Goal: Task Accomplishment & Management: Use online tool/utility

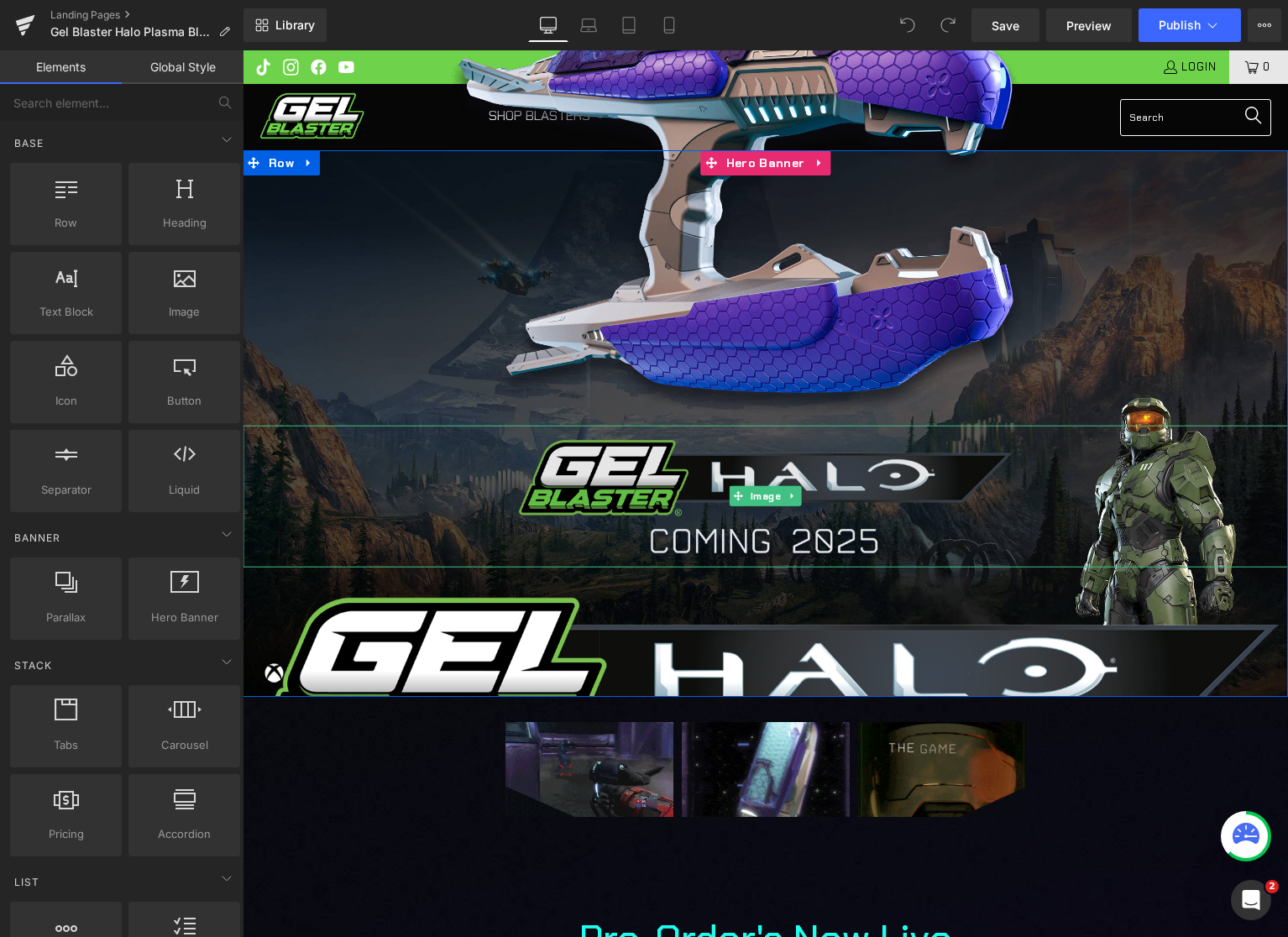
click at [672, 481] on img at bounding box center [765, 495] width 504 height 142
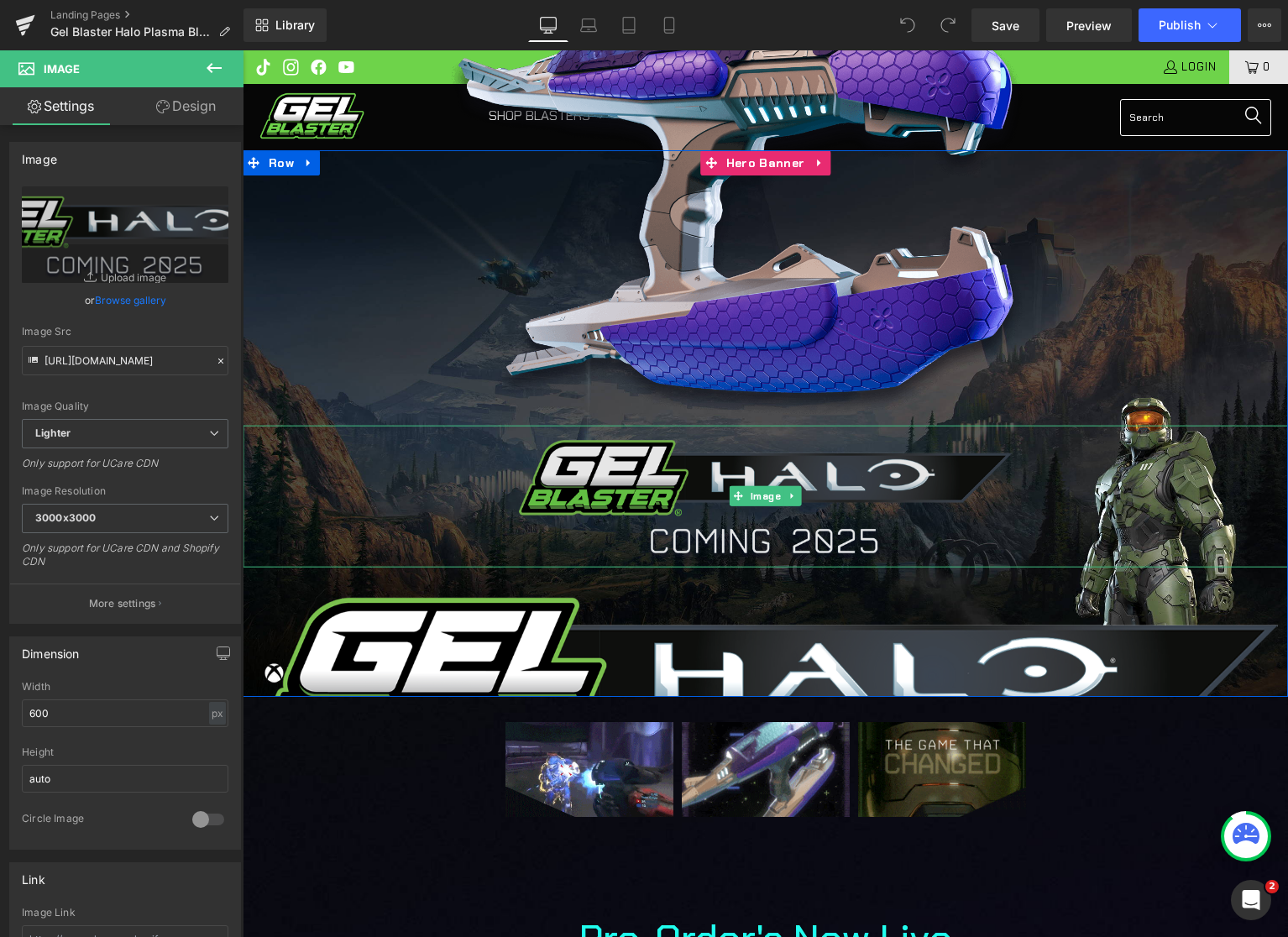
scroll to position [4, 0]
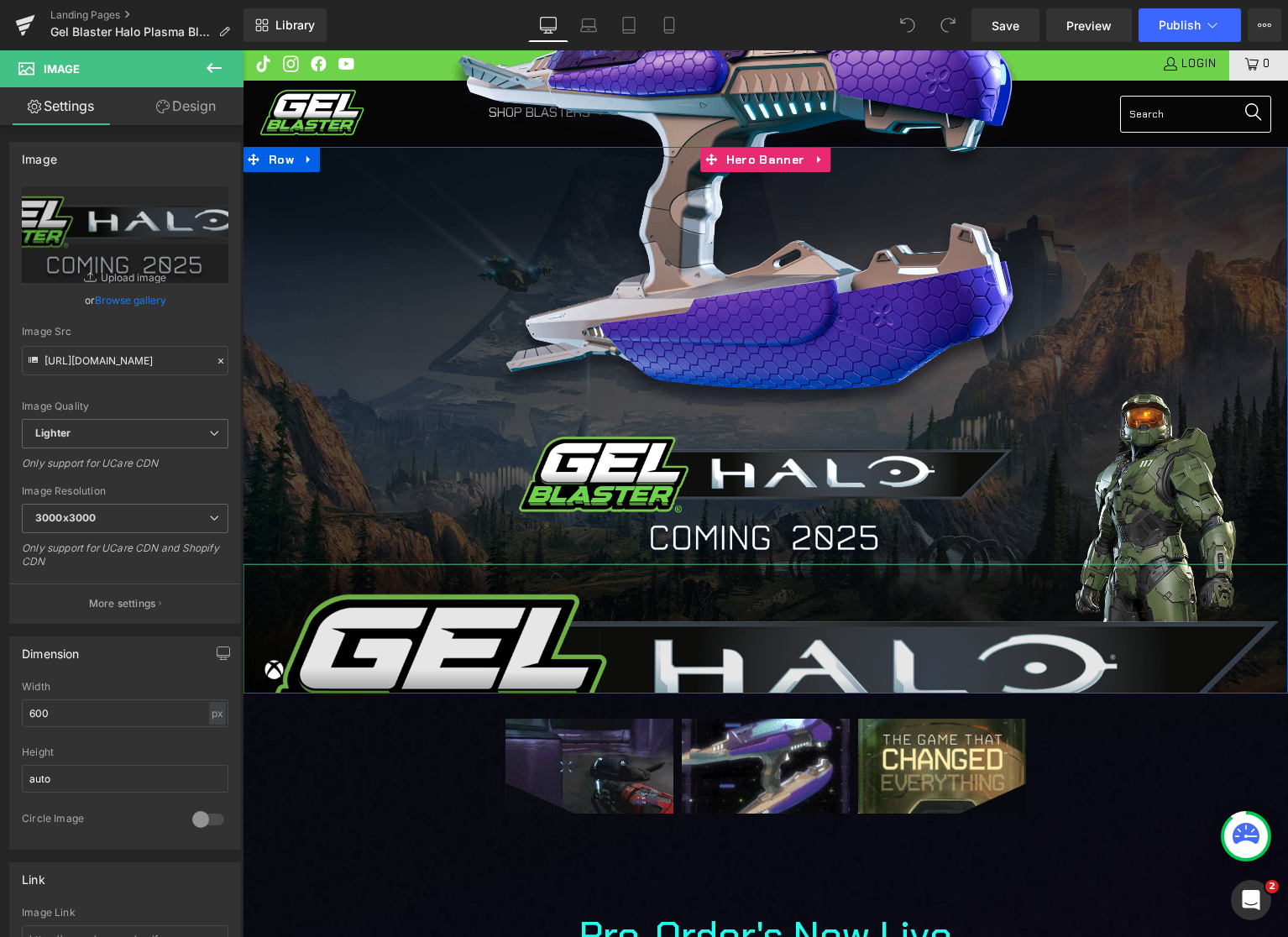
click at [649, 622] on img at bounding box center [765, 711] width 1045 height 294
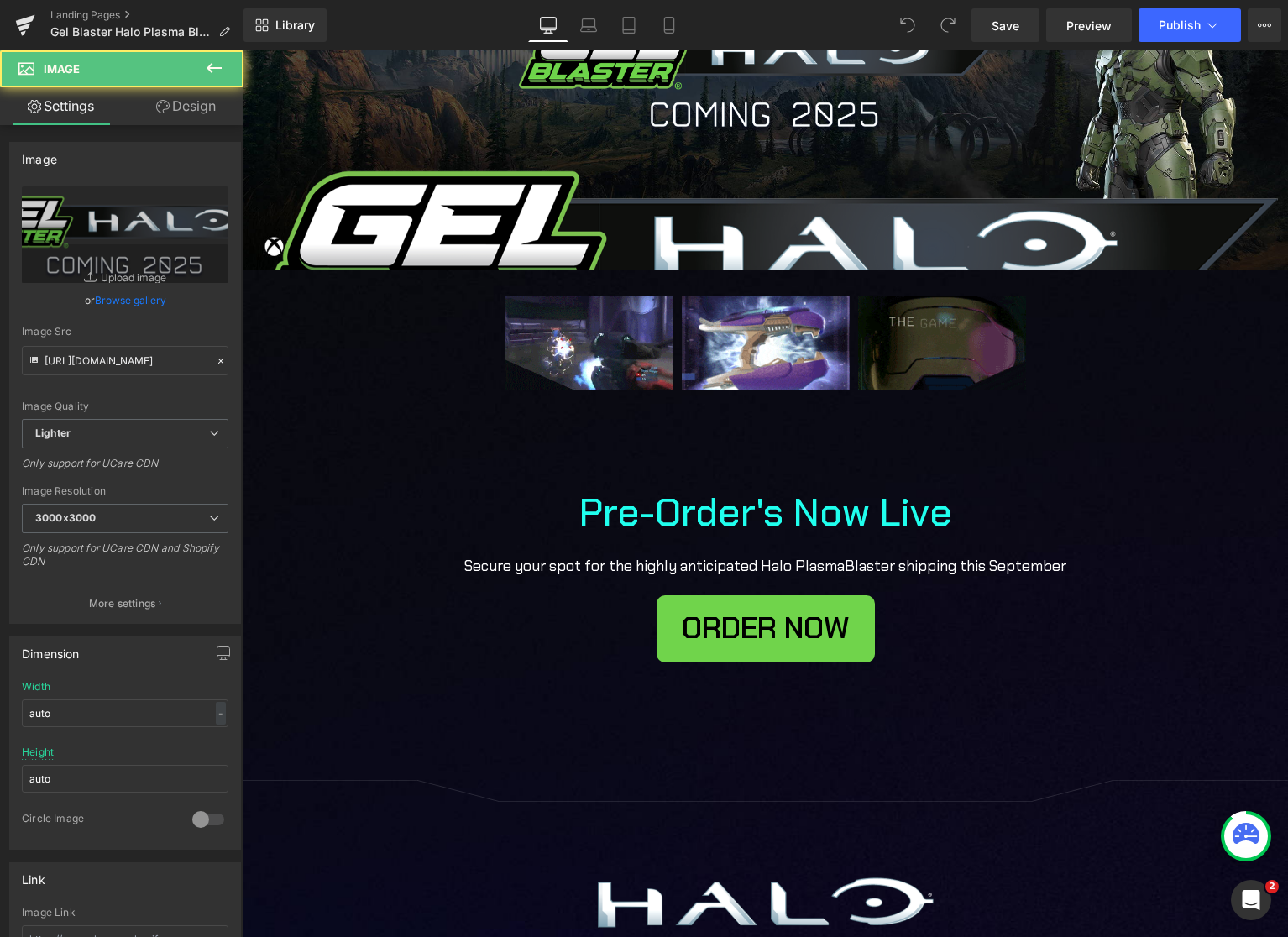
scroll to position [552, 0]
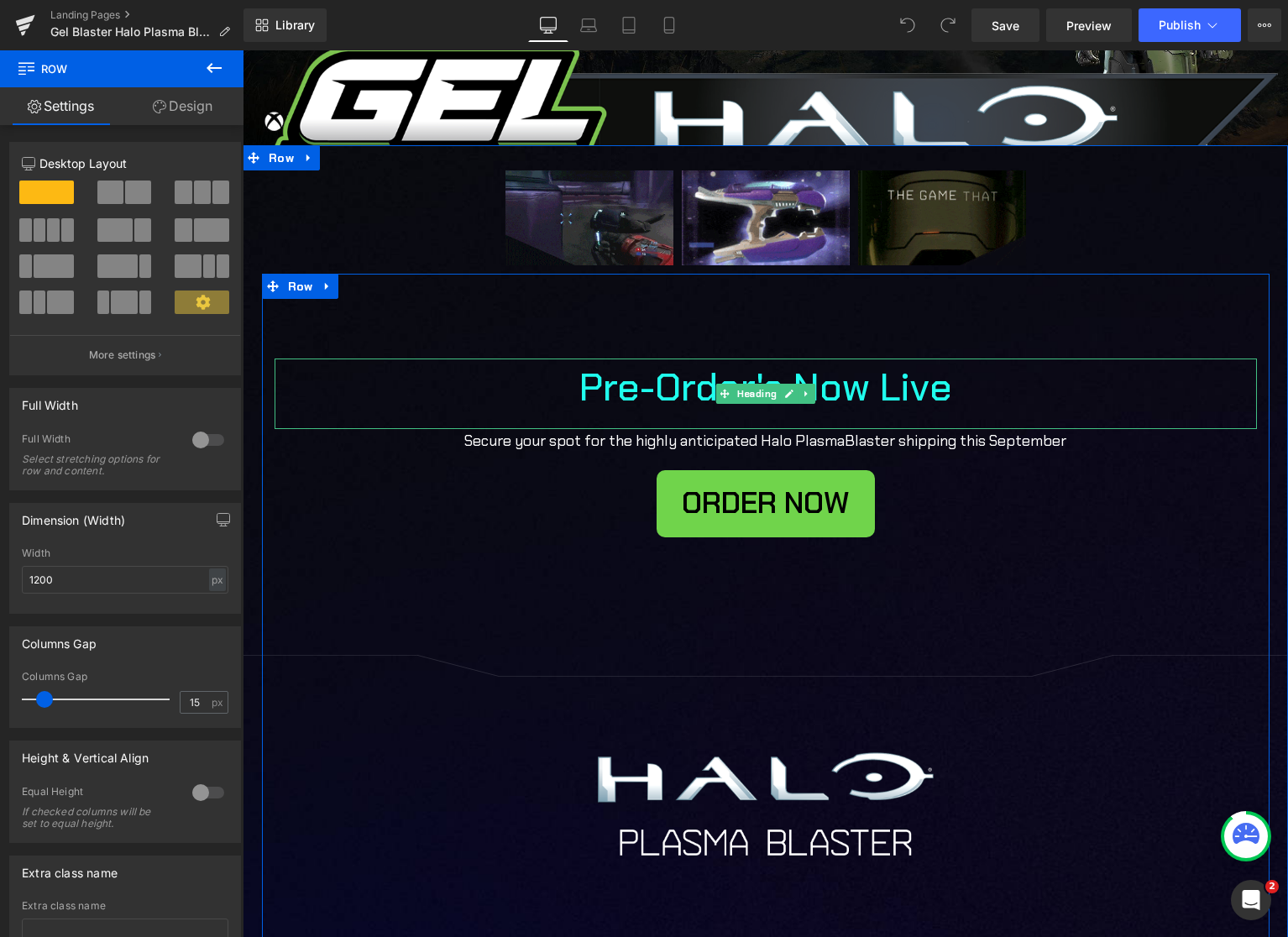
click at [644, 383] on h1 "Pre-Order's Now Live" at bounding box center [765, 387] width 647 height 58
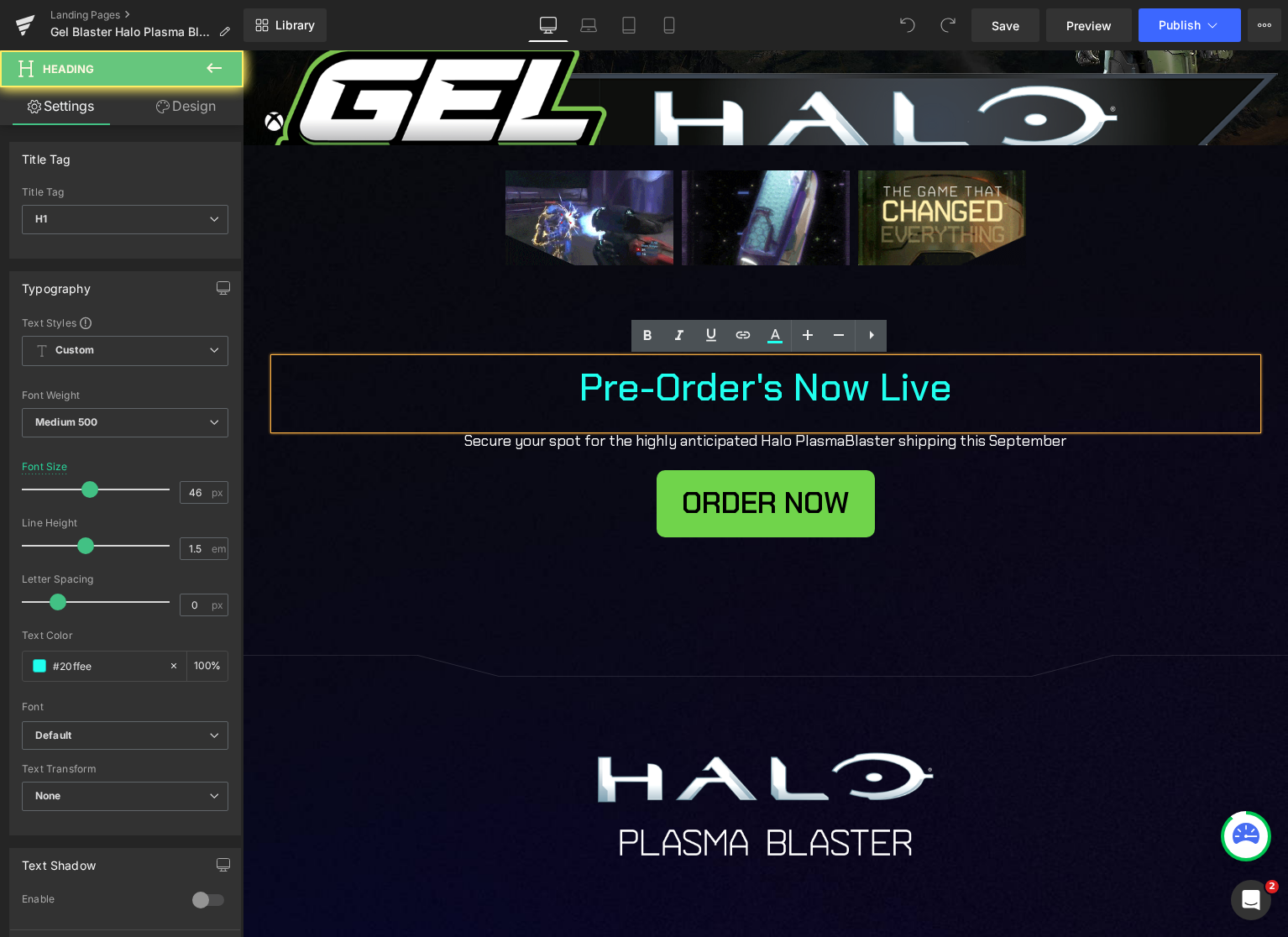
click at [644, 385] on h1 "Pre-Order's Now Live" at bounding box center [765, 387] width 647 height 58
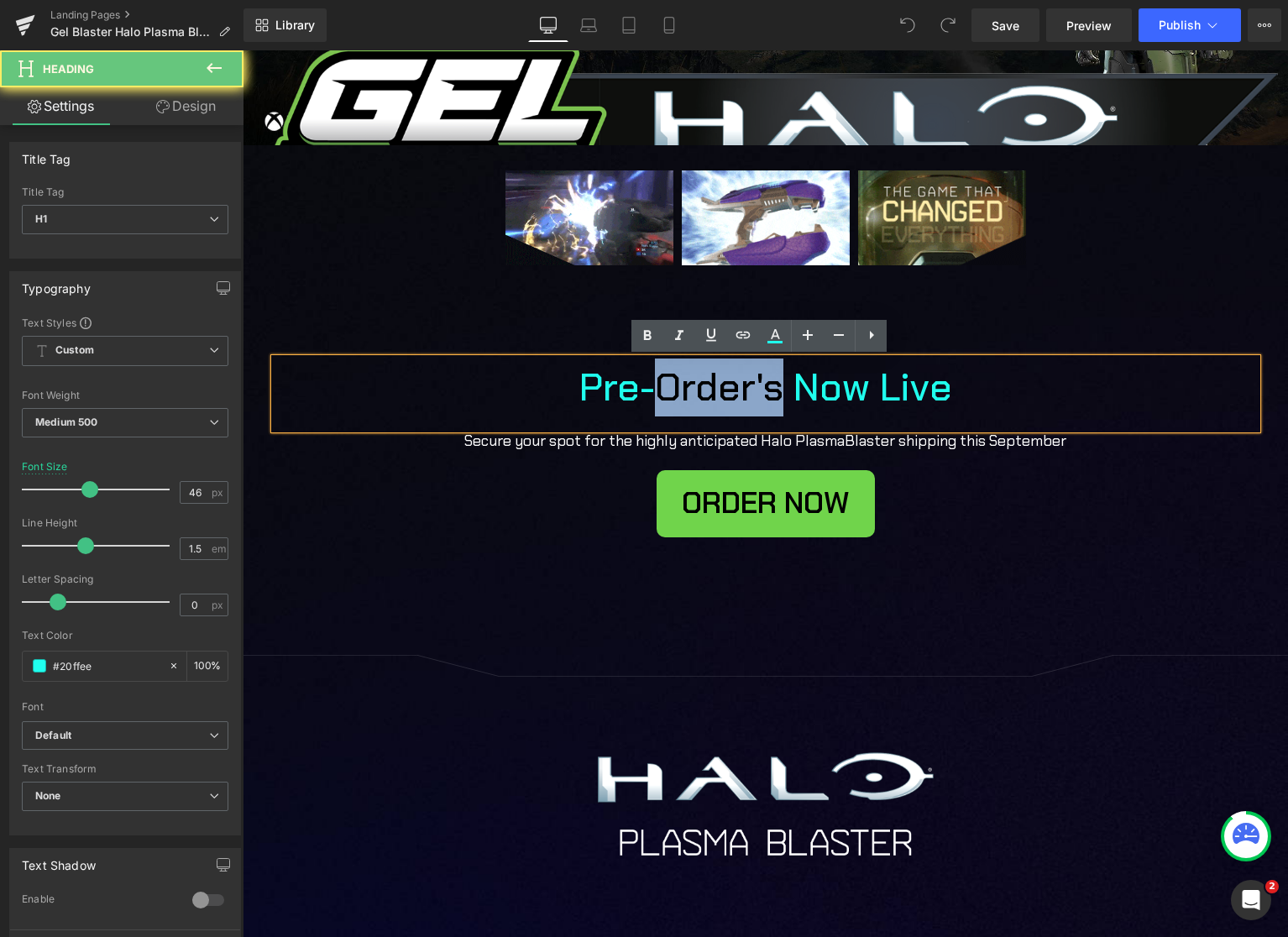
click at [644, 385] on h1 "Pre-Order's Now Live" at bounding box center [765, 387] width 647 height 58
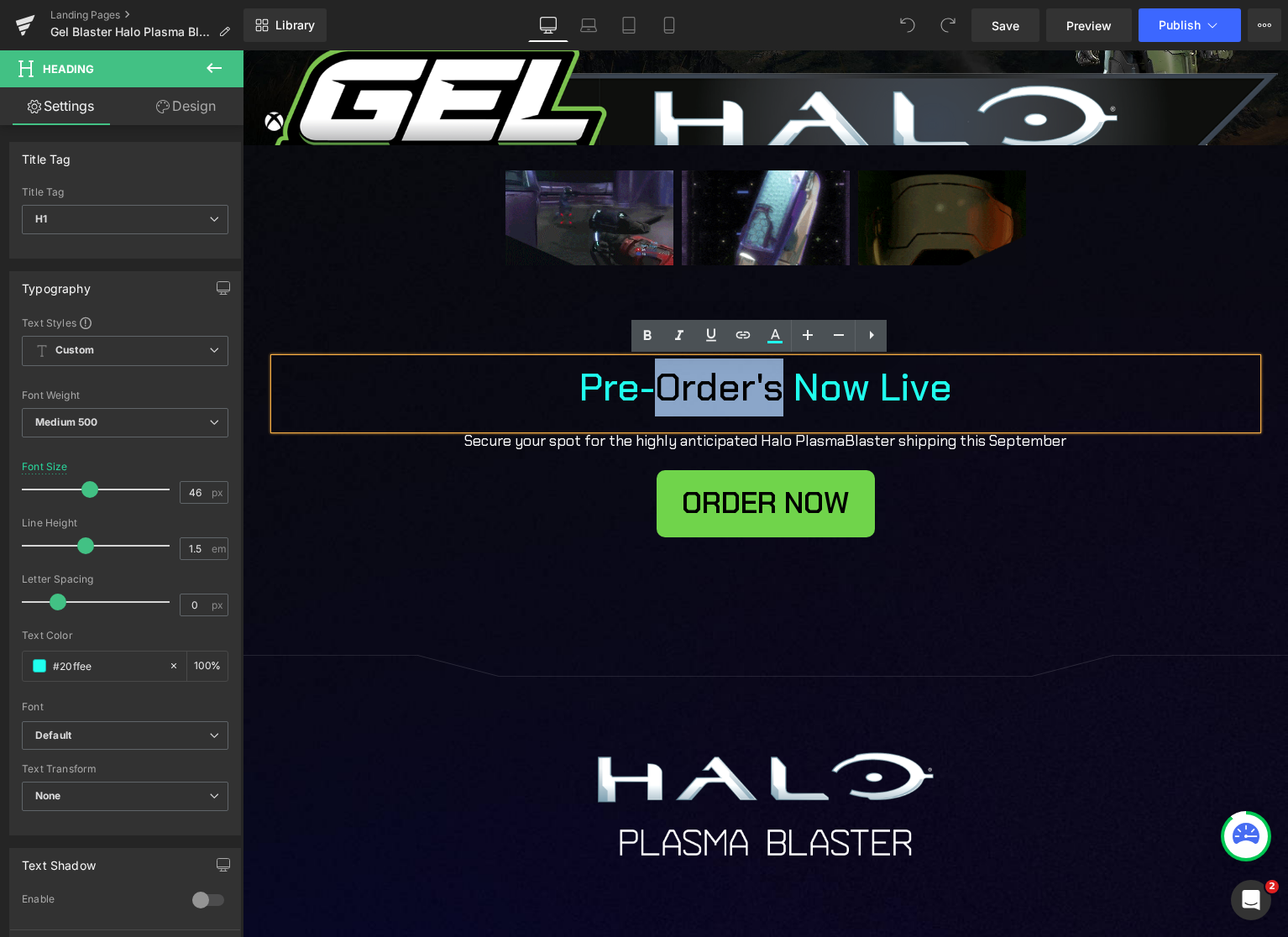
click at [691, 393] on h1 "Pre-Order's Now Live" at bounding box center [765, 387] width 647 height 58
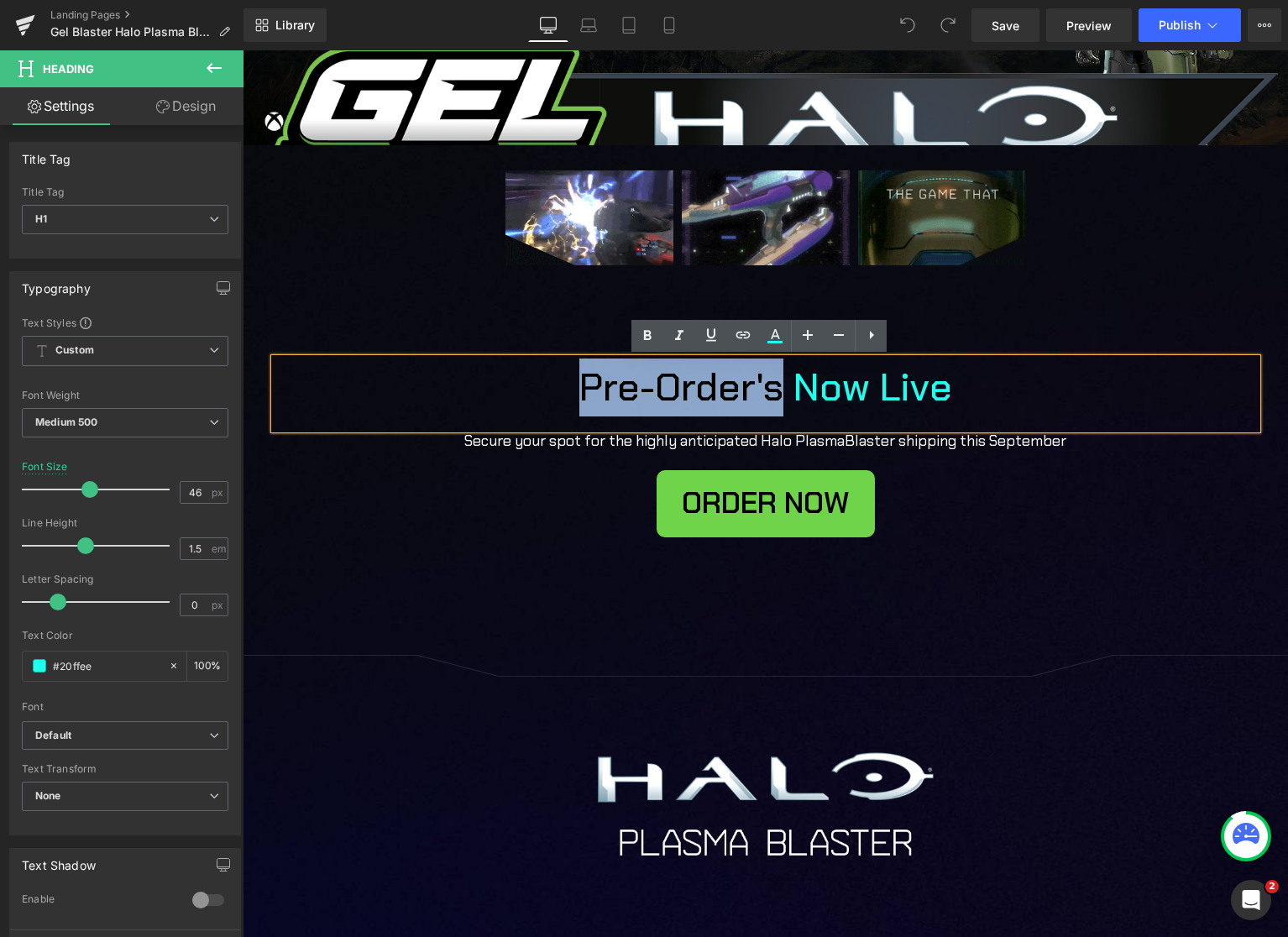
drag, startPoint x: 776, startPoint y: 390, endPoint x: 581, endPoint y: 397, distance: 195.1
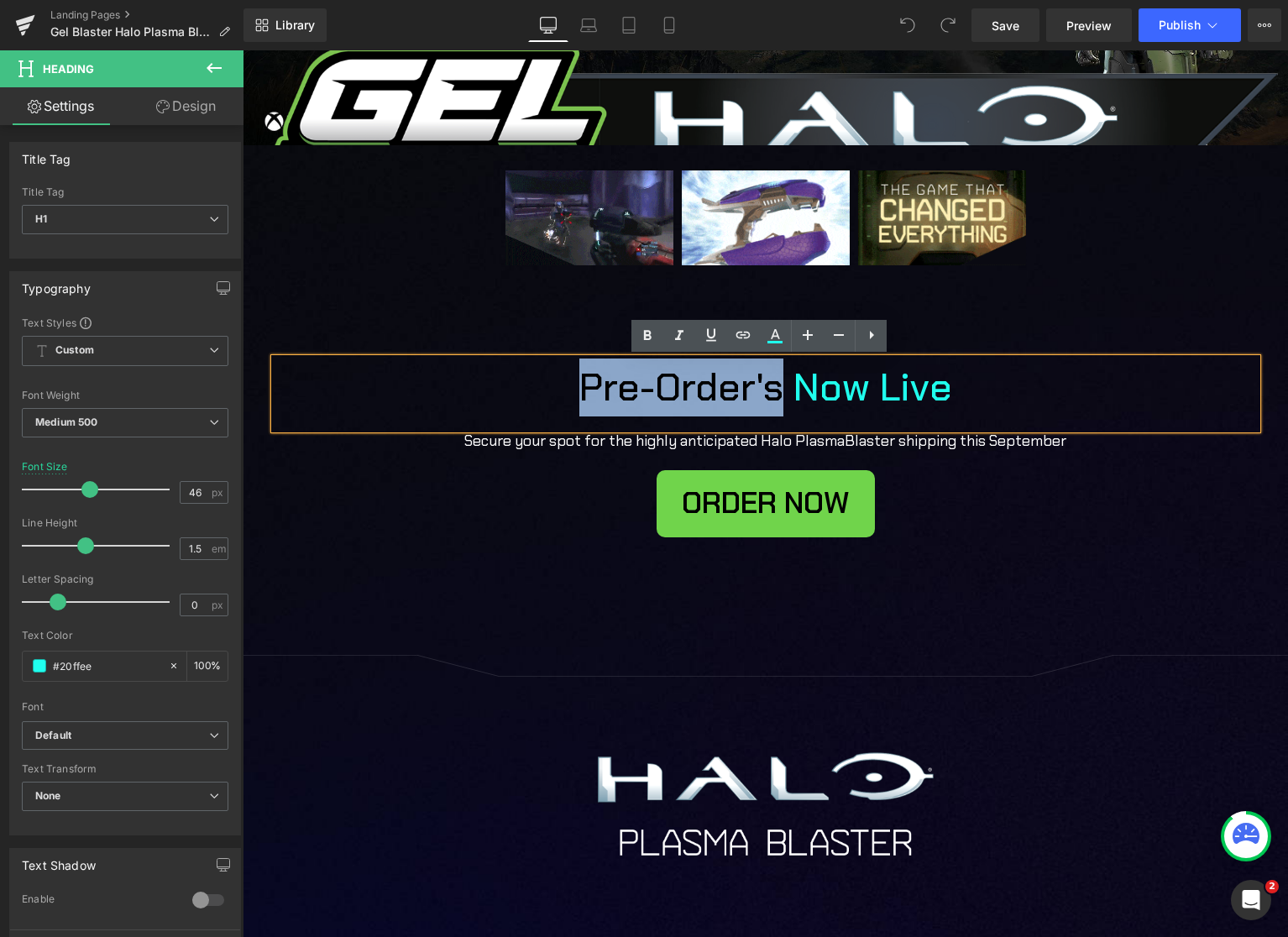
click at [581, 397] on h1 "Pre-Order's Now Live" at bounding box center [765, 387] width 647 height 58
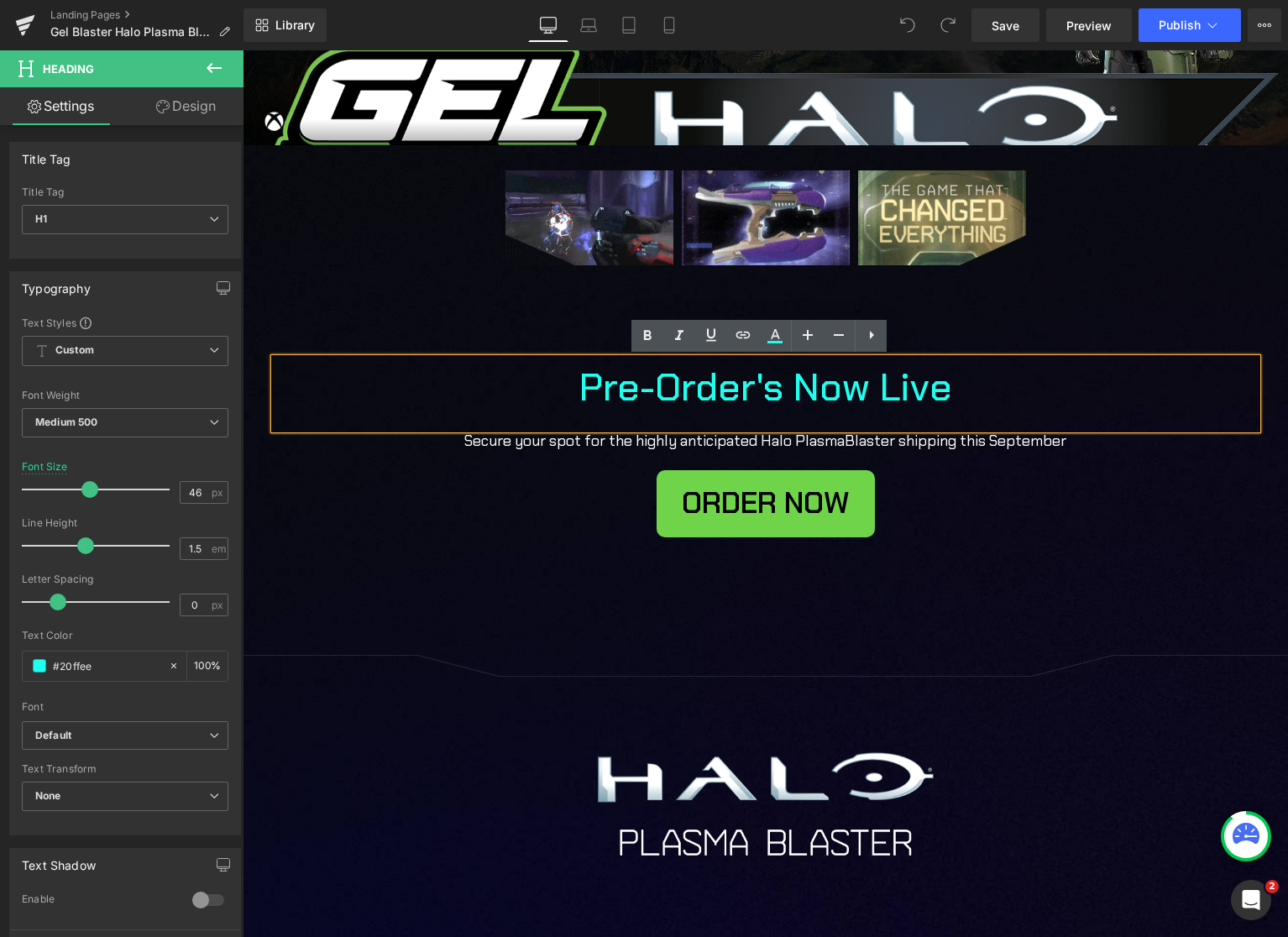
click at [1056, 395] on h1 "Pre-Order's Now Live" at bounding box center [765, 387] width 647 height 58
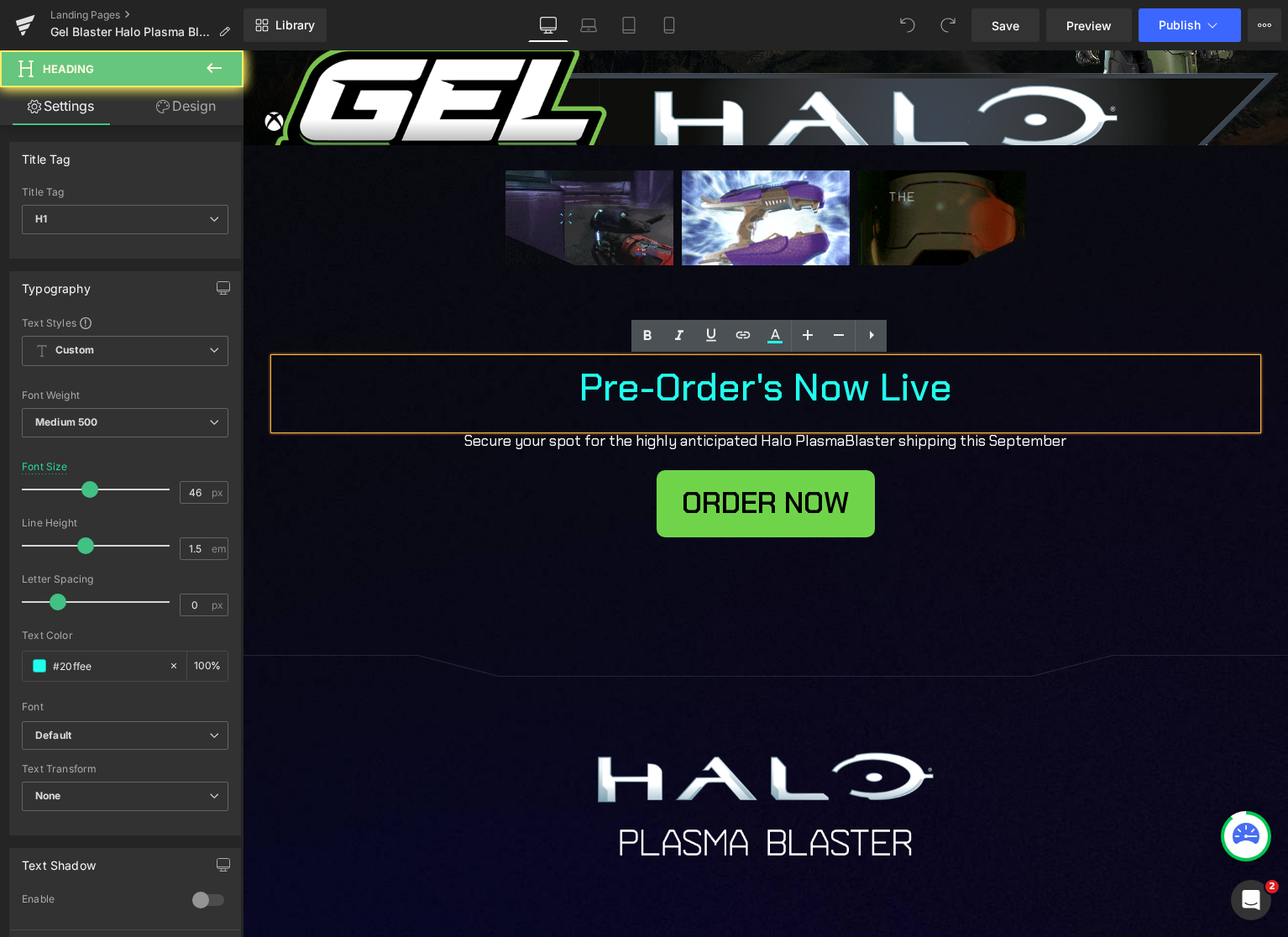
click at [1053, 395] on h1 "Pre-Order's Now Live" at bounding box center [765, 387] width 647 height 58
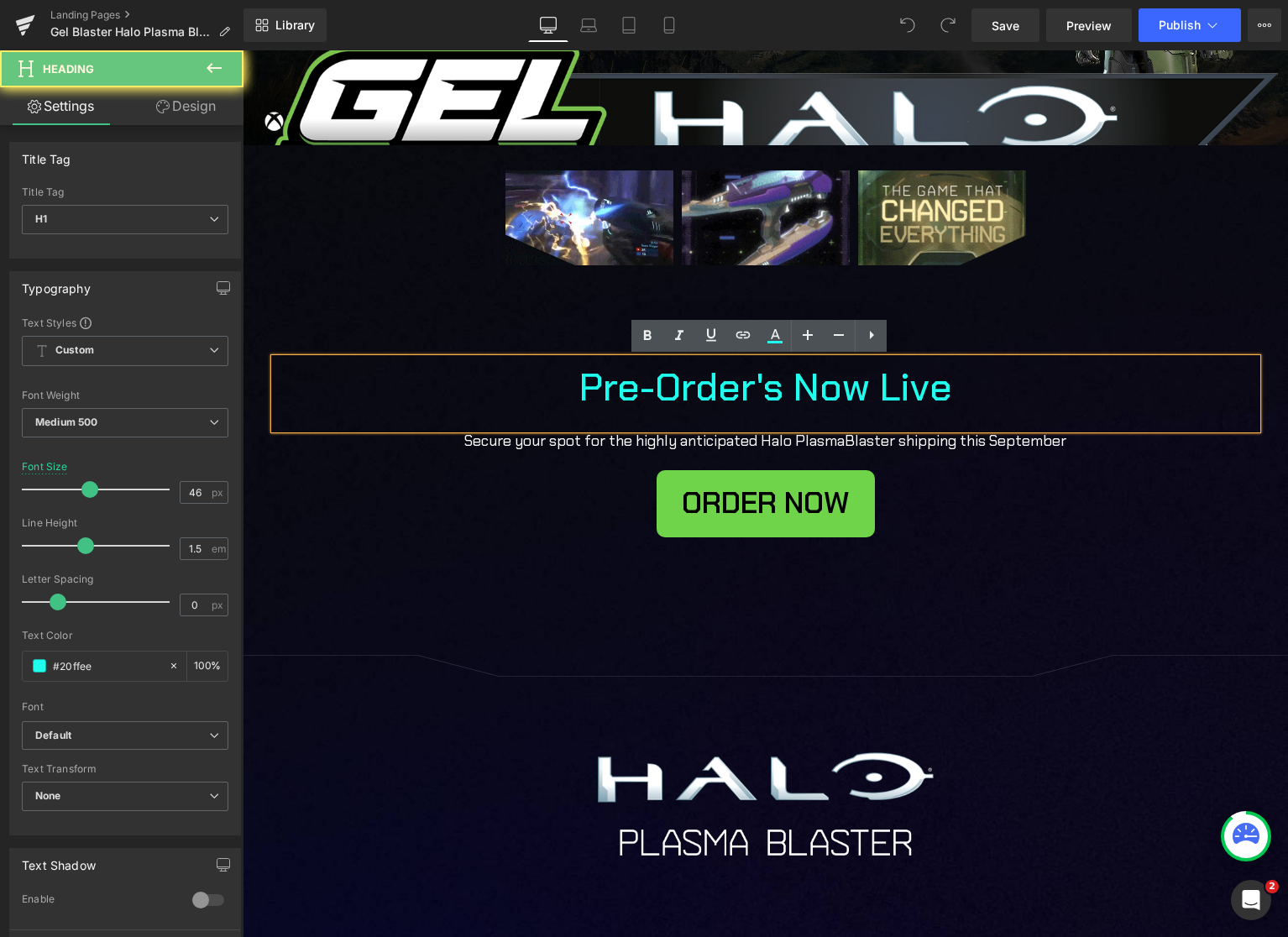
click at [1053, 395] on h1 "Pre-Order's Now Live" at bounding box center [765, 387] width 647 height 58
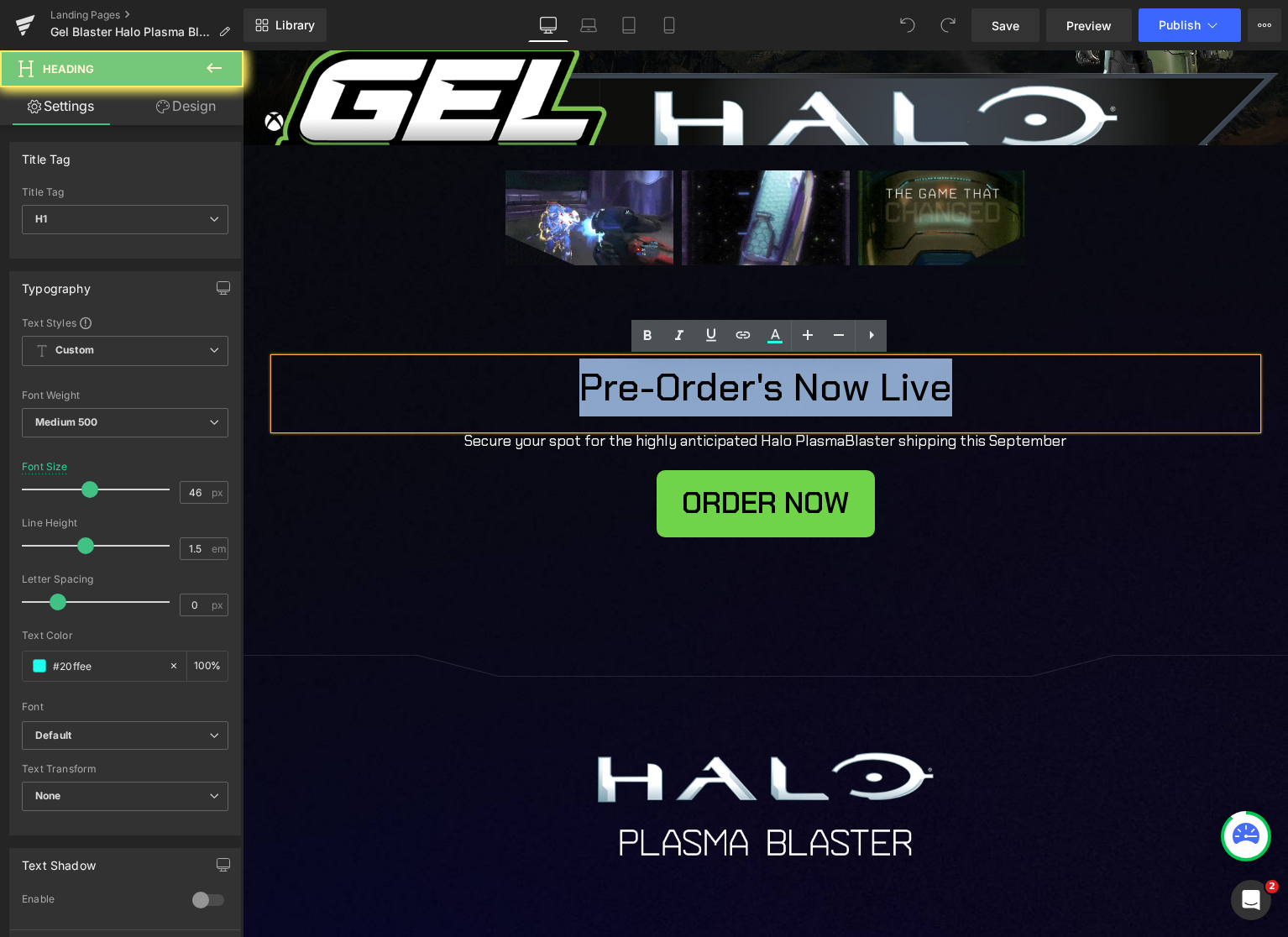
click at [1053, 395] on h1 "Pre-Order's Now Live" at bounding box center [765, 387] width 647 height 58
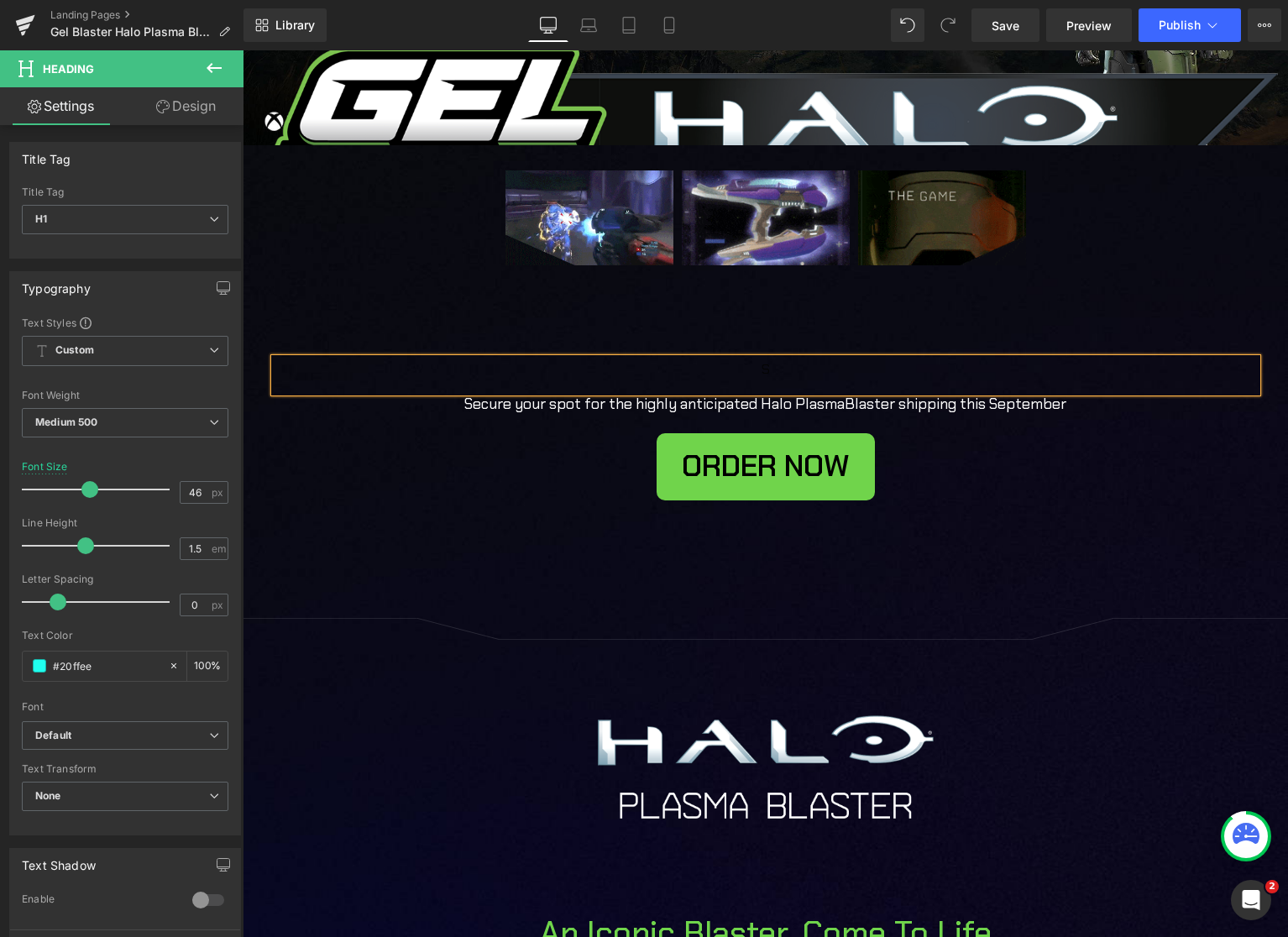
click at [802, 379] on div "S" at bounding box center [766, 375] width 983 height 35
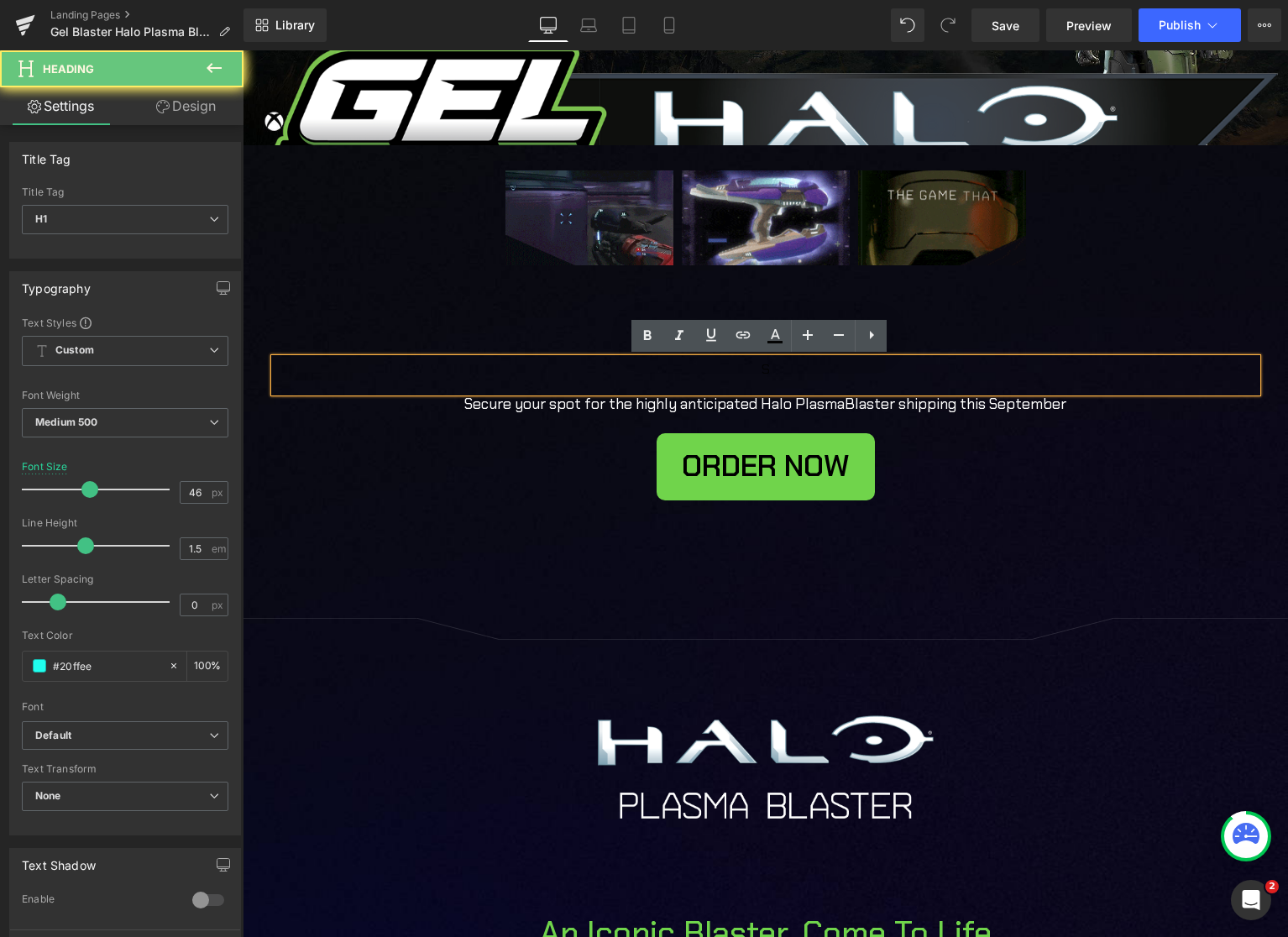
click at [802, 379] on div "S" at bounding box center [766, 375] width 983 height 35
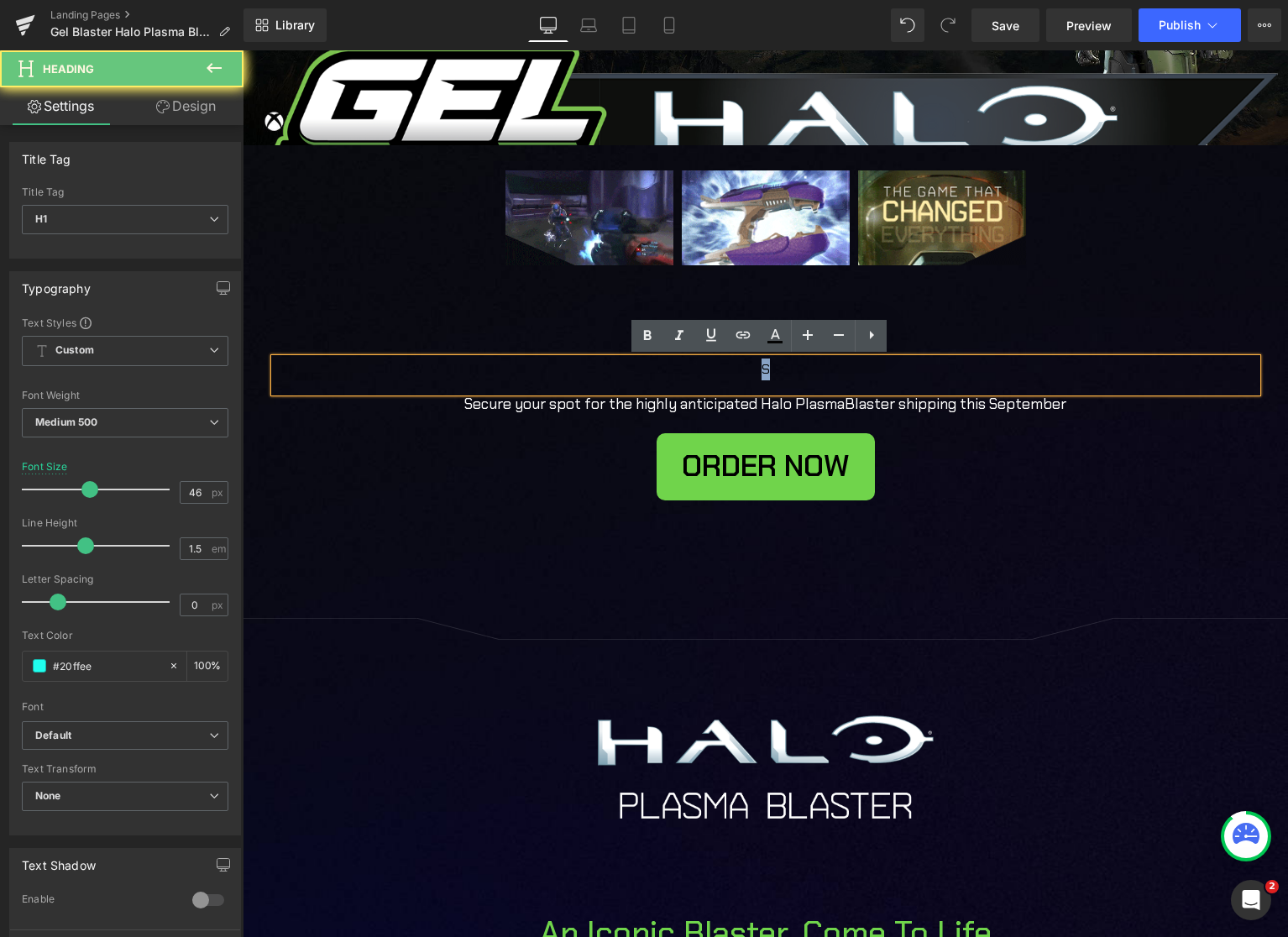
click at [802, 379] on div "S" at bounding box center [766, 375] width 983 height 35
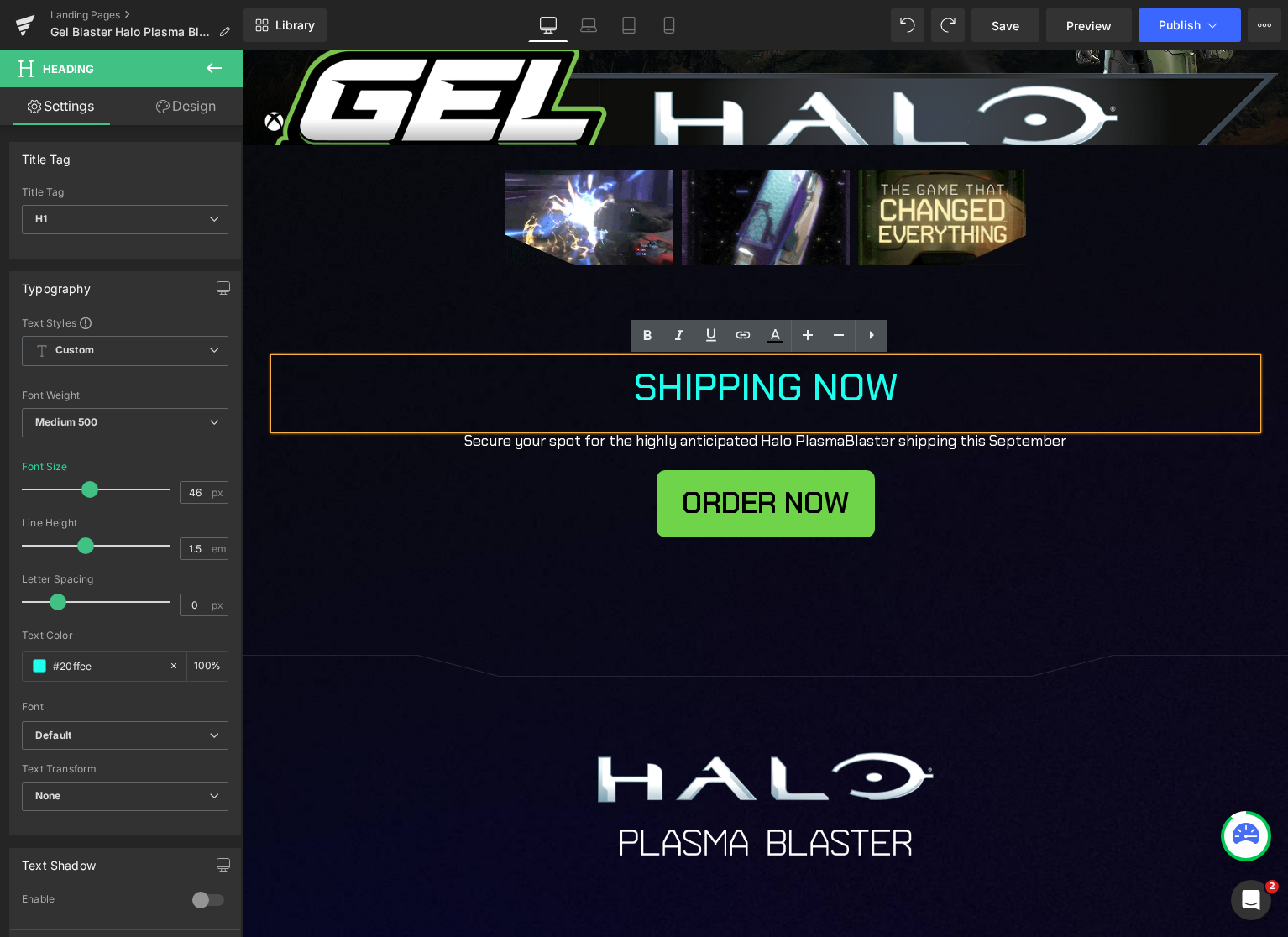
click at [803, 381] on h1 "SHIPPING NOW" at bounding box center [765, 387] width 647 height 58
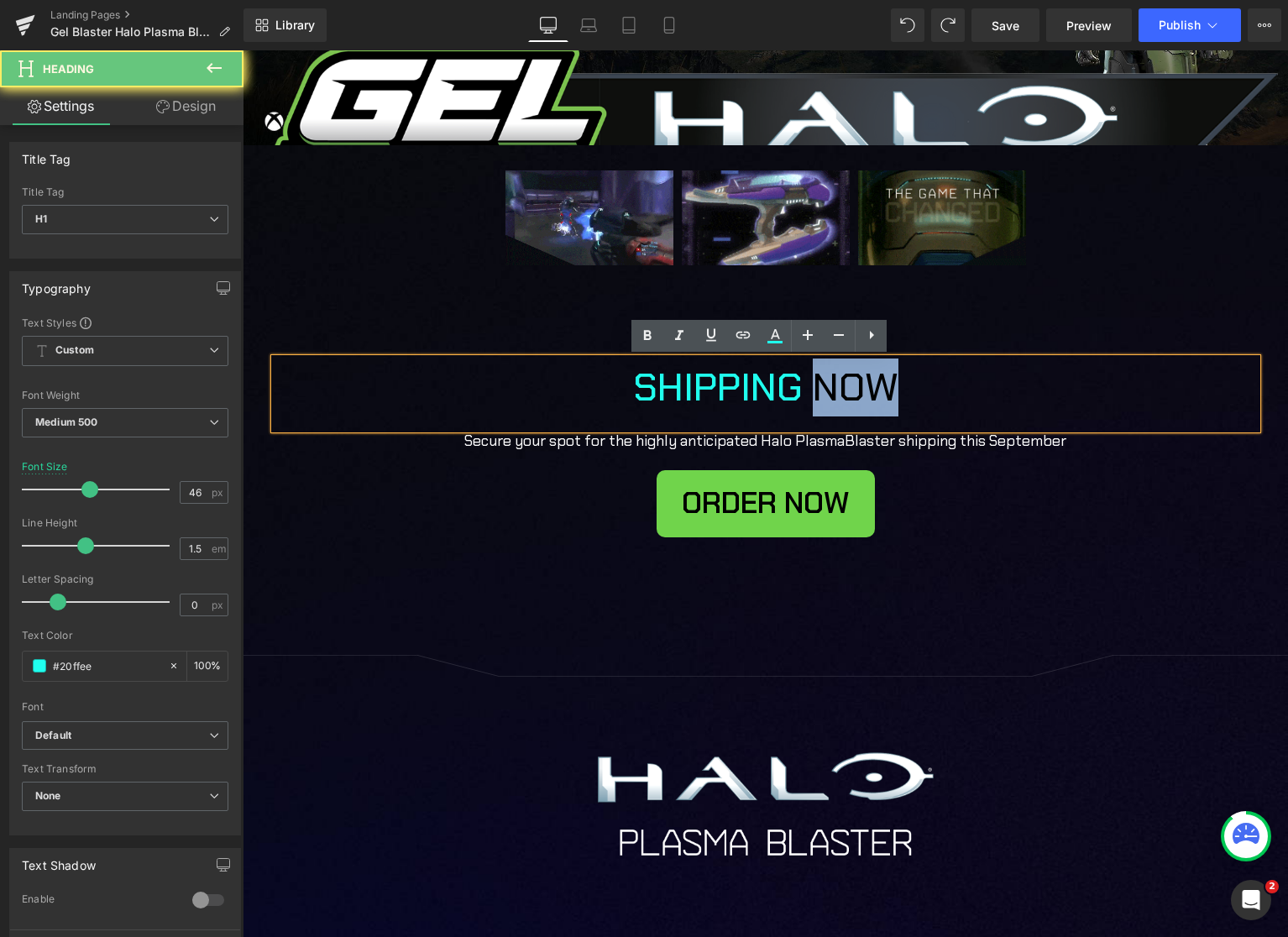
click at [803, 381] on h1 "SHIPPING NOW" at bounding box center [765, 387] width 647 height 58
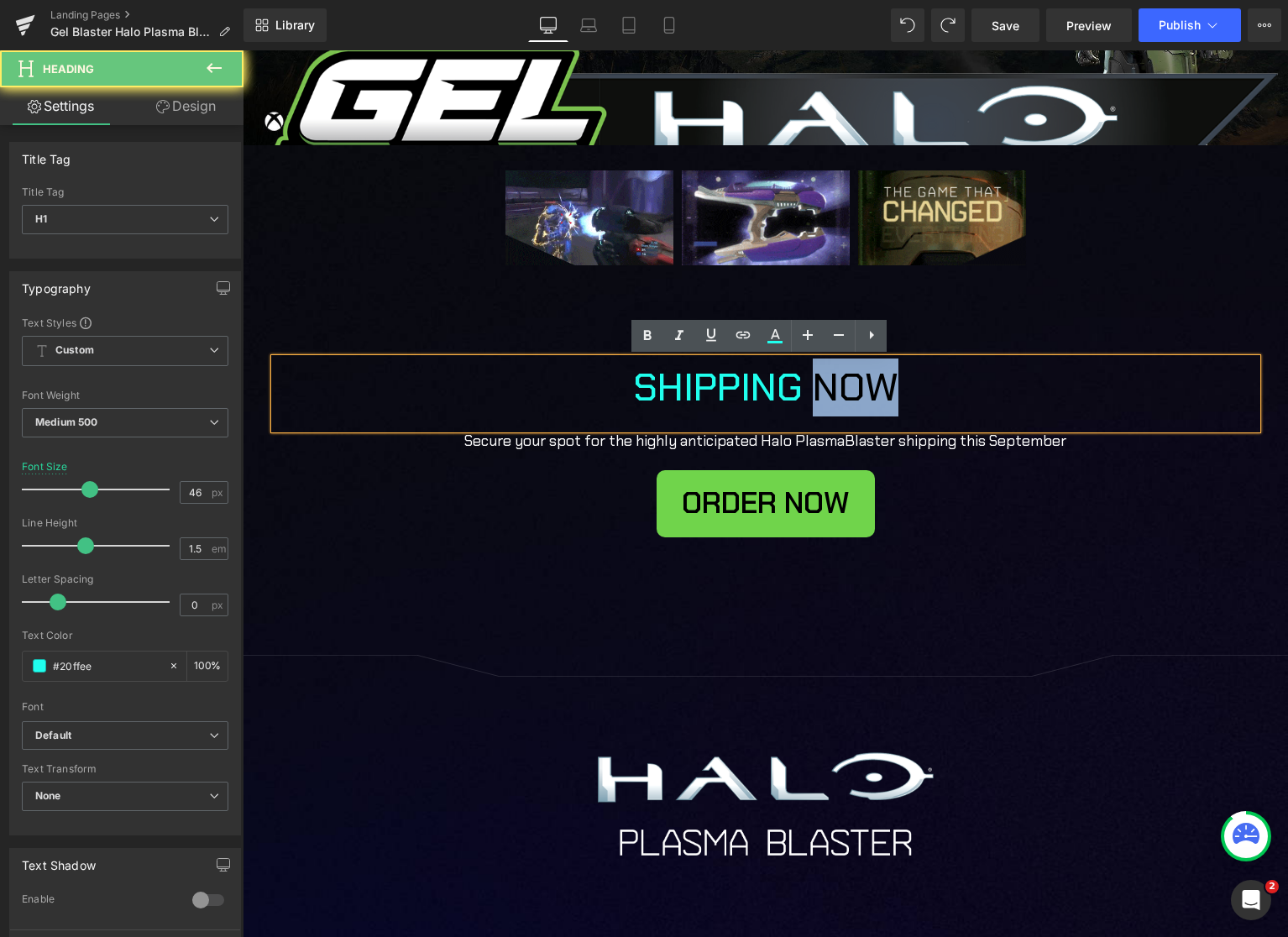
click at [803, 381] on h1 "SHIPPING NOW" at bounding box center [765, 387] width 647 height 58
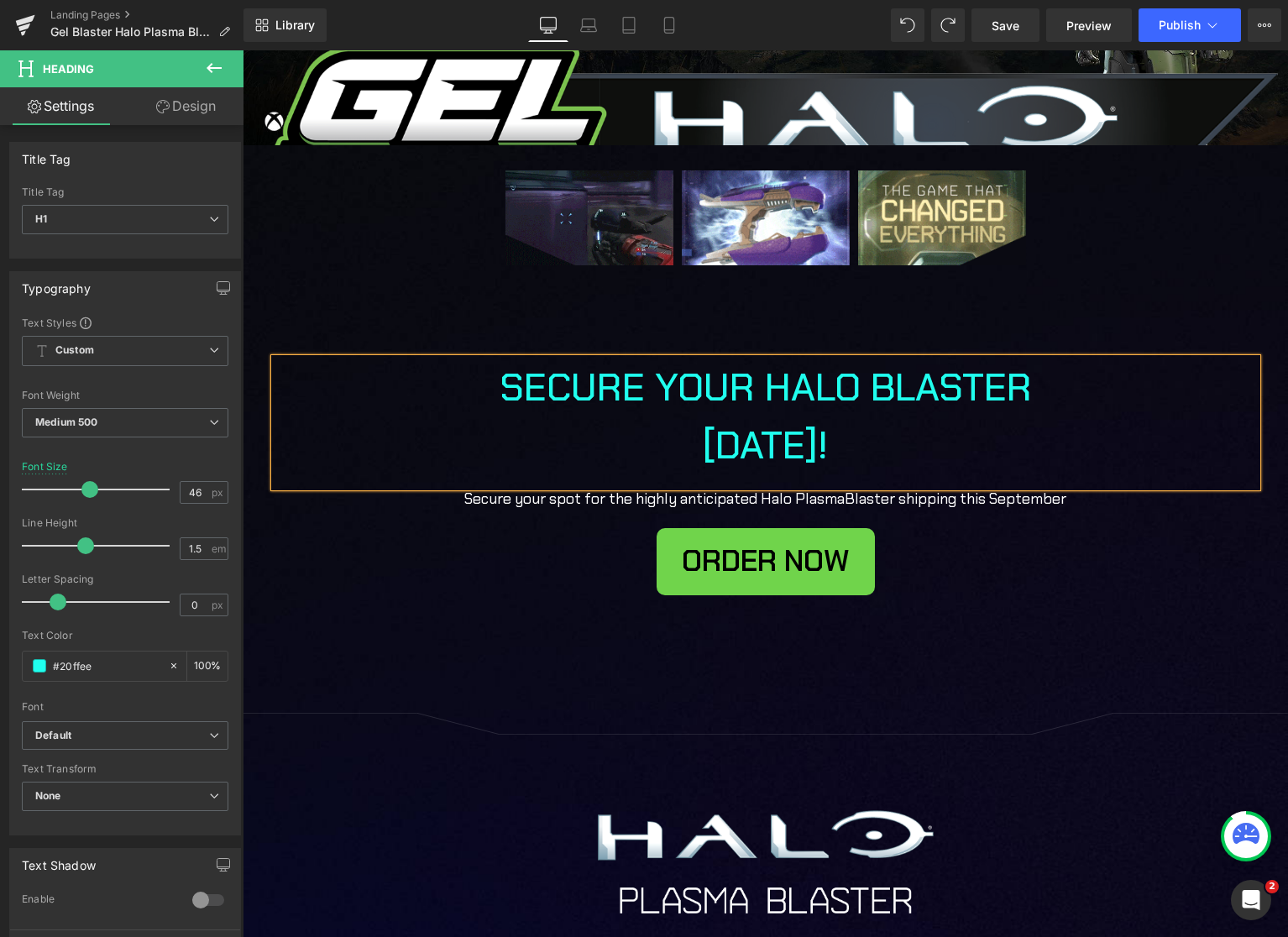
click at [725, 386] on h1 "SECURE YOUR HALO BLASTER [DATE]!" at bounding box center [765, 416] width 647 height 116
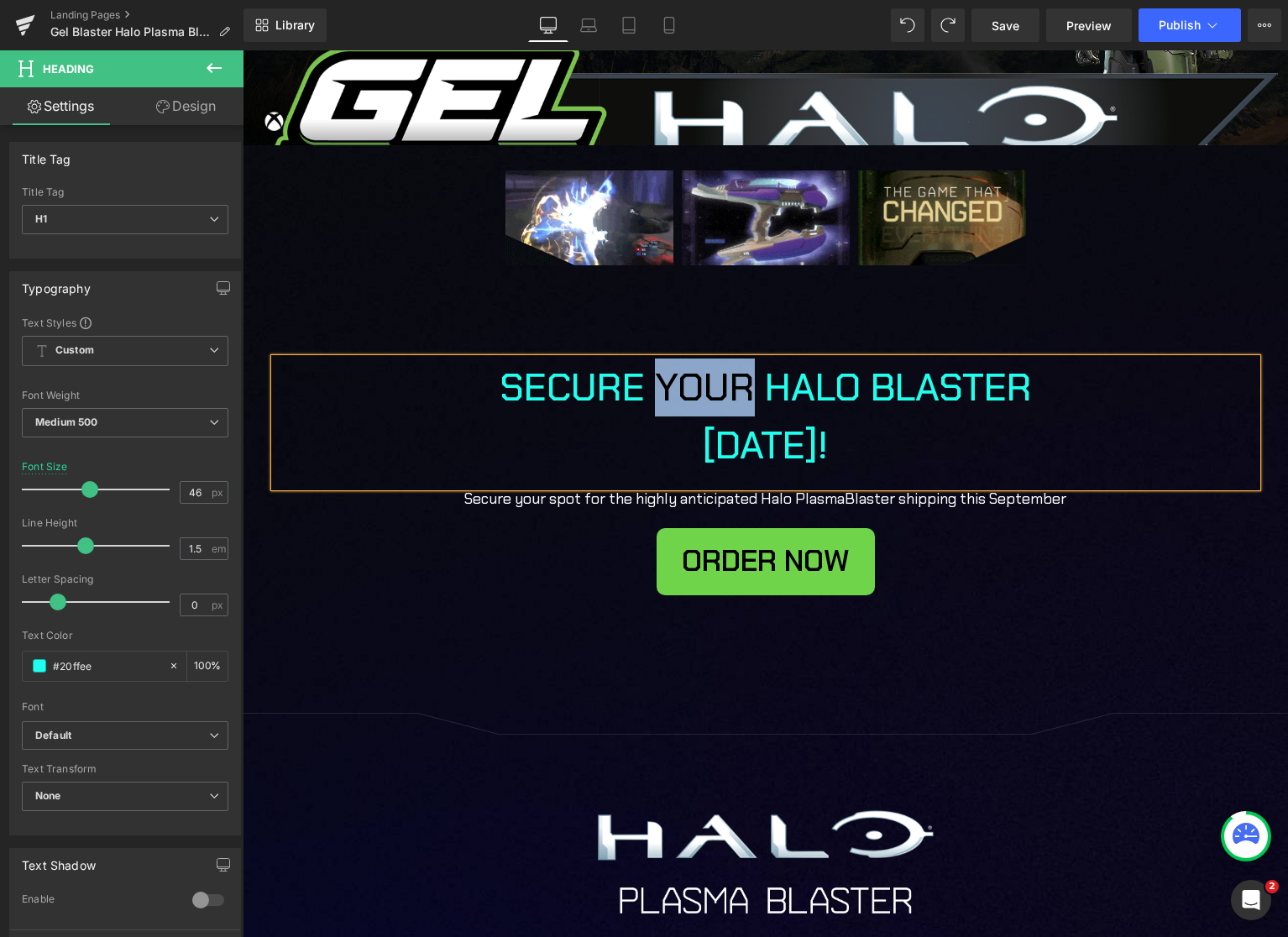
click at [726, 386] on h1 "SECURE YOUR HALO BLASTER [DATE]!" at bounding box center [765, 416] width 647 height 116
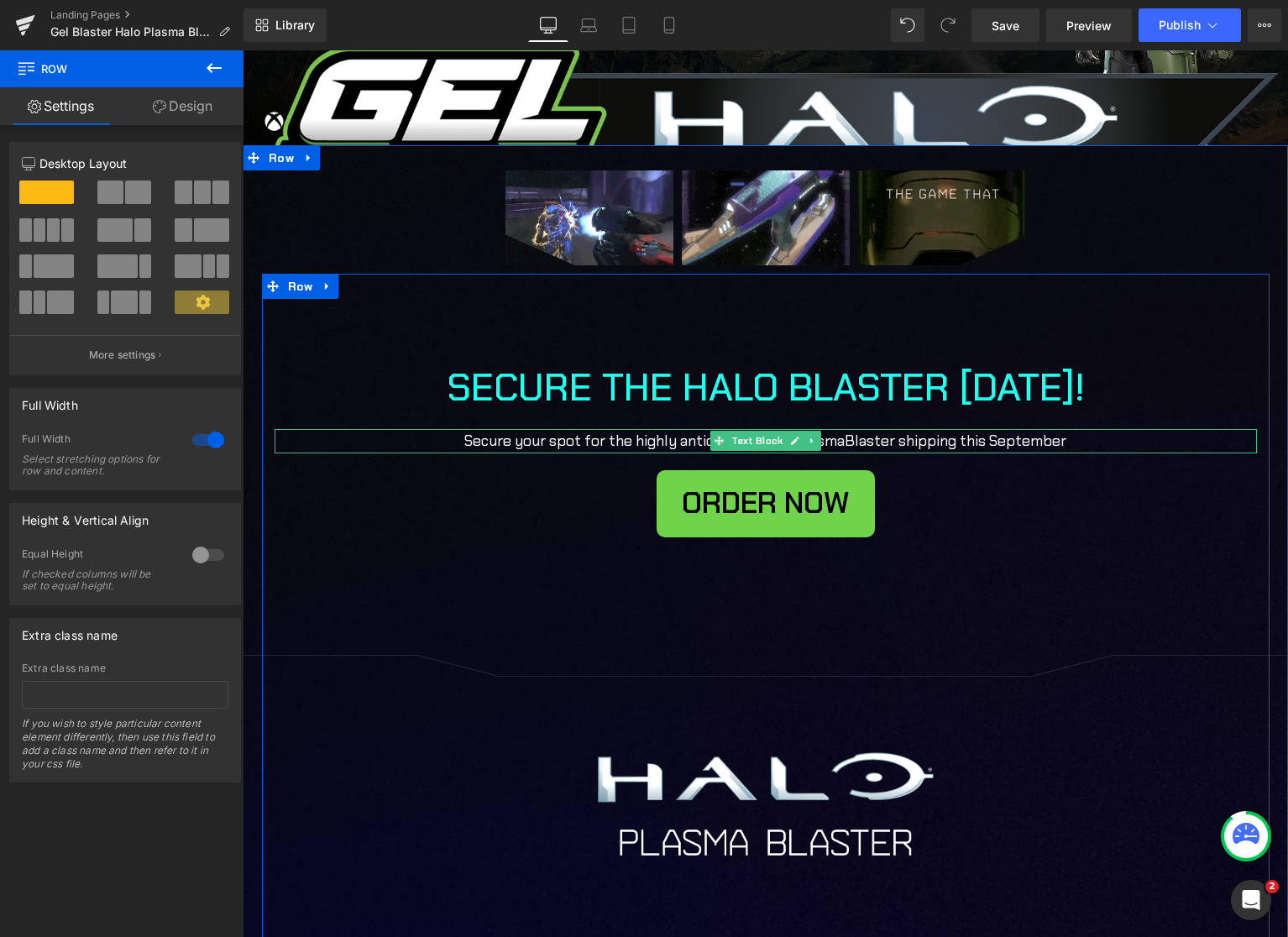
click at [667, 443] on p "Secure your spot for the highly anticipated Halo Plasma Blaster shipping this S…" at bounding box center [765, 440] width 814 height 24
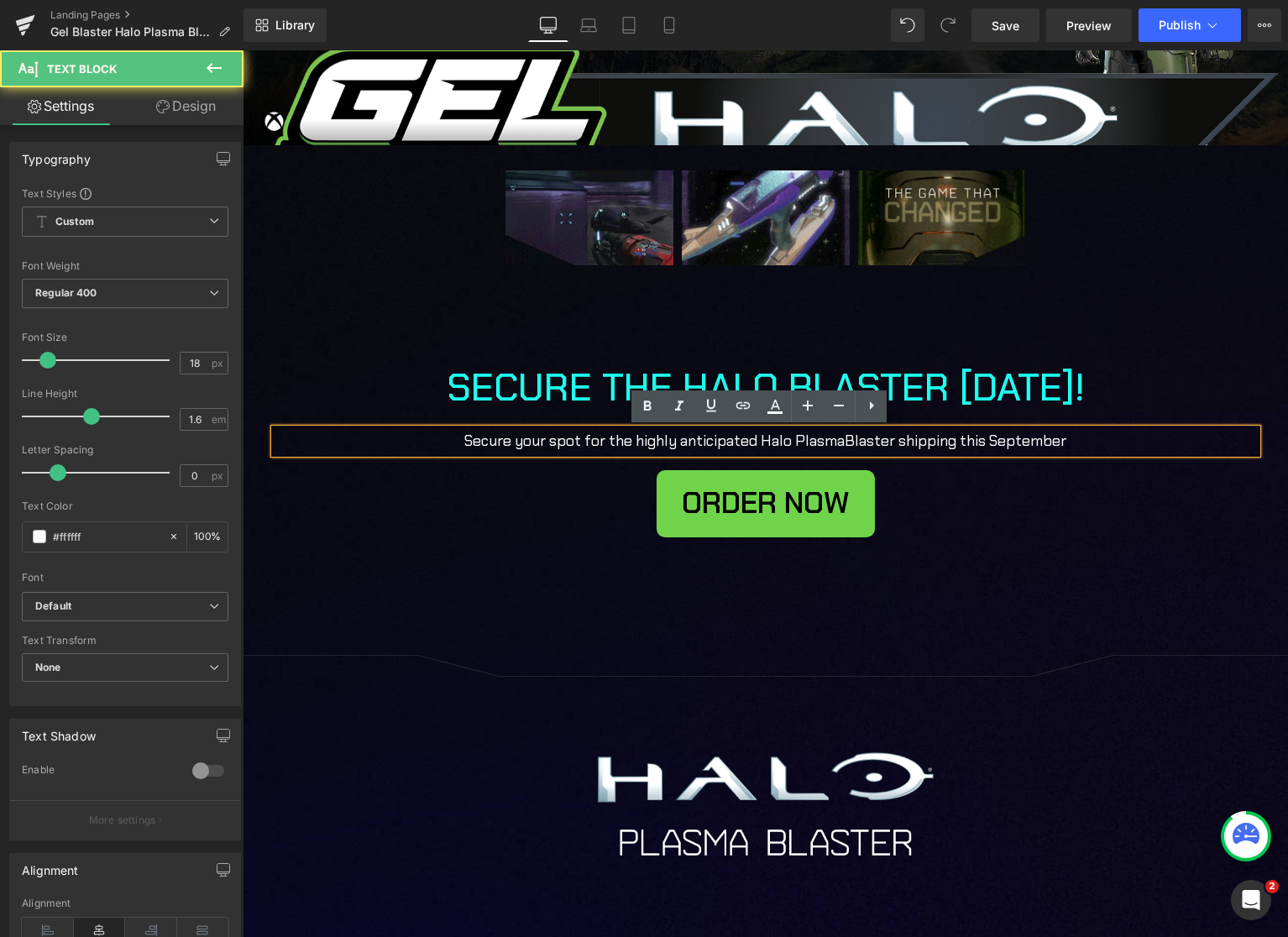
click at [501, 440] on p "Secure your spot for the highly anticipated Halo Plasma Blaster shipping this S…" at bounding box center [765, 440] width 814 height 24
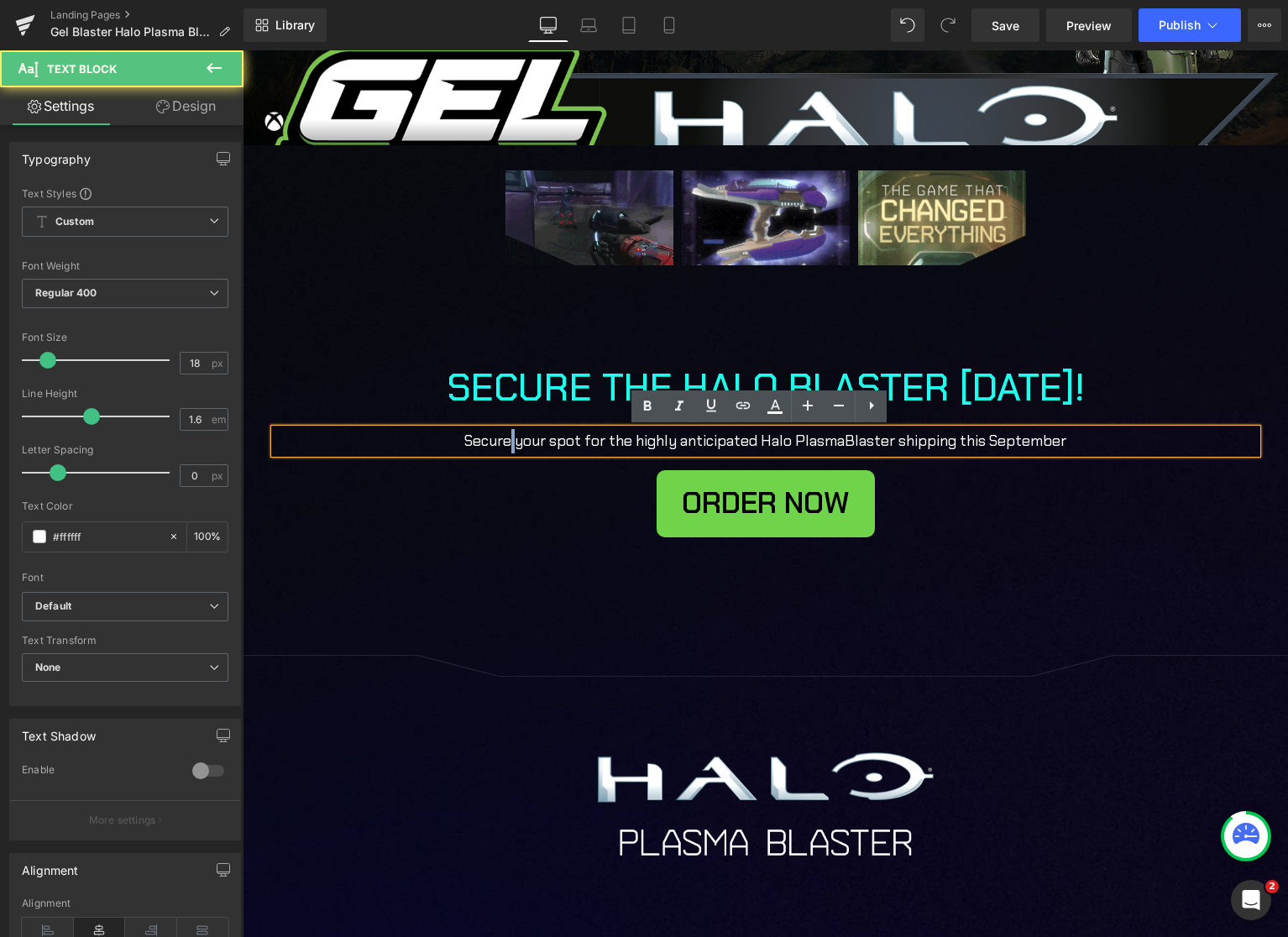
click at [501, 440] on p "Secure your spot for the highly anticipated Halo Plasma Blaster shipping this S…" at bounding box center [765, 440] width 814 height 24
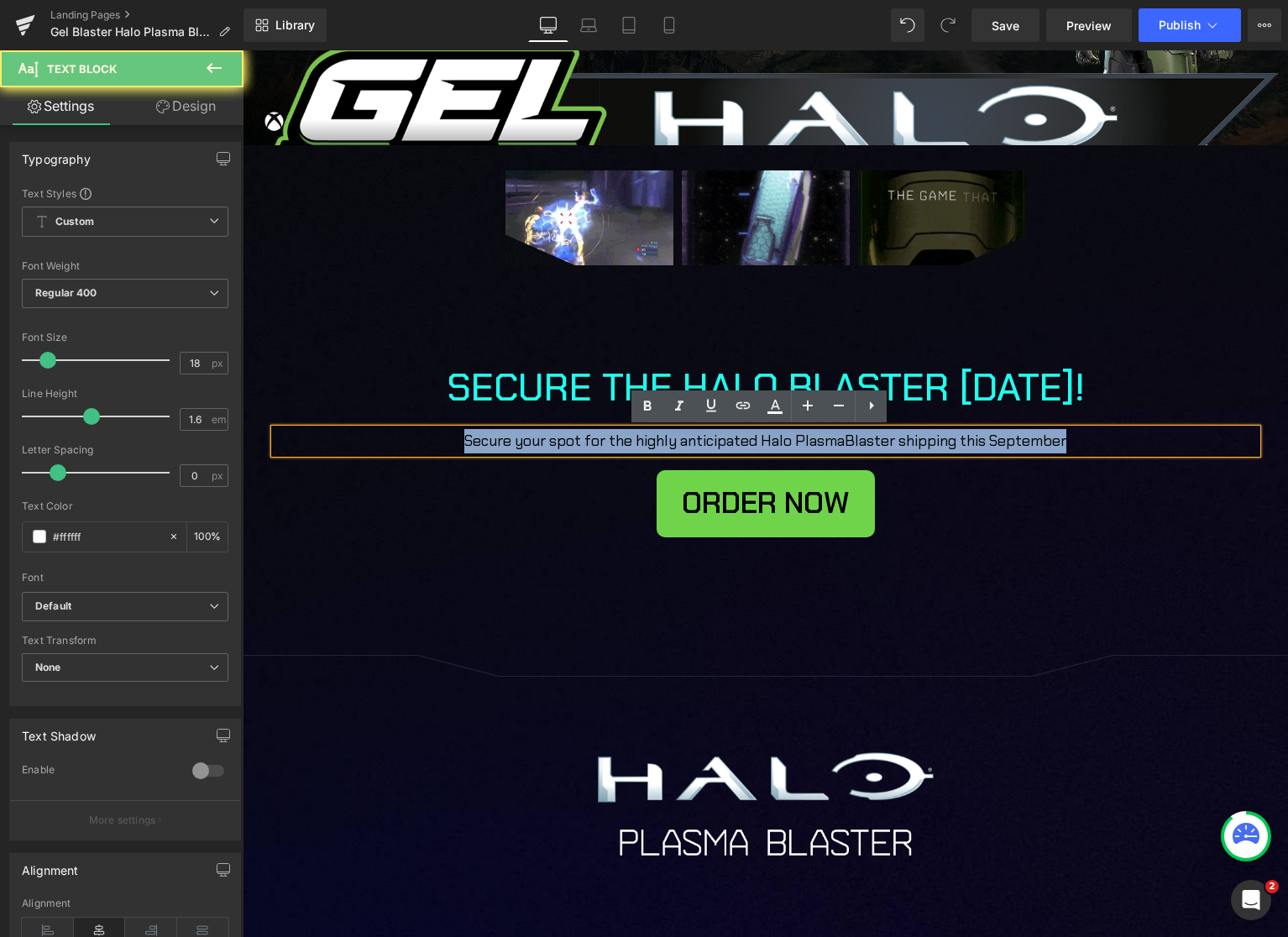
click at [501, 441] on p "Secure your spot for the highly anticipated Halo Plasma Blaster shipping this S…" at bounding box center [765, 440] width 814 height 24
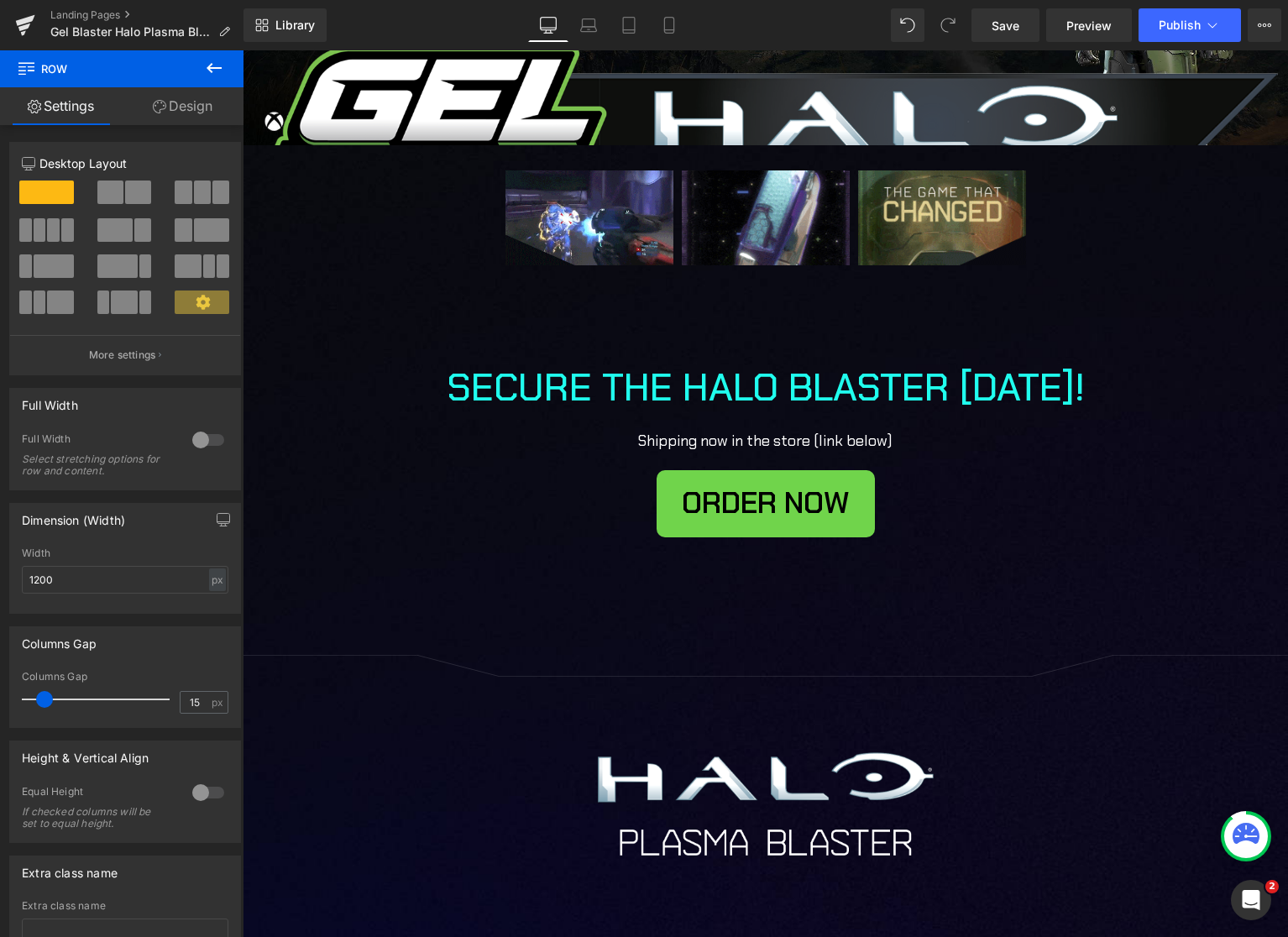
click at [846, 387] on h1 "SECURE THE HALO BLASTER [DATE]!" at bounding box center [765, 387] width 647 height 58
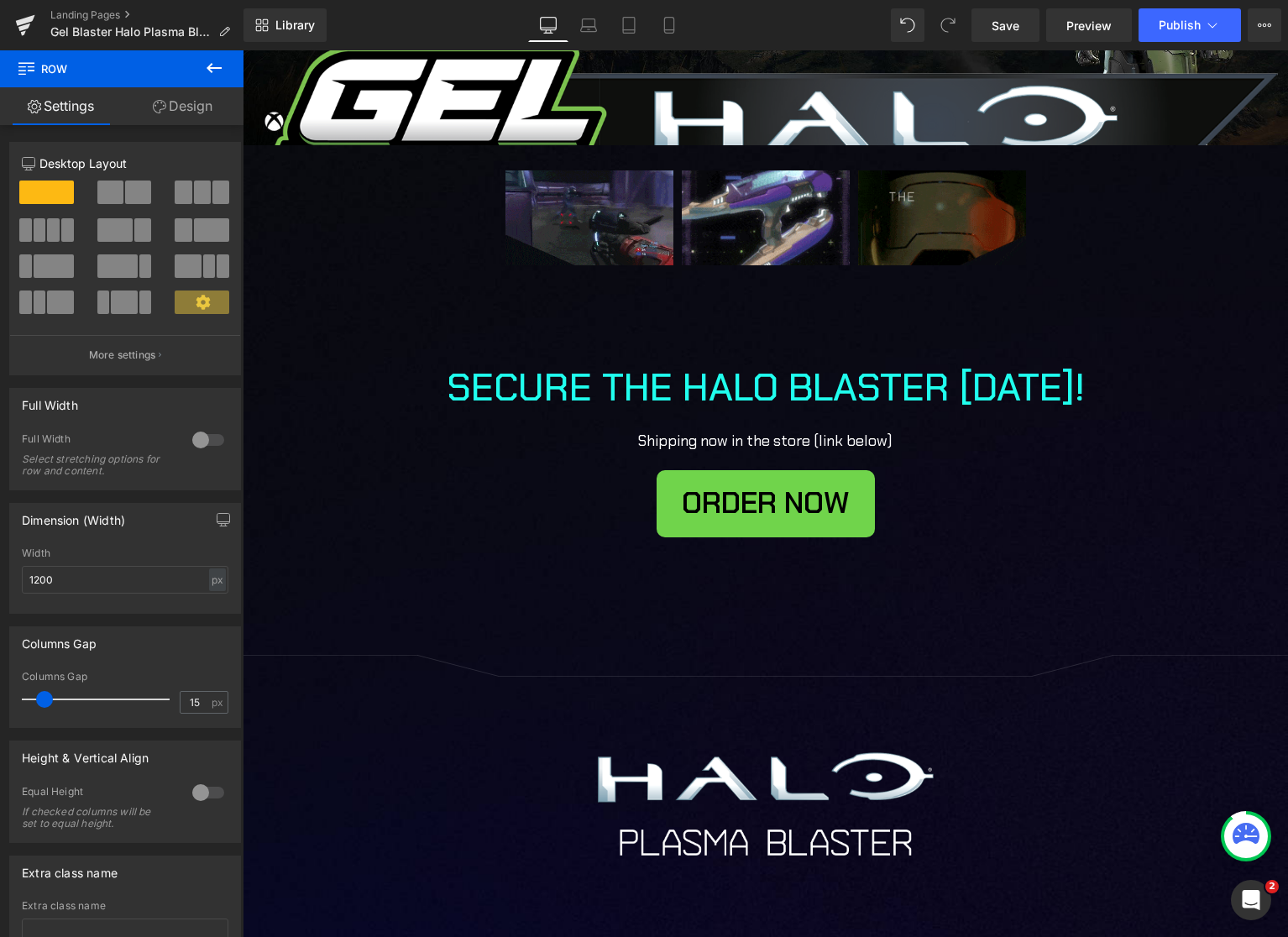
click at [846, 387] on h1 "SECURE THE HALO BLASTER [DATE]!" at bounding box center [765, 387] width 647 height 58
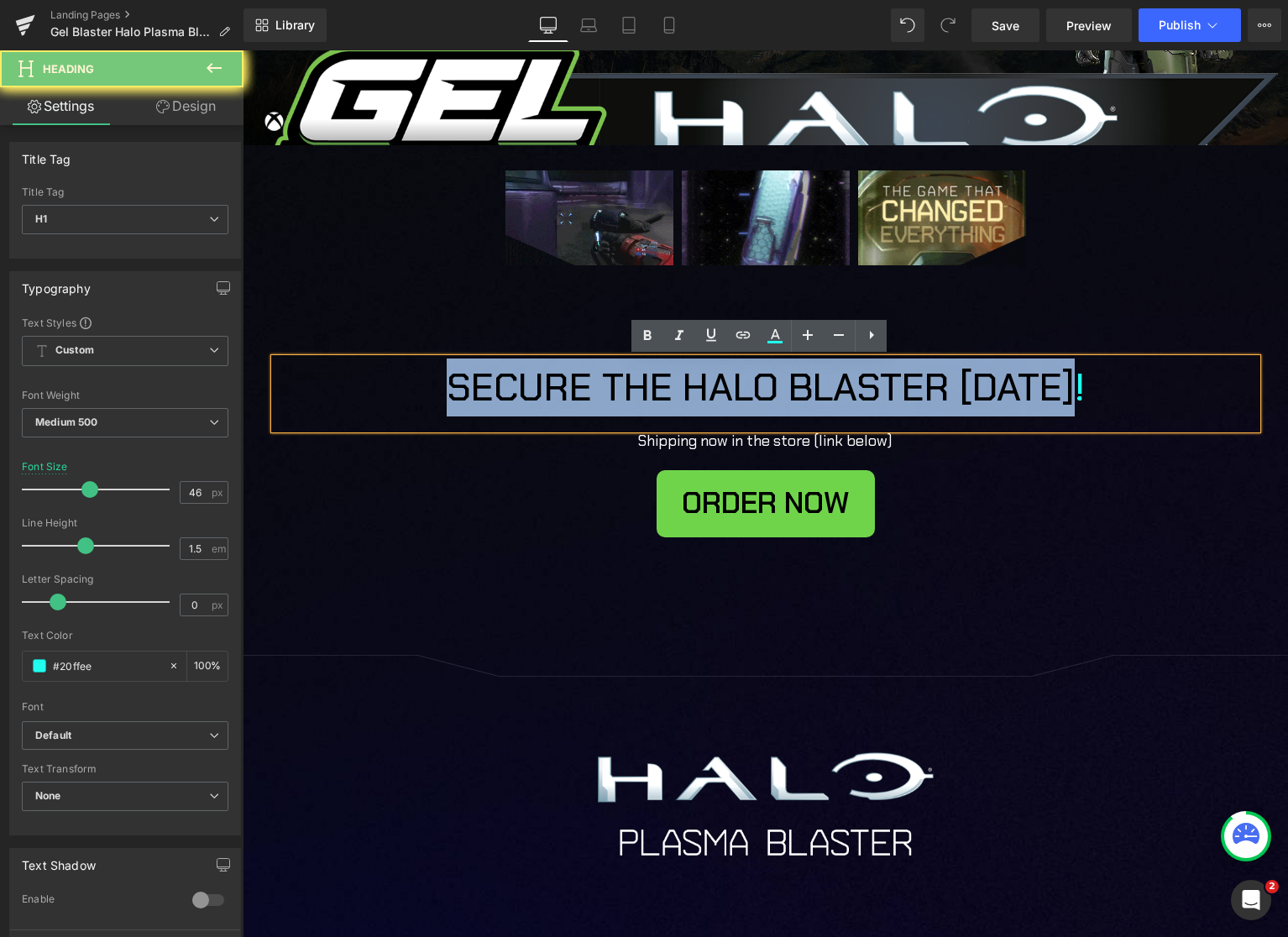
click at [846, 387] on h1 "SECURE THE HALO BLASTER [DATE]!" at bounding box center [765, 387] width 647 height 58
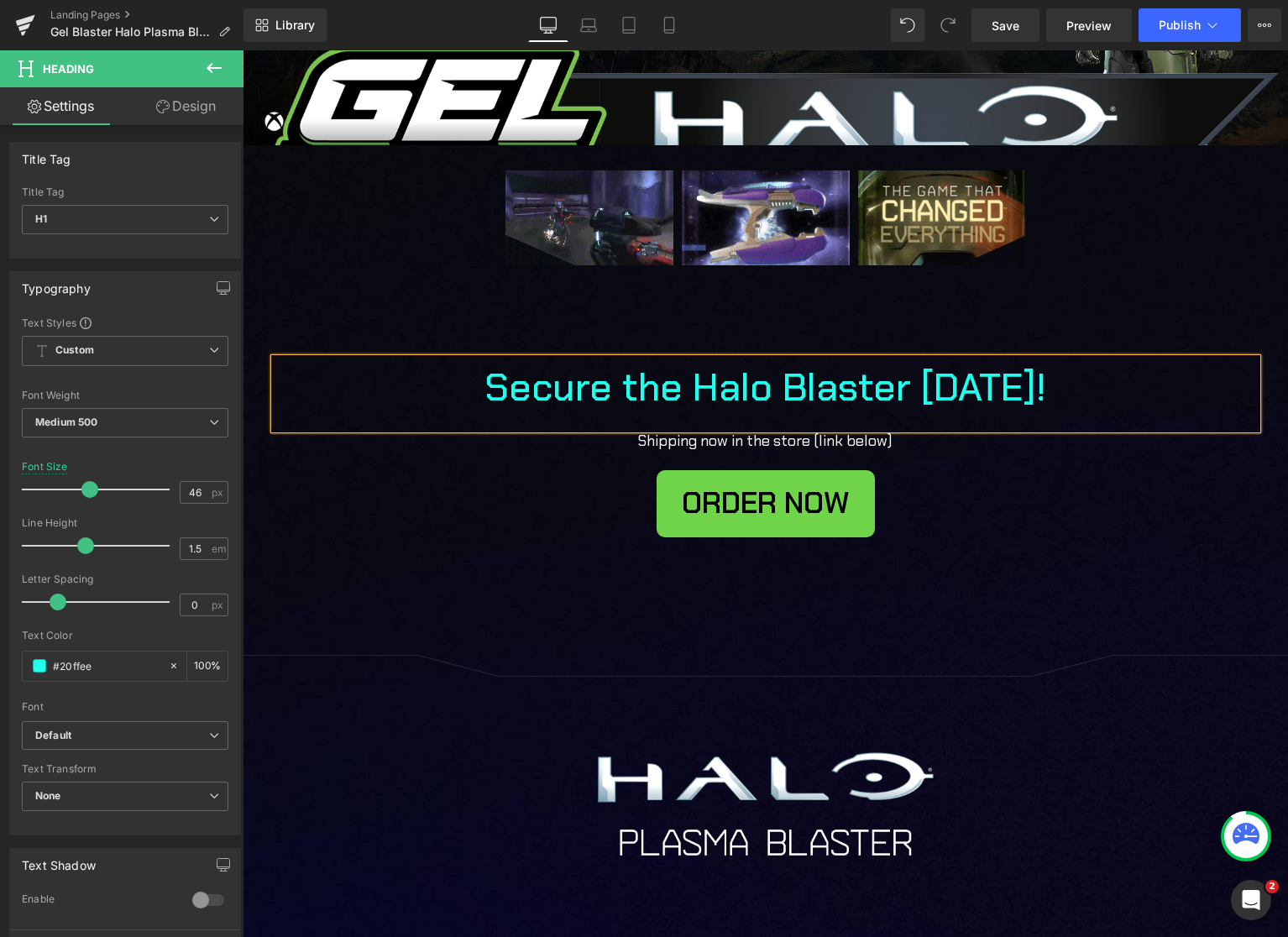
click at [762, 433] on div "Shipping now in the store (link below) Text Block" at bounding box center [766, 440] width 983 height 24
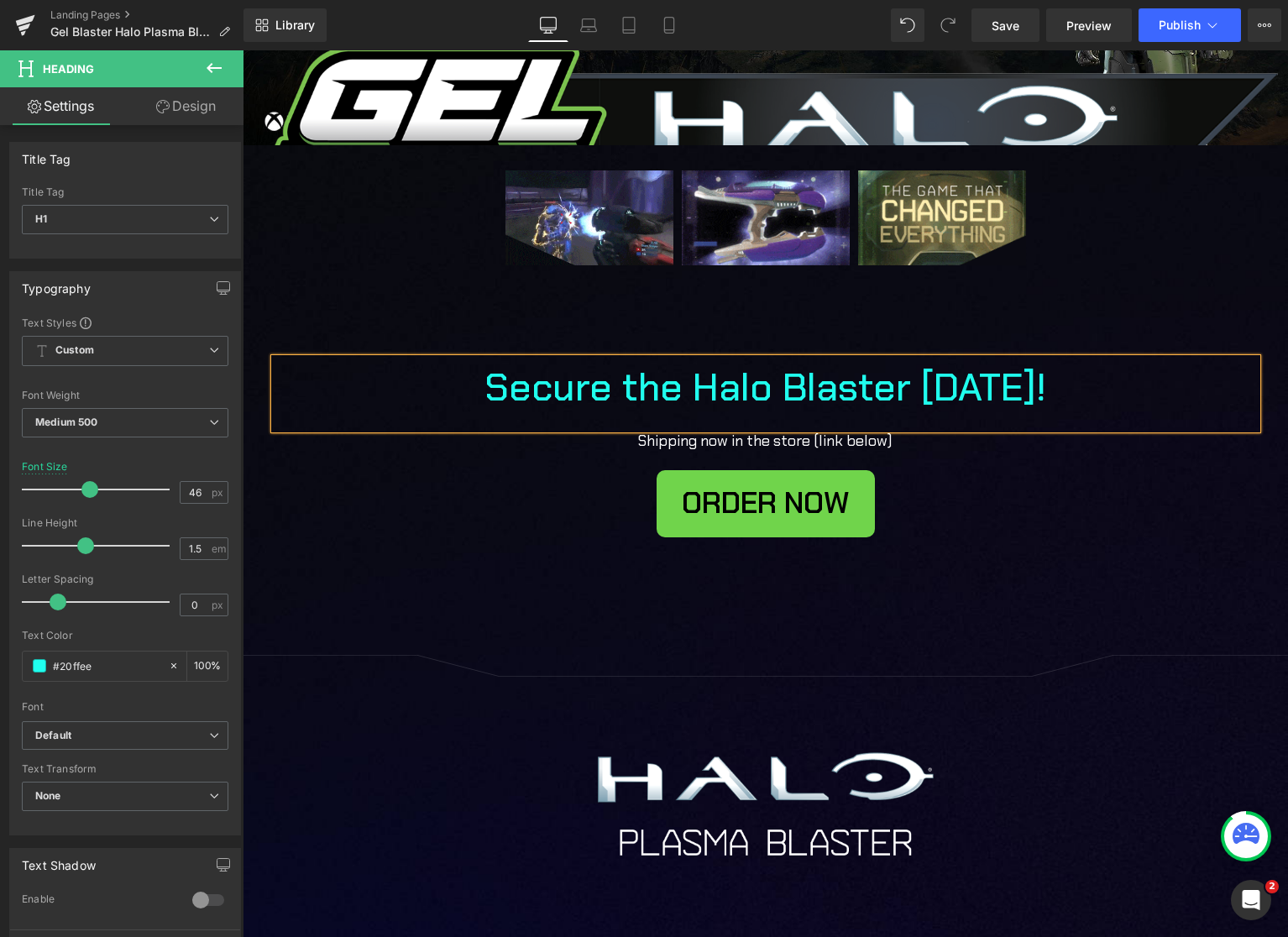
click at [762, 433] on p "Shipping now in the store (link below)" at bounding box center [765, 440] width 814 height 24
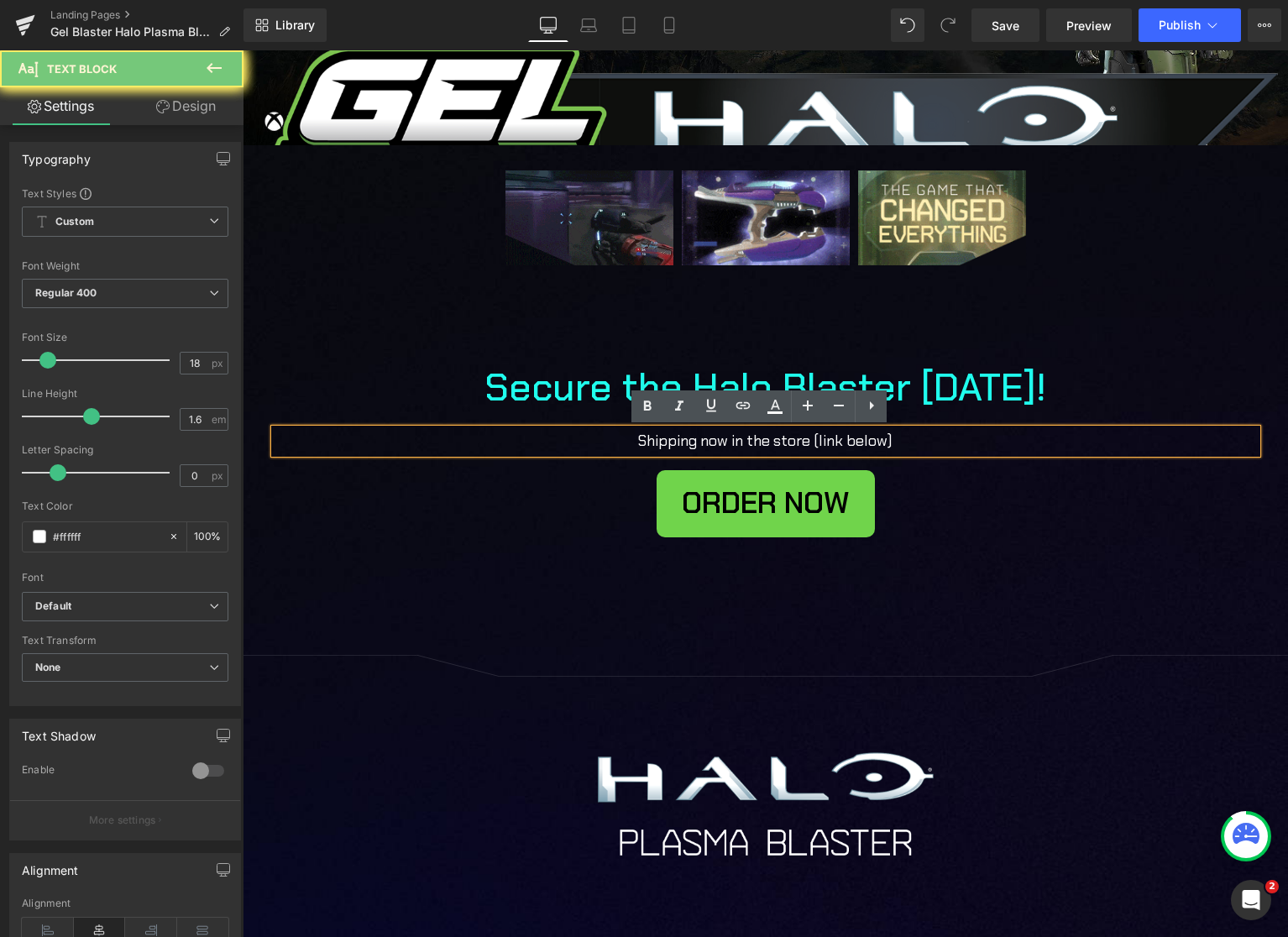
click at [758, 440] on p "Shipping now in the store (link below)" at bounding box center [765, 440] width 814 height 24
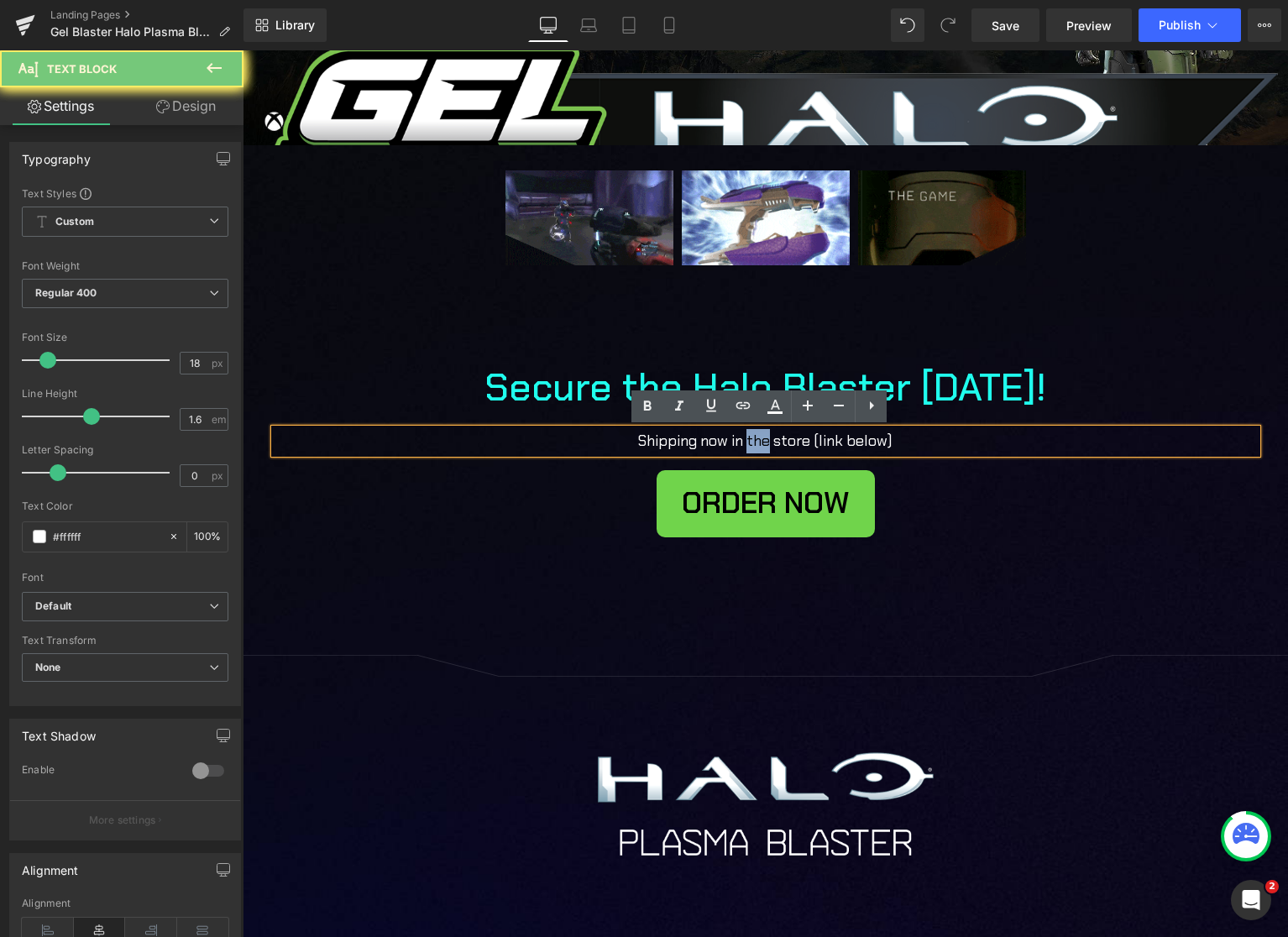
click at [758, 440] on p "Shipping now in the store (link below)" at bounding box center [765, 440] width 814 height 24
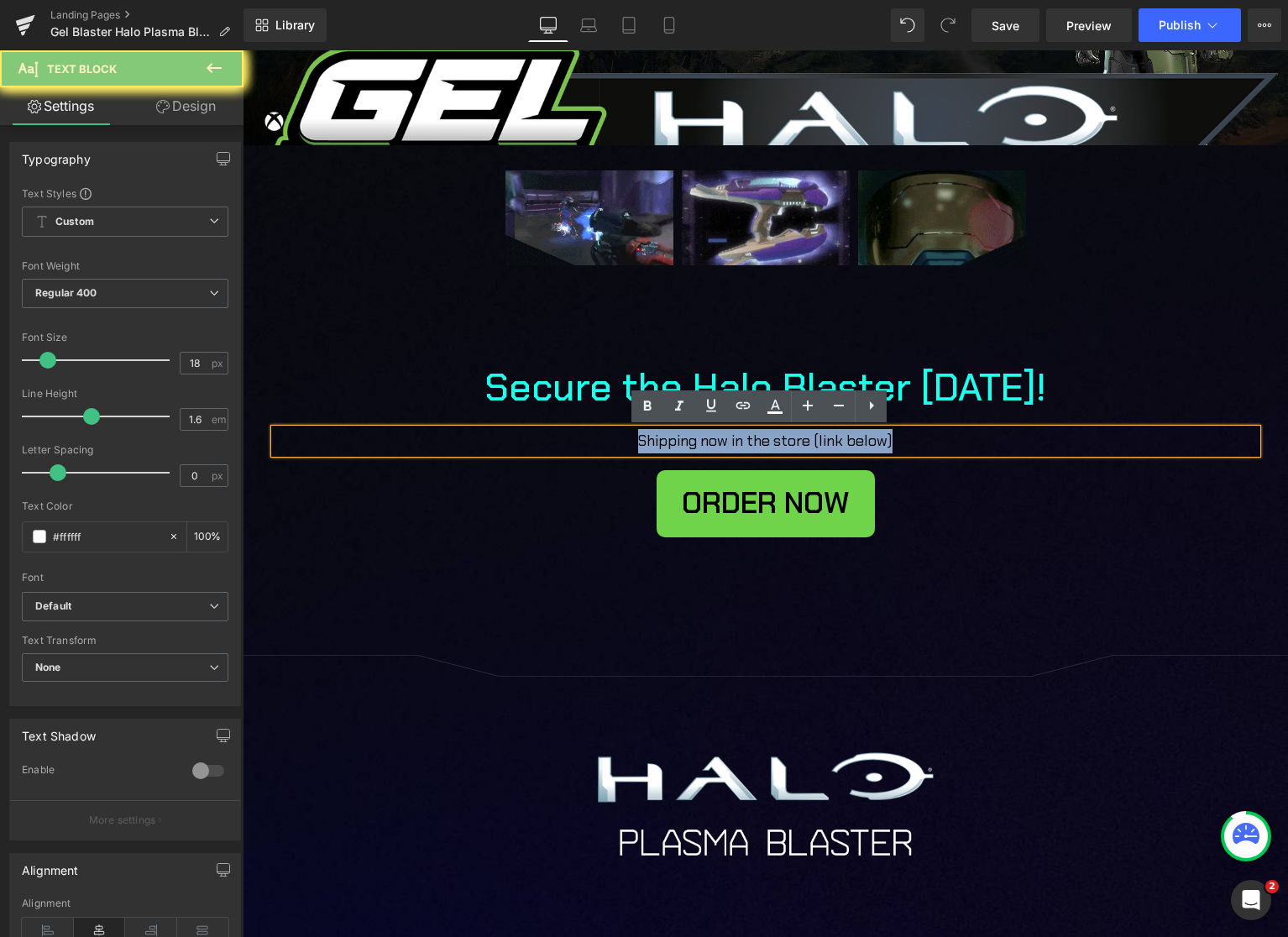
click at [758, 440] on p "Shipping now in the store (link below)" at bounding box center [765, 440] width 814 height 24
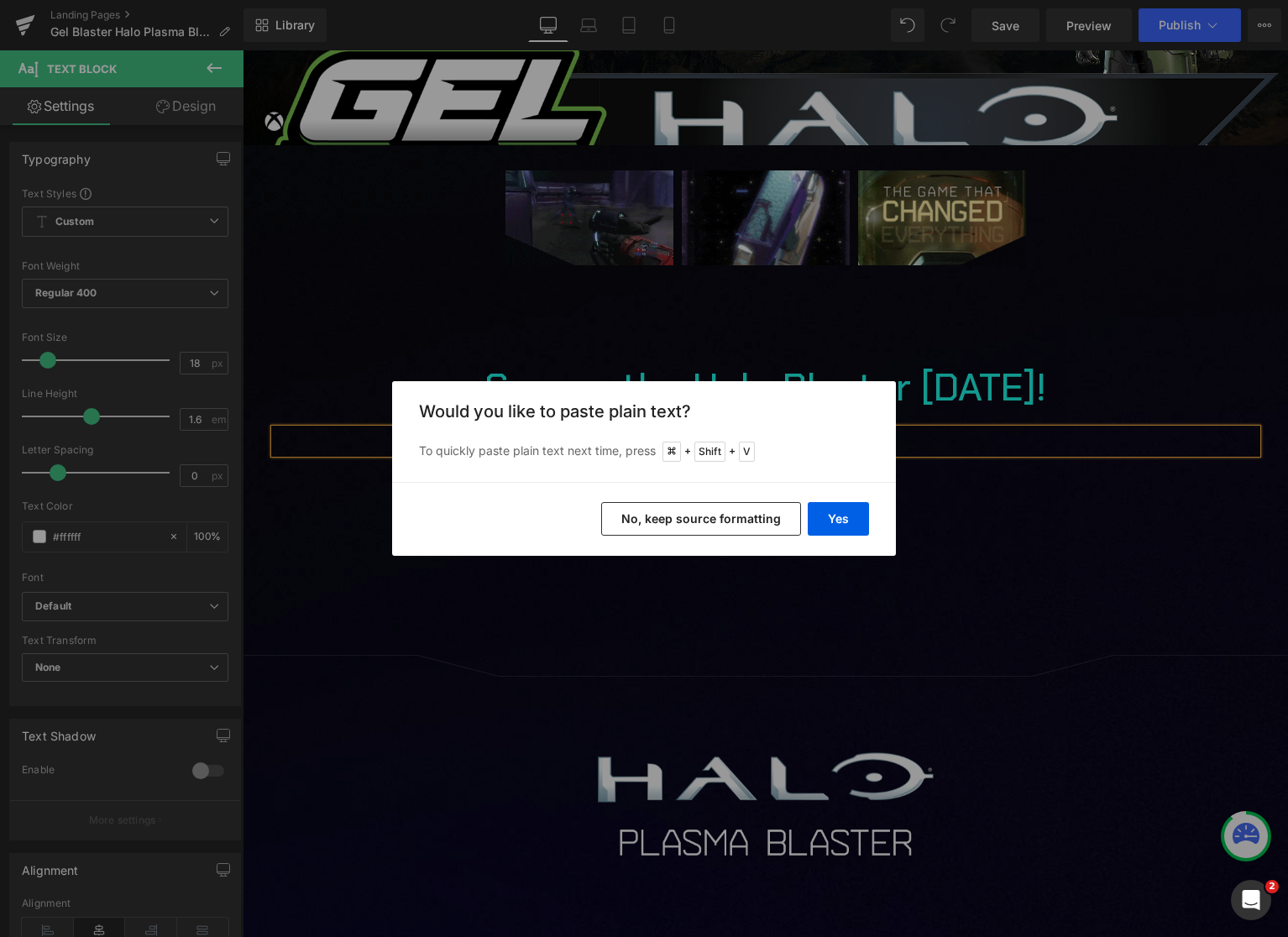
click at [767, 520] on button "No, keep source formatting" at bounding box center [701, 519] width 200 height 34
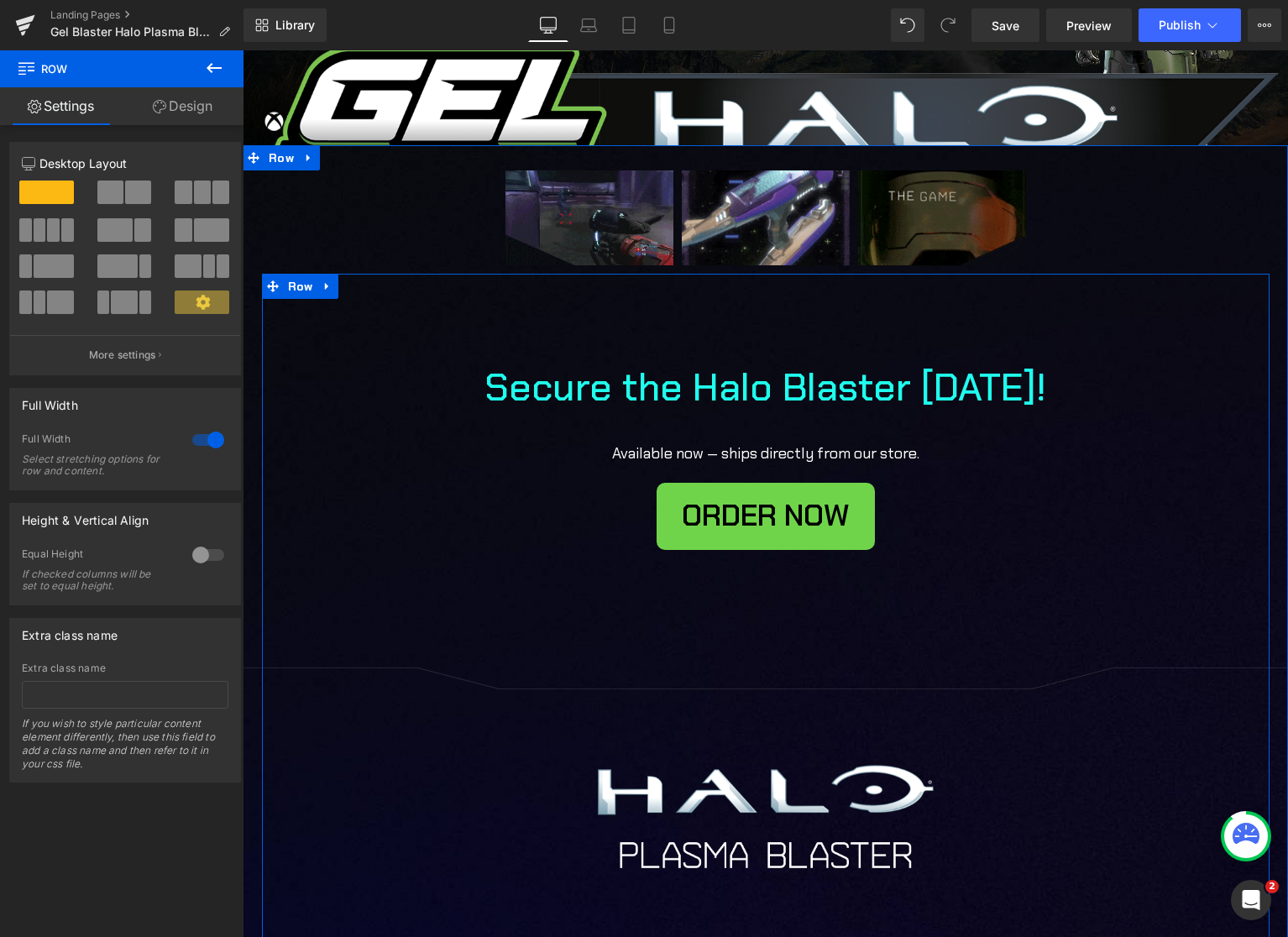
click at [799, 523] on span "ORDER NOW" at bounding box center [765, 516] width 168 height 21
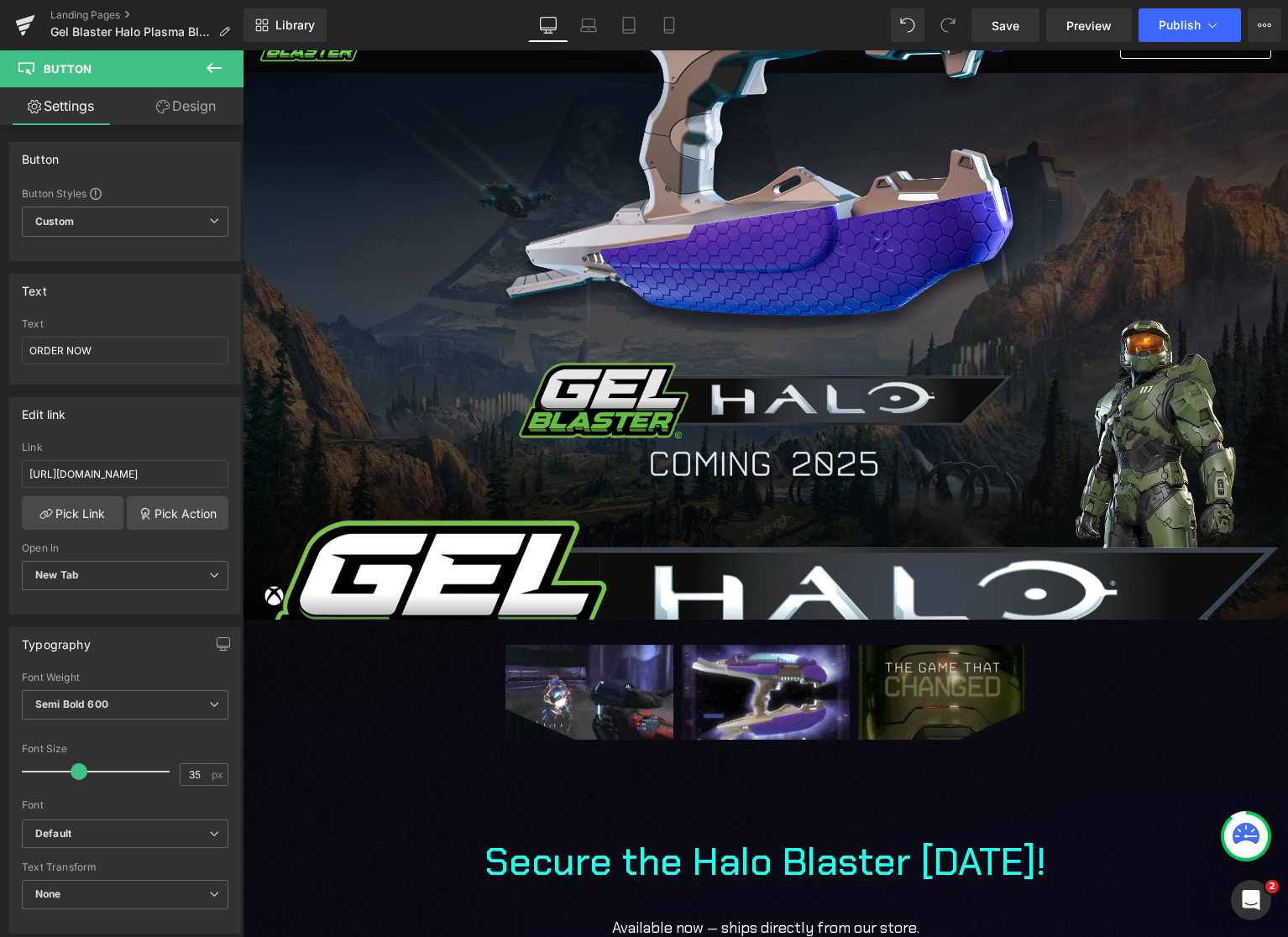
scroll to position [76, 0]
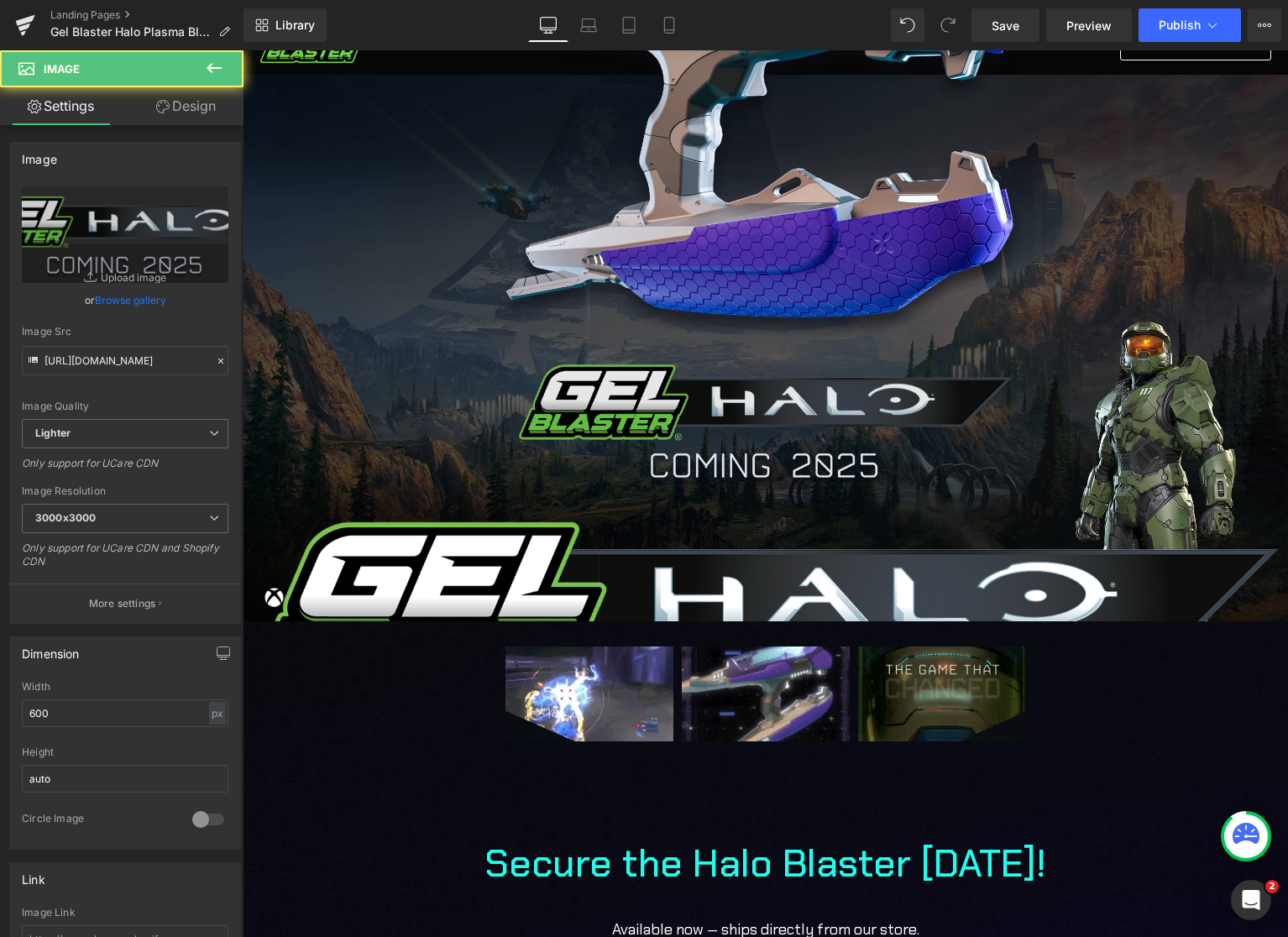
click at [698, 448] on img at bounding box center [765, 420] width 504 height 142
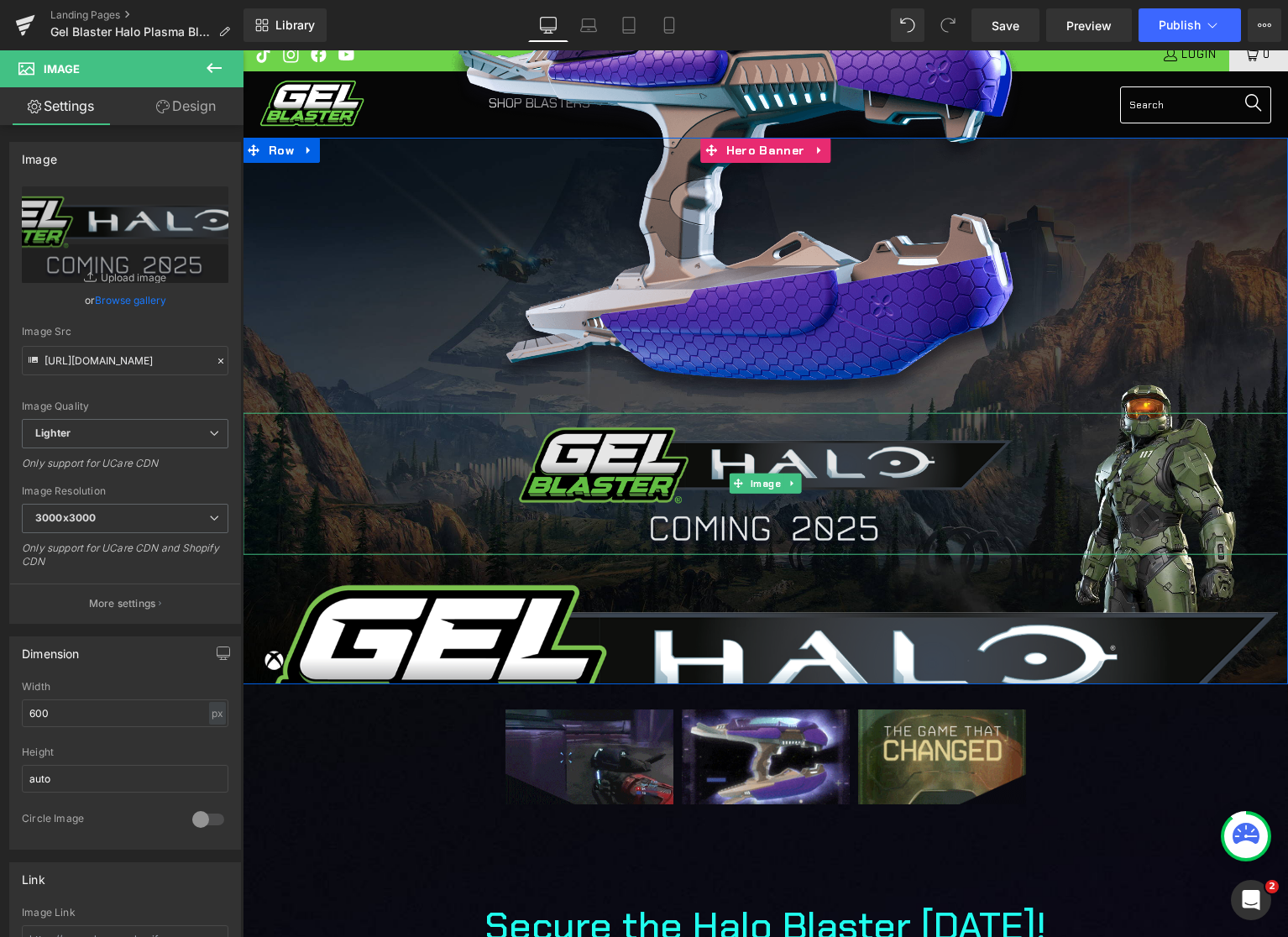
scroll to position [0, 0]
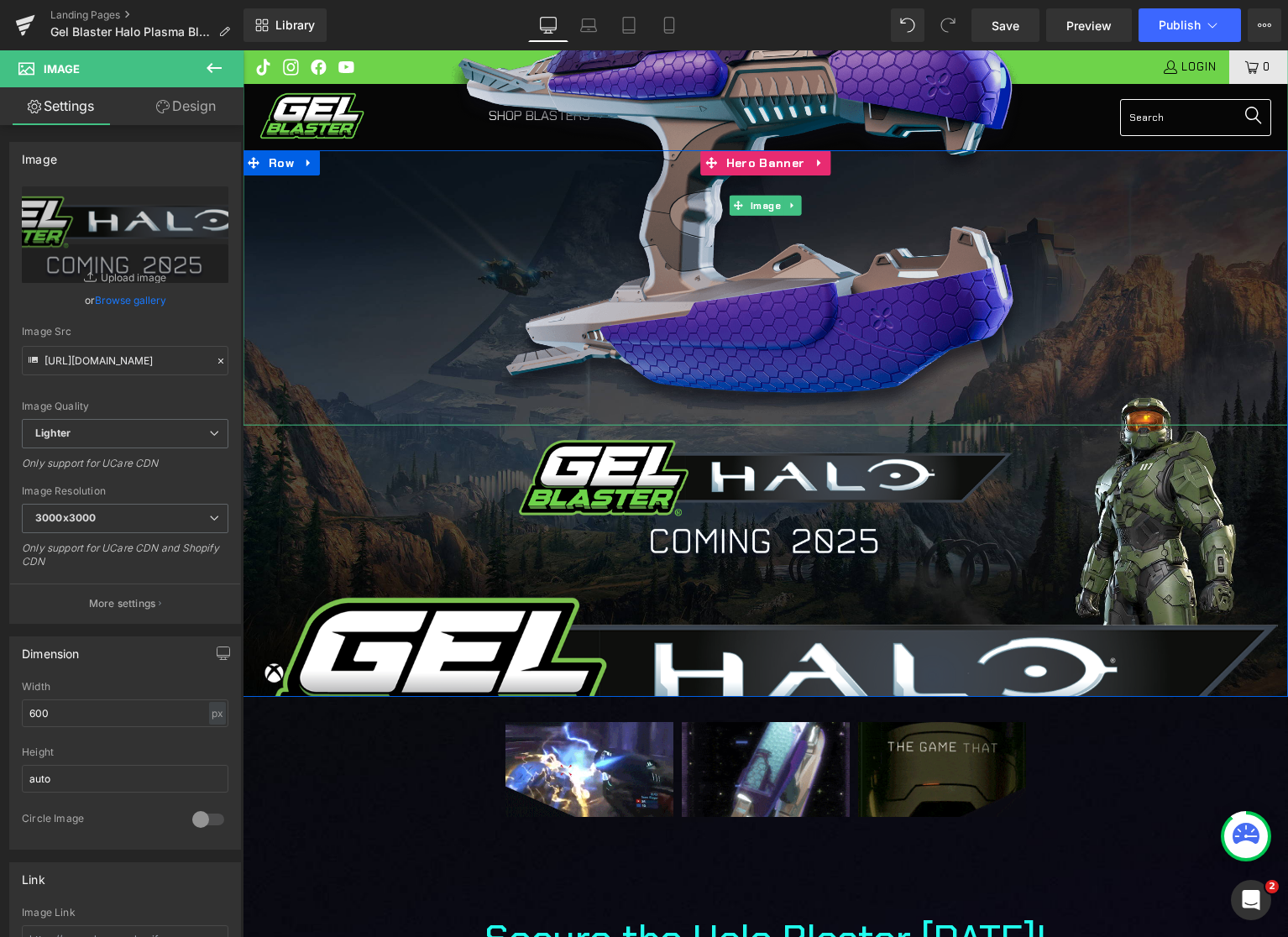
click at [660, 110] on img at bounding box center [766, 204] width 630 height 440
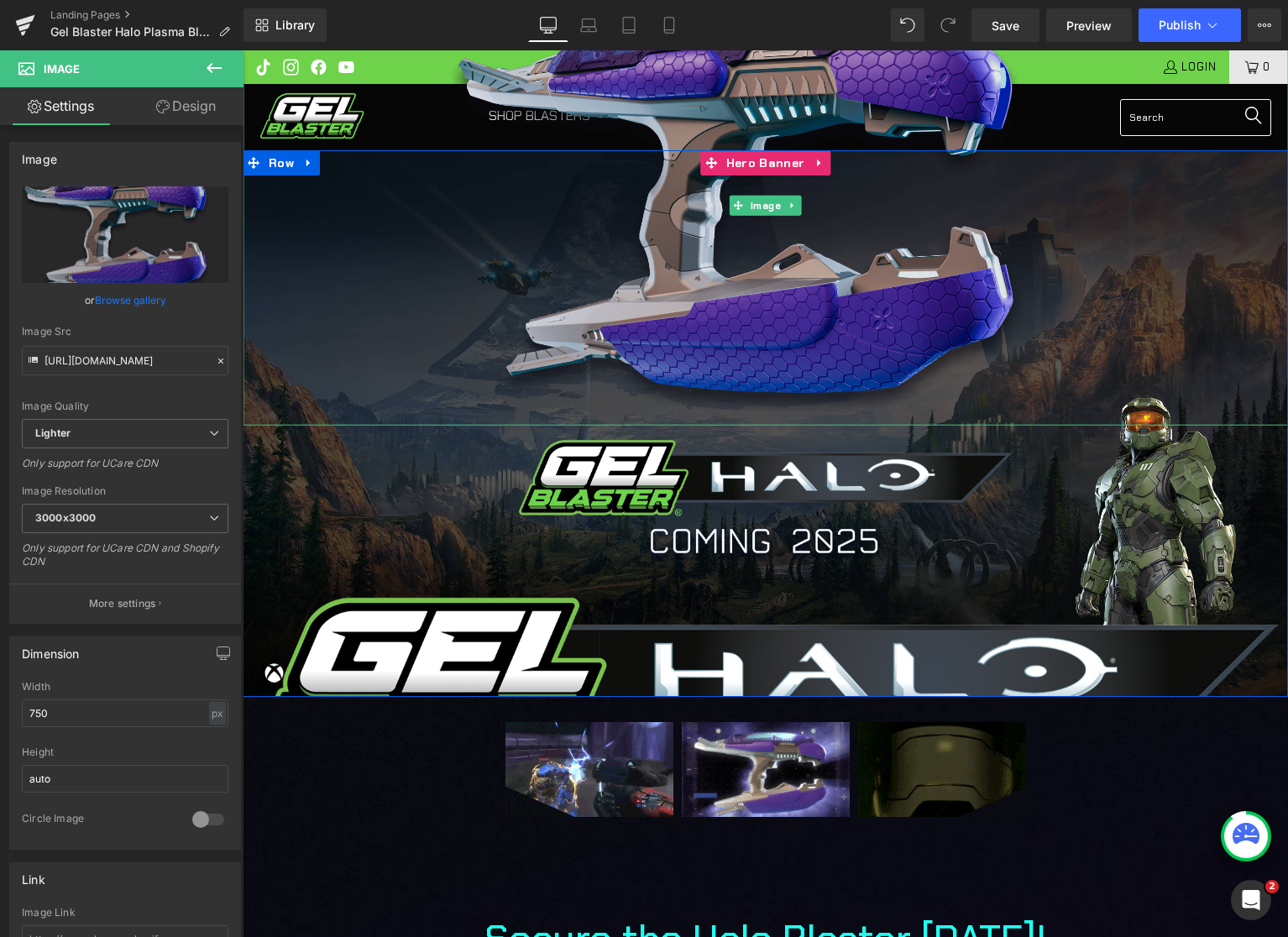
click at [672, 95] on img at bounding box center [766, 204] width 630 height 440
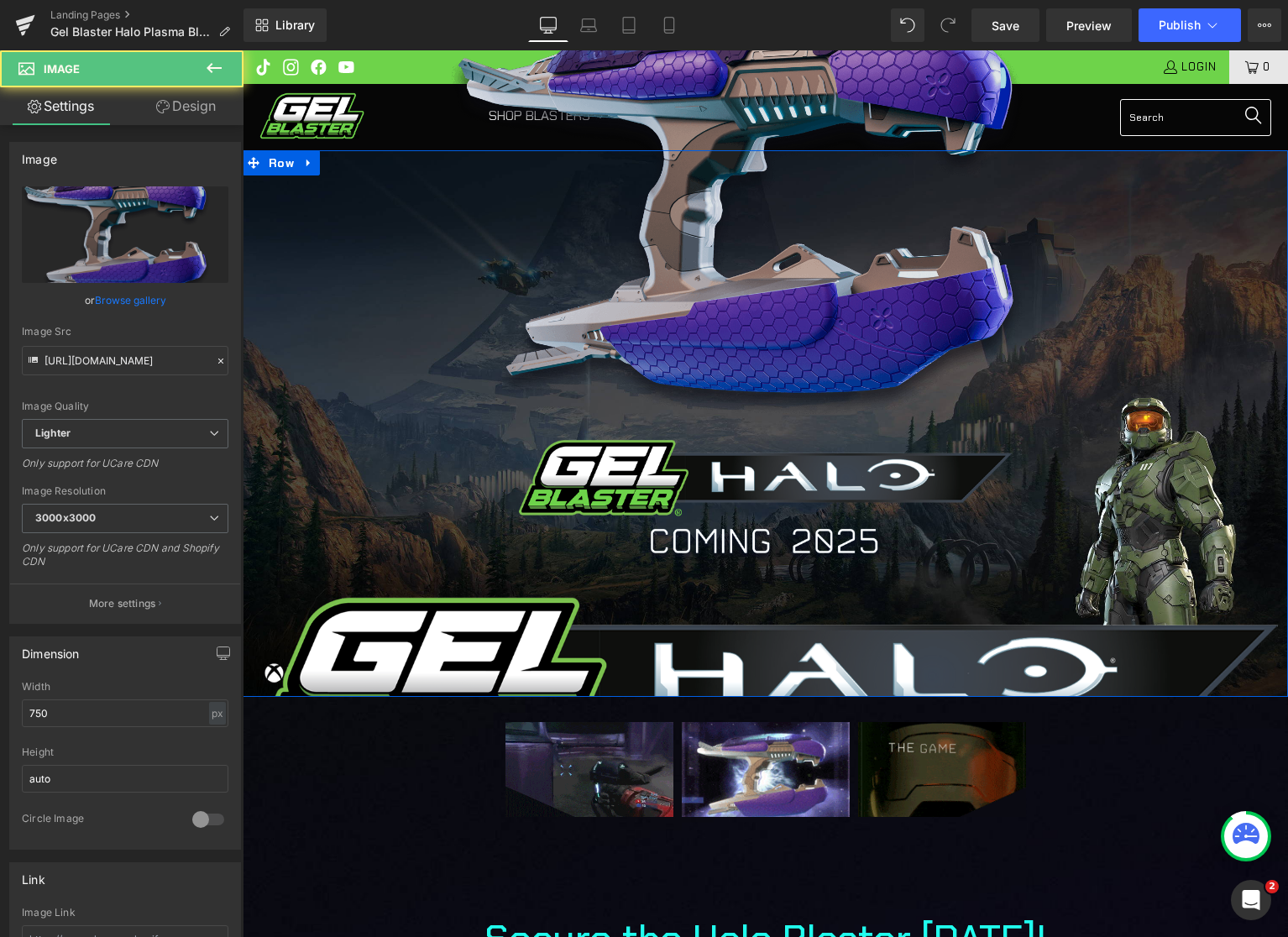
click at [667, 191] on img at bounding box center [766, 204] width 630 height 440
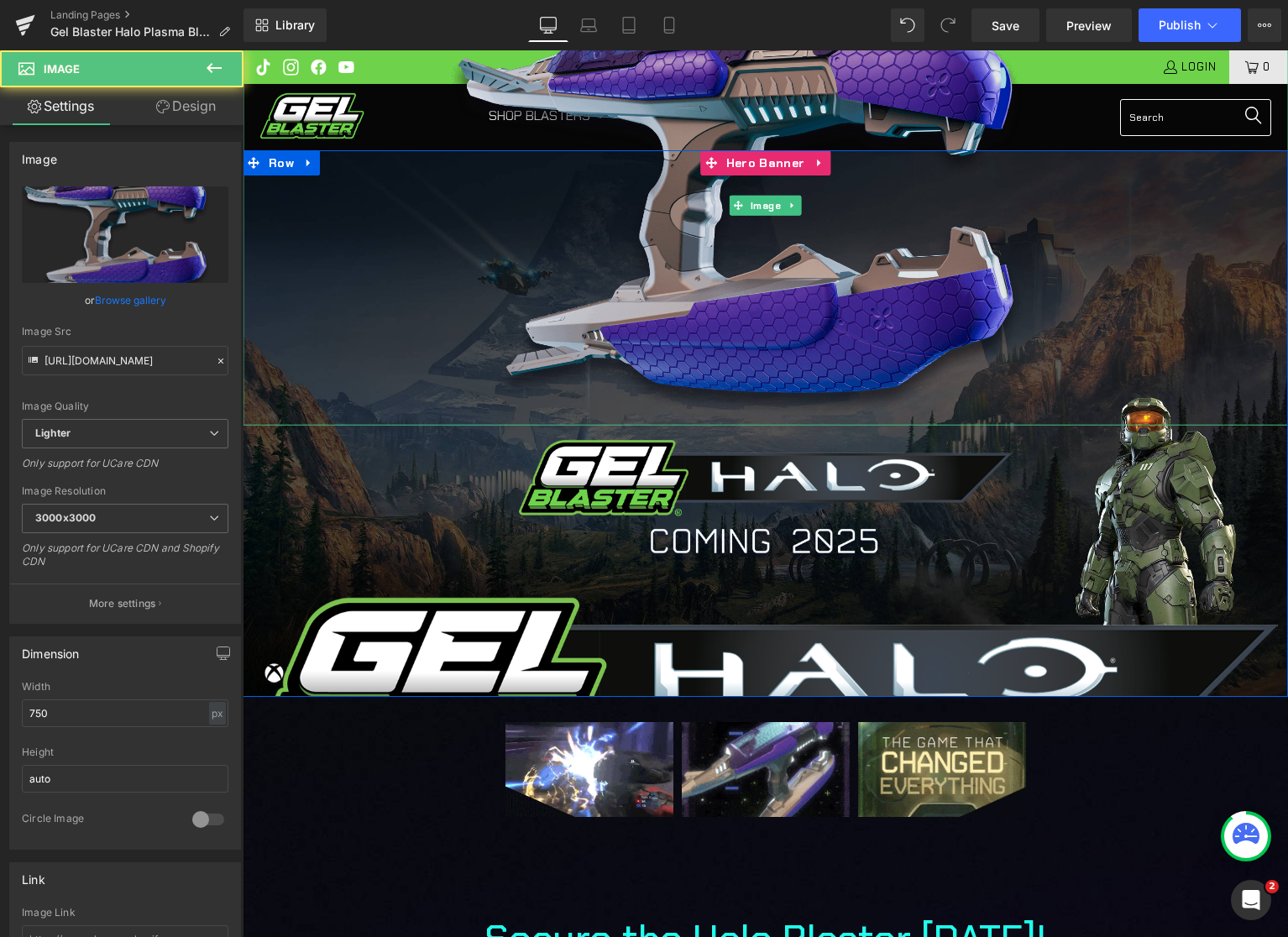
click at [672, 250] on img at bounding box center [766, 204] width 630 height 440
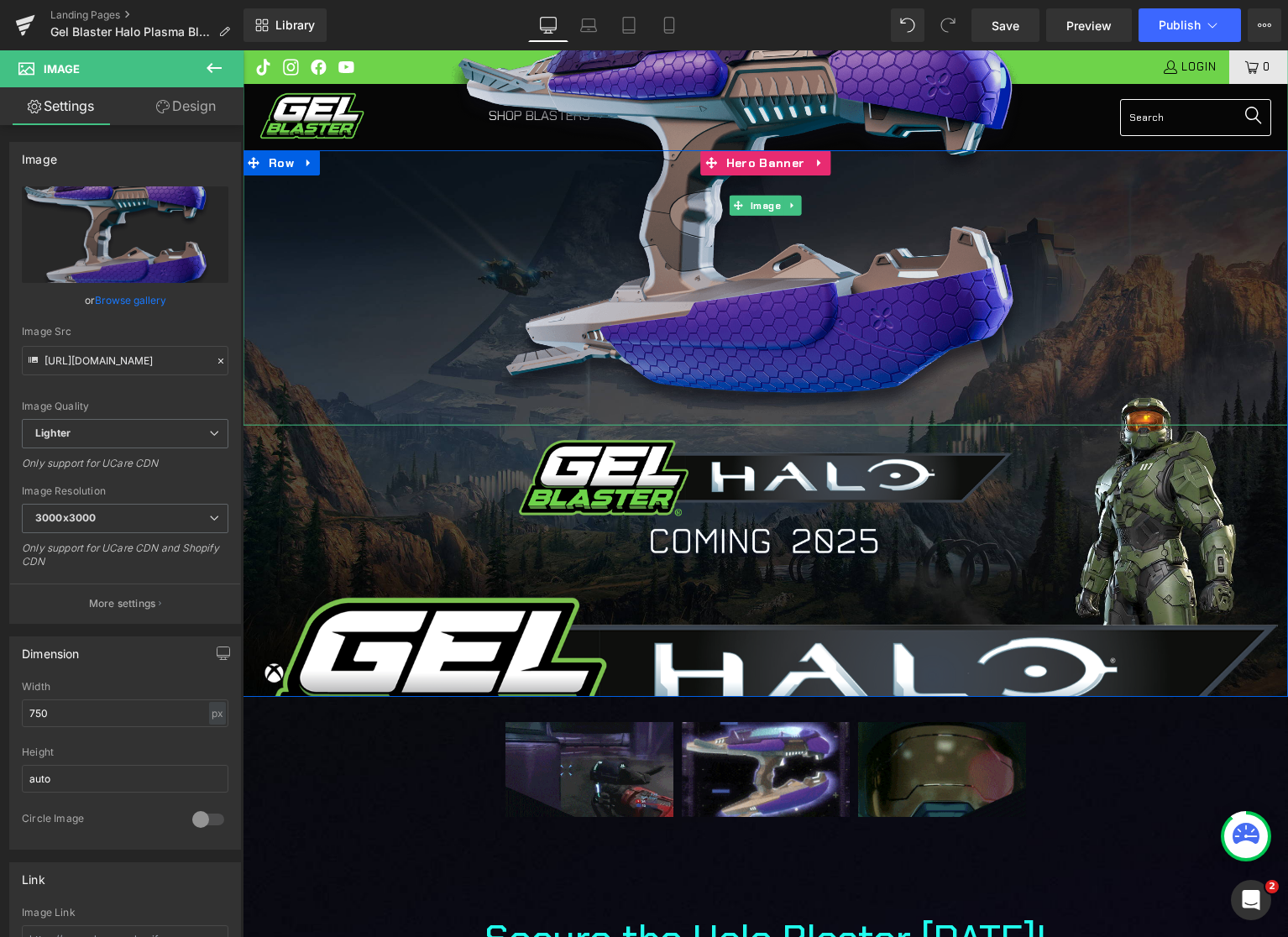
click at [680, 108] on img at bounding box center [766, 204] width 630 height 440
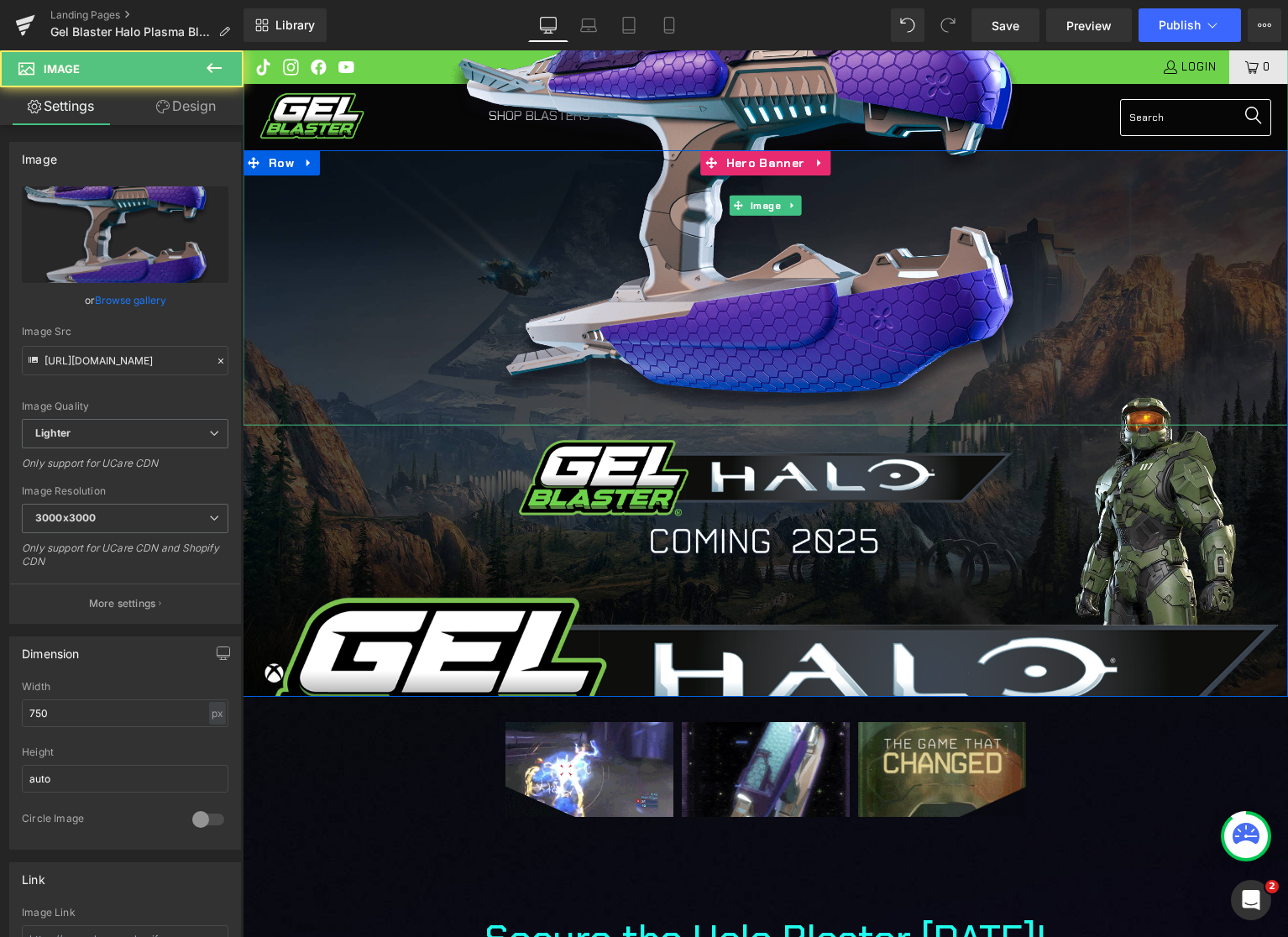
click at [320, 111] on div at bounding box center [765, 204] width 1045 height 440
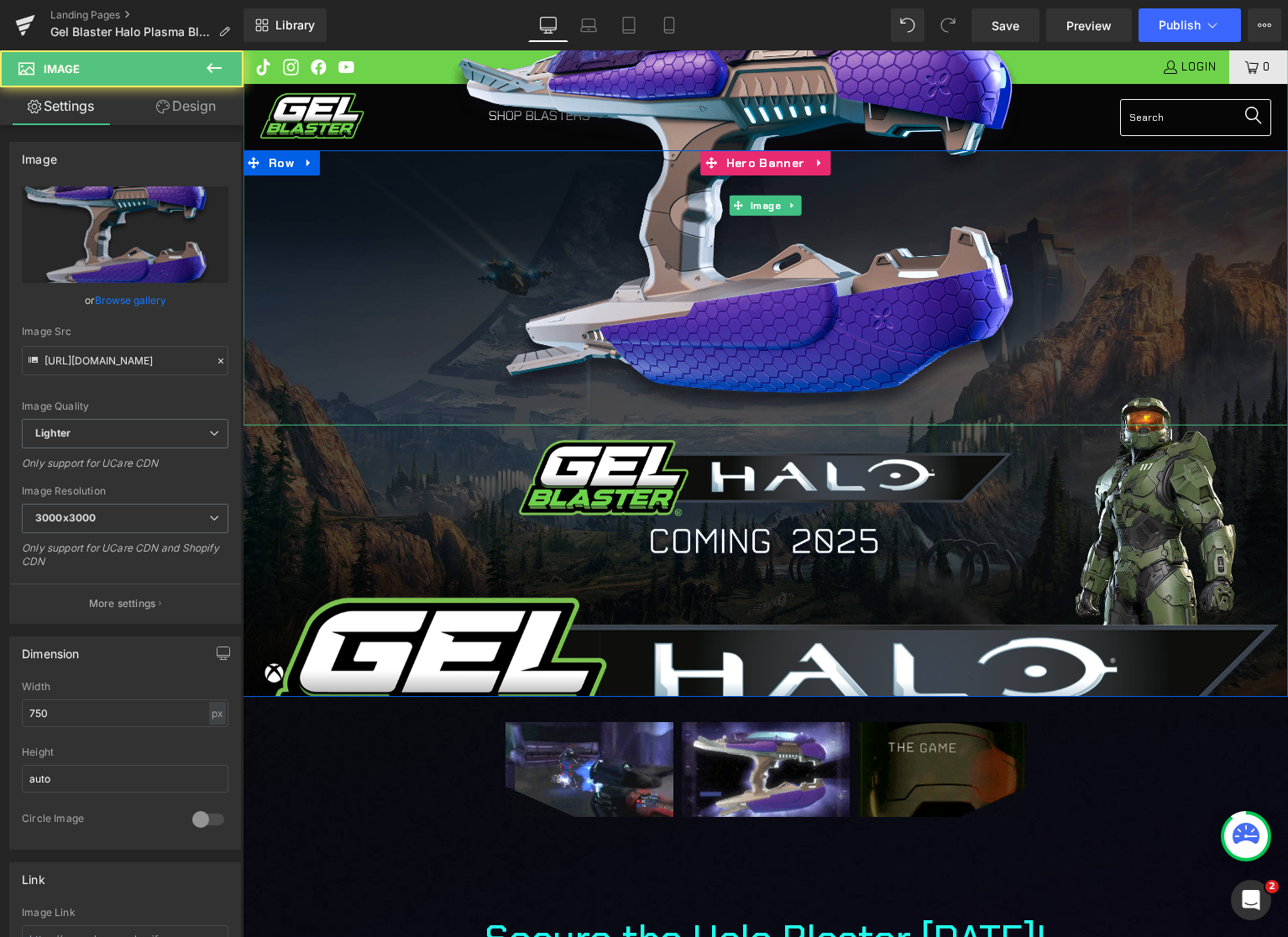
click at [381, 119] on div at bounding box center [765, 204] width 1045 height 440
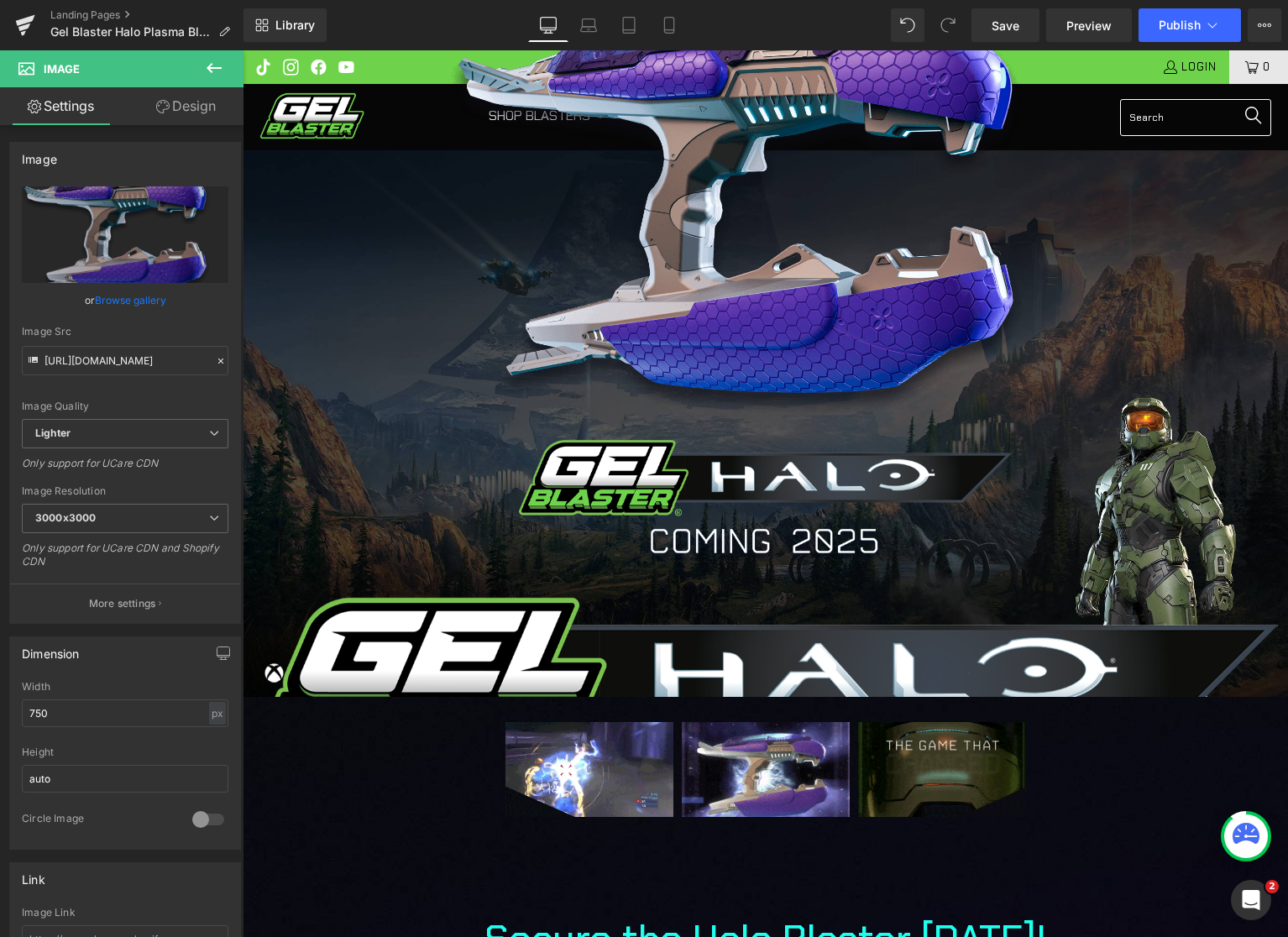
click at [223, 65] on icon at bounding box center [214, 68] width 21 height 21
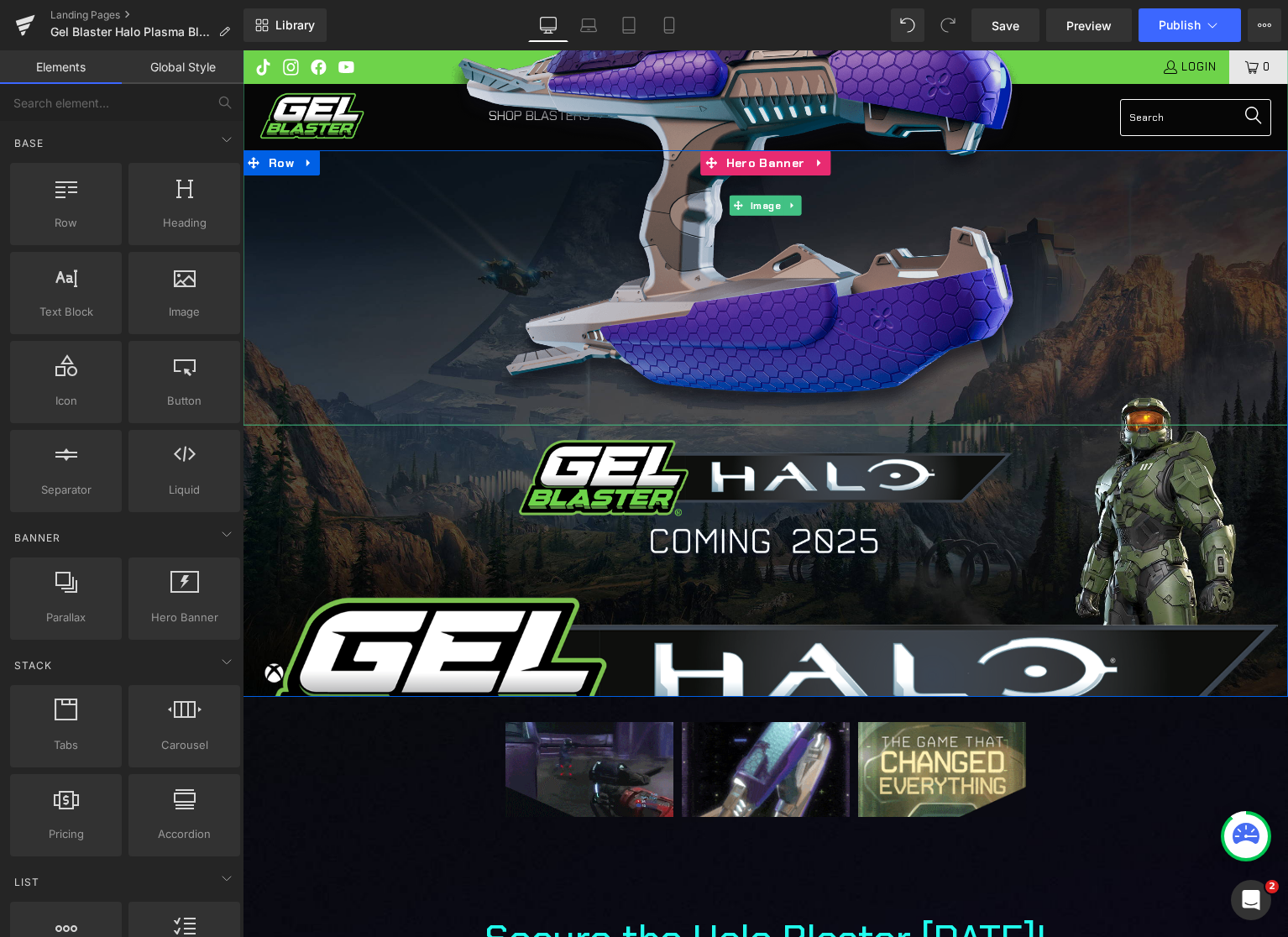
click at [639, 280] on img at bounding box center [766, 204] width 630 height 440
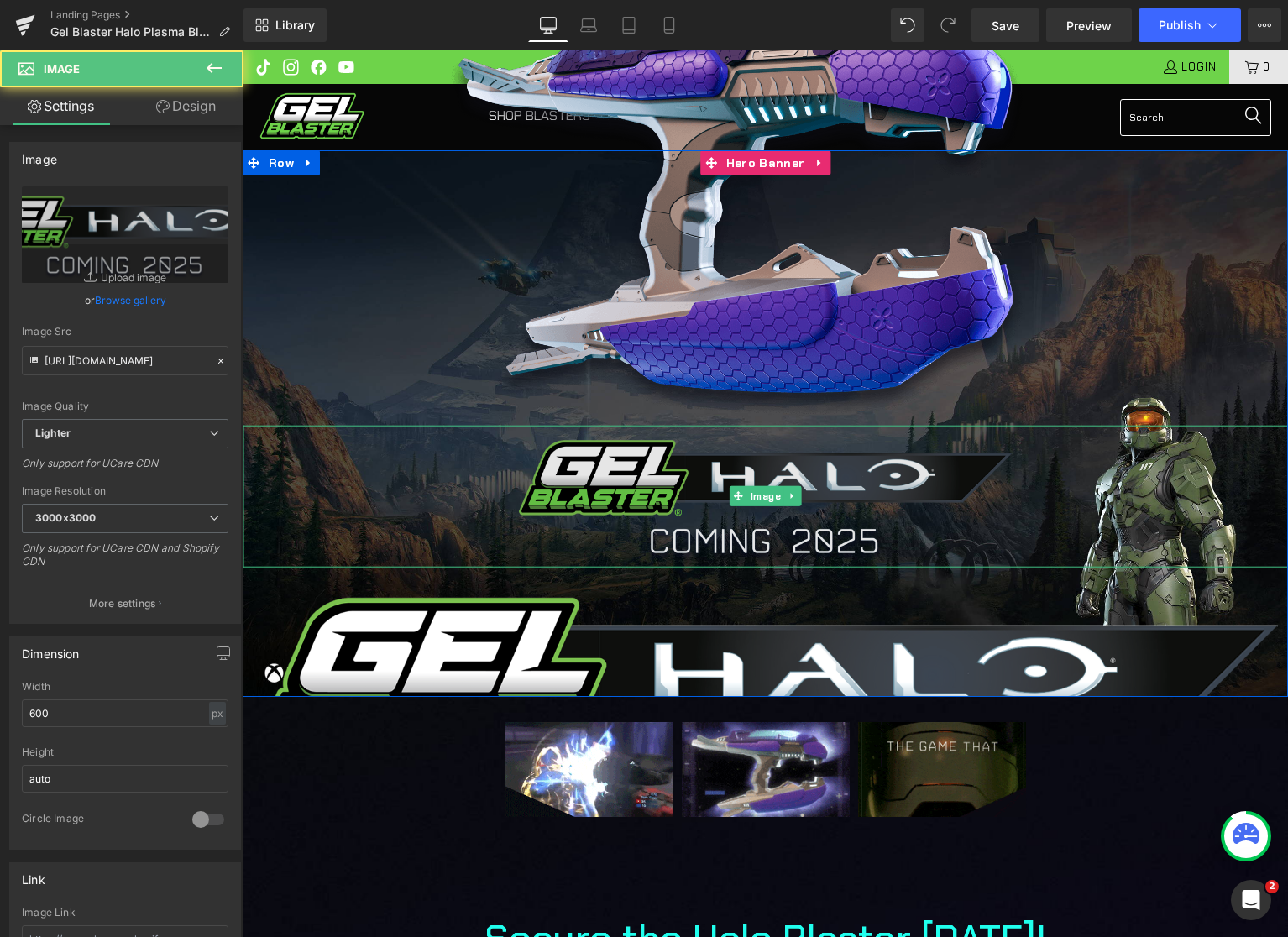
click at [588, 445] on img at bounding box center [765, 495] width 504 height 142
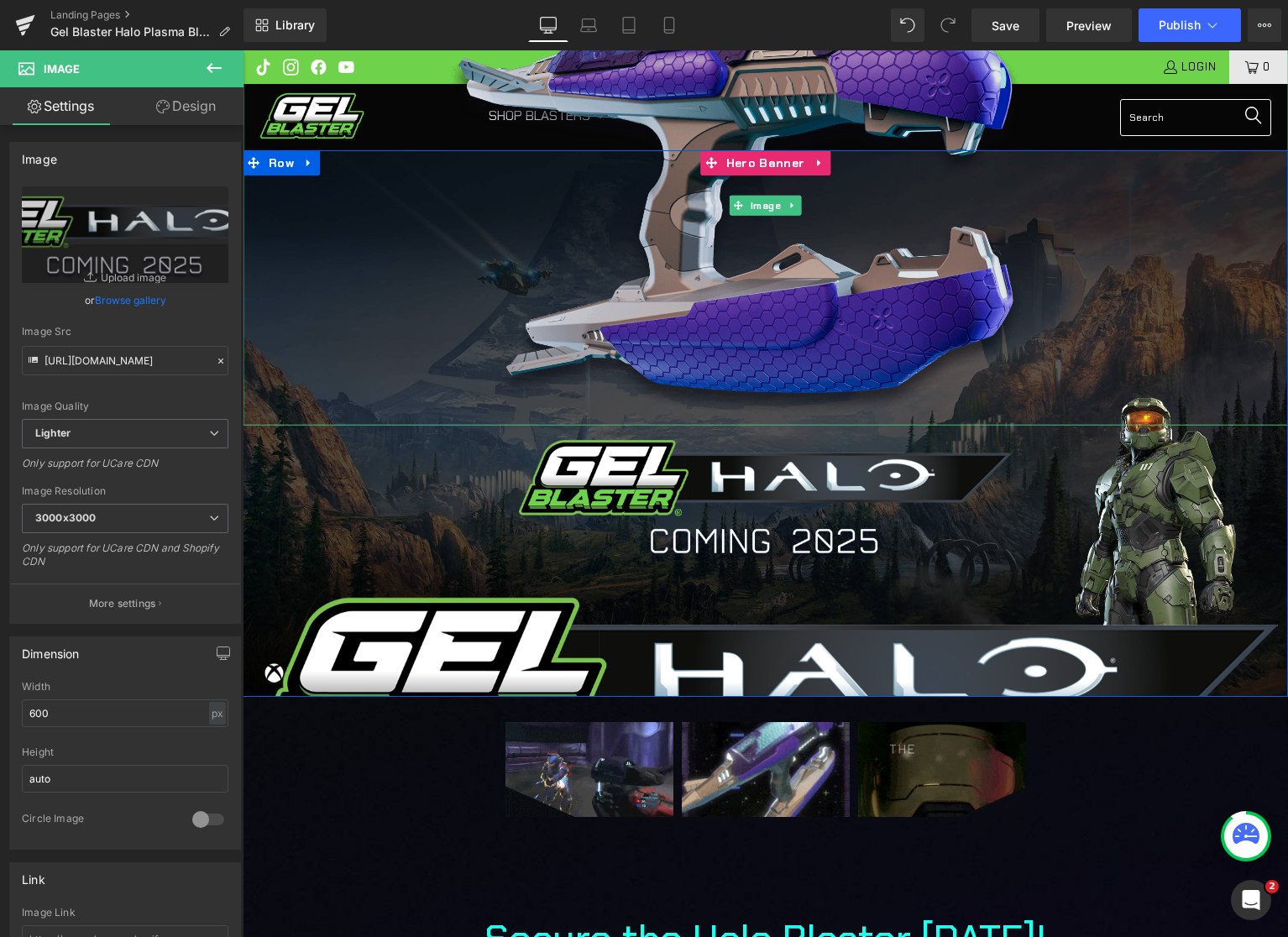
click at [559, 322] on img at bounding box center [766, 204] width 630 height 440
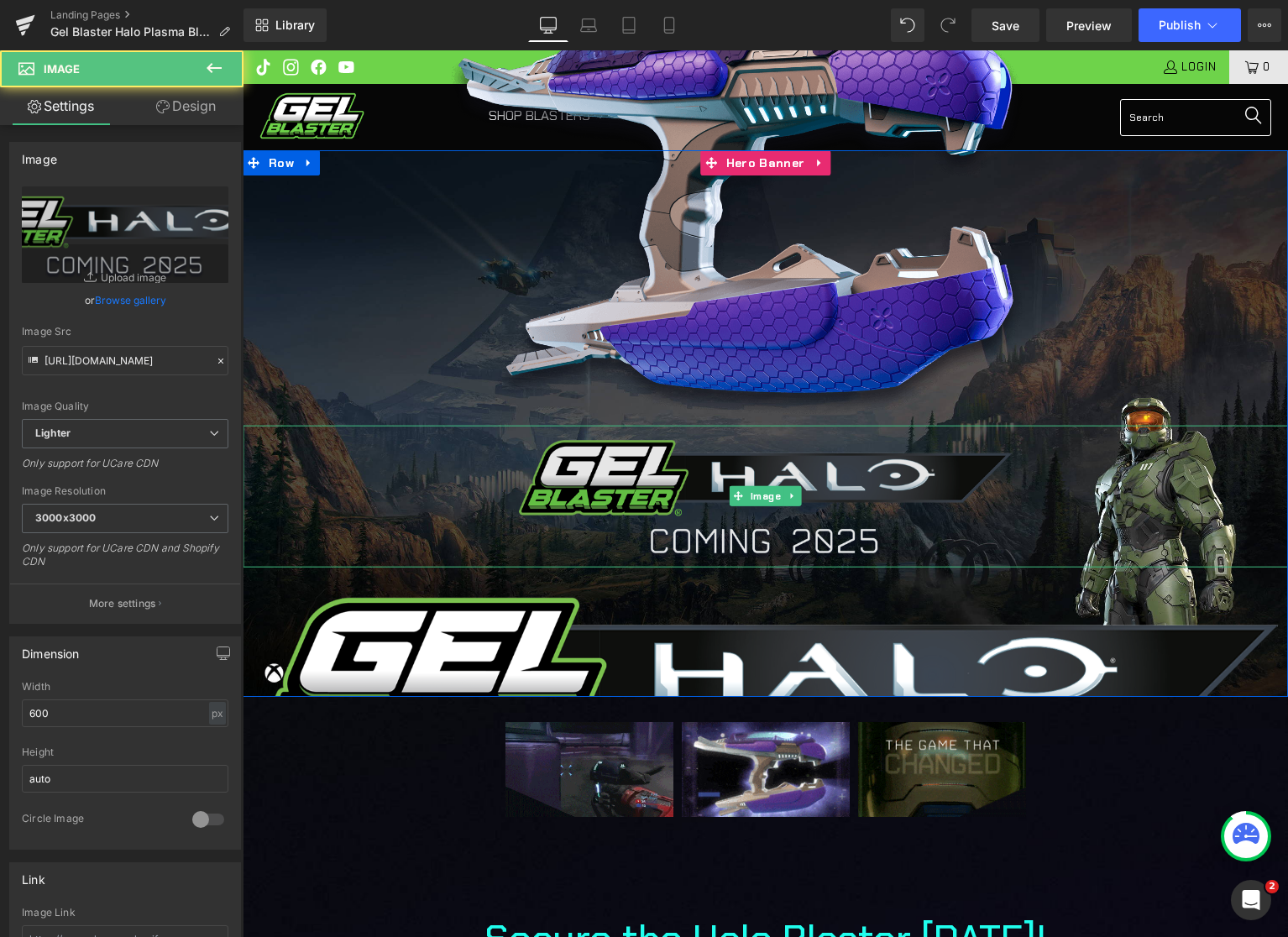
click at [526, 497] on img at bounding box center [765, 495] width 504 height 142
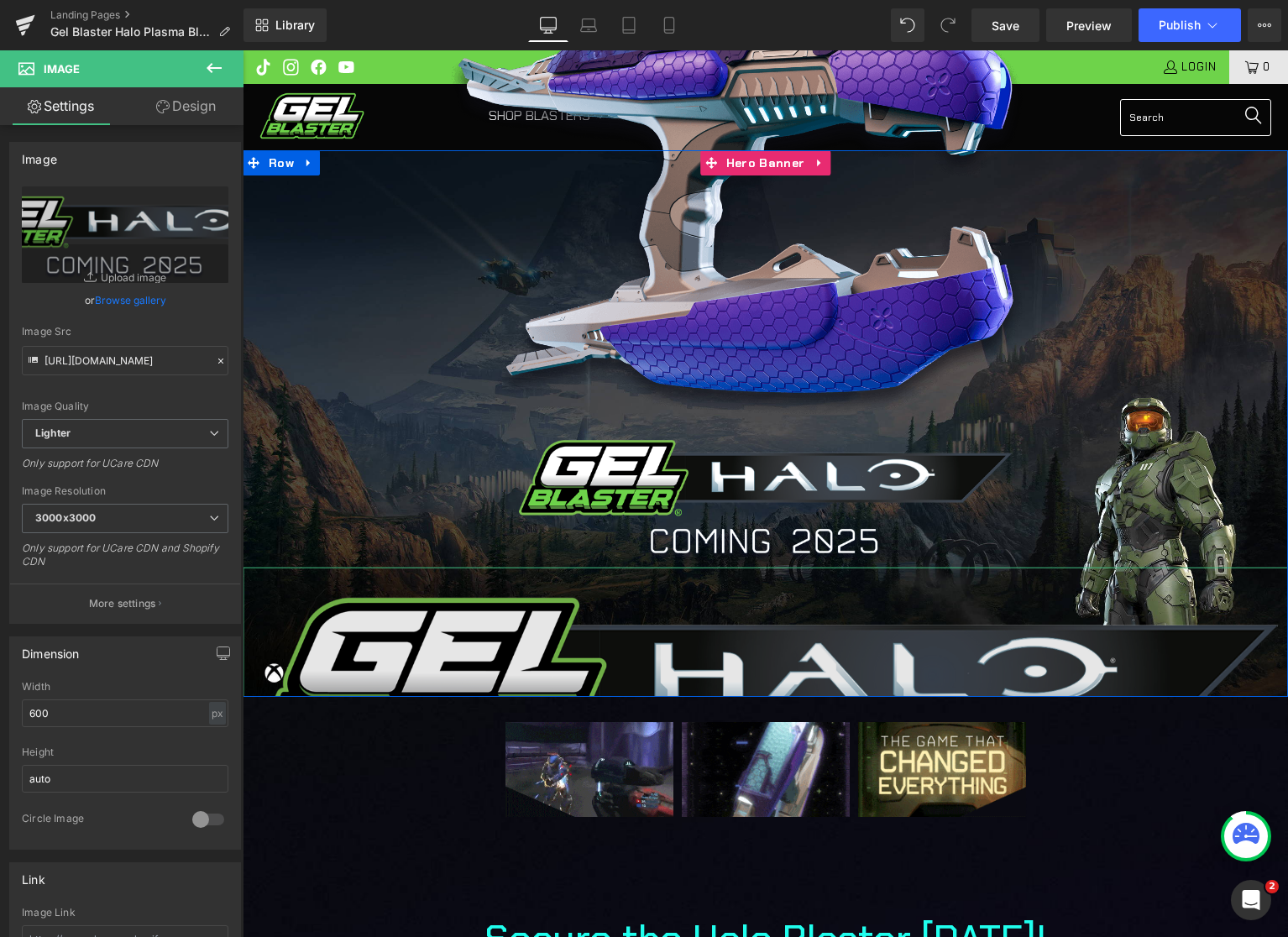
click at [572, 588] on img at bounding box center [765, 714] width 1045 height 294
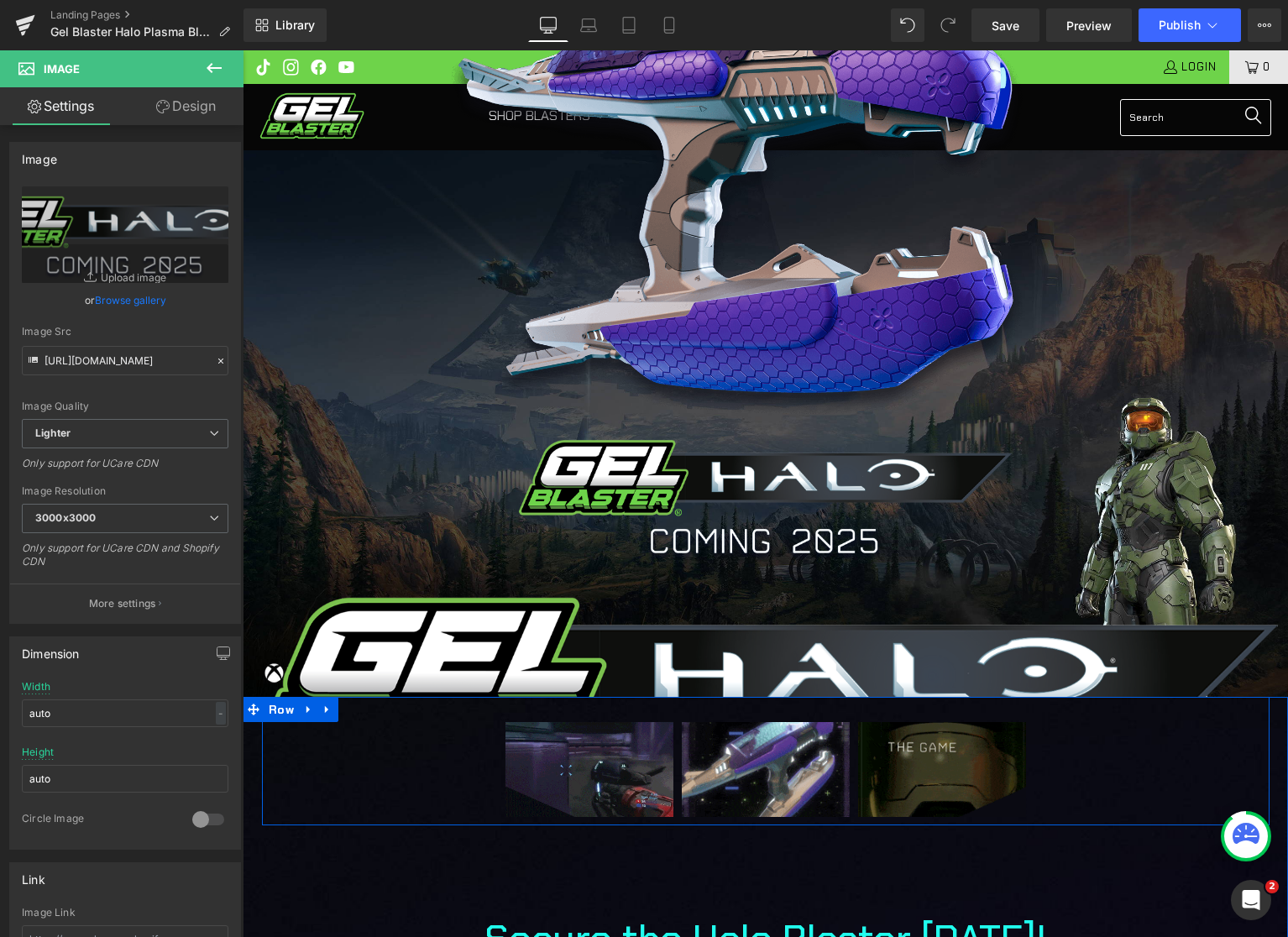
click at [445, 717] on div "Image Image Image Row" at bounding box center [766, 760] width 1008 height 128
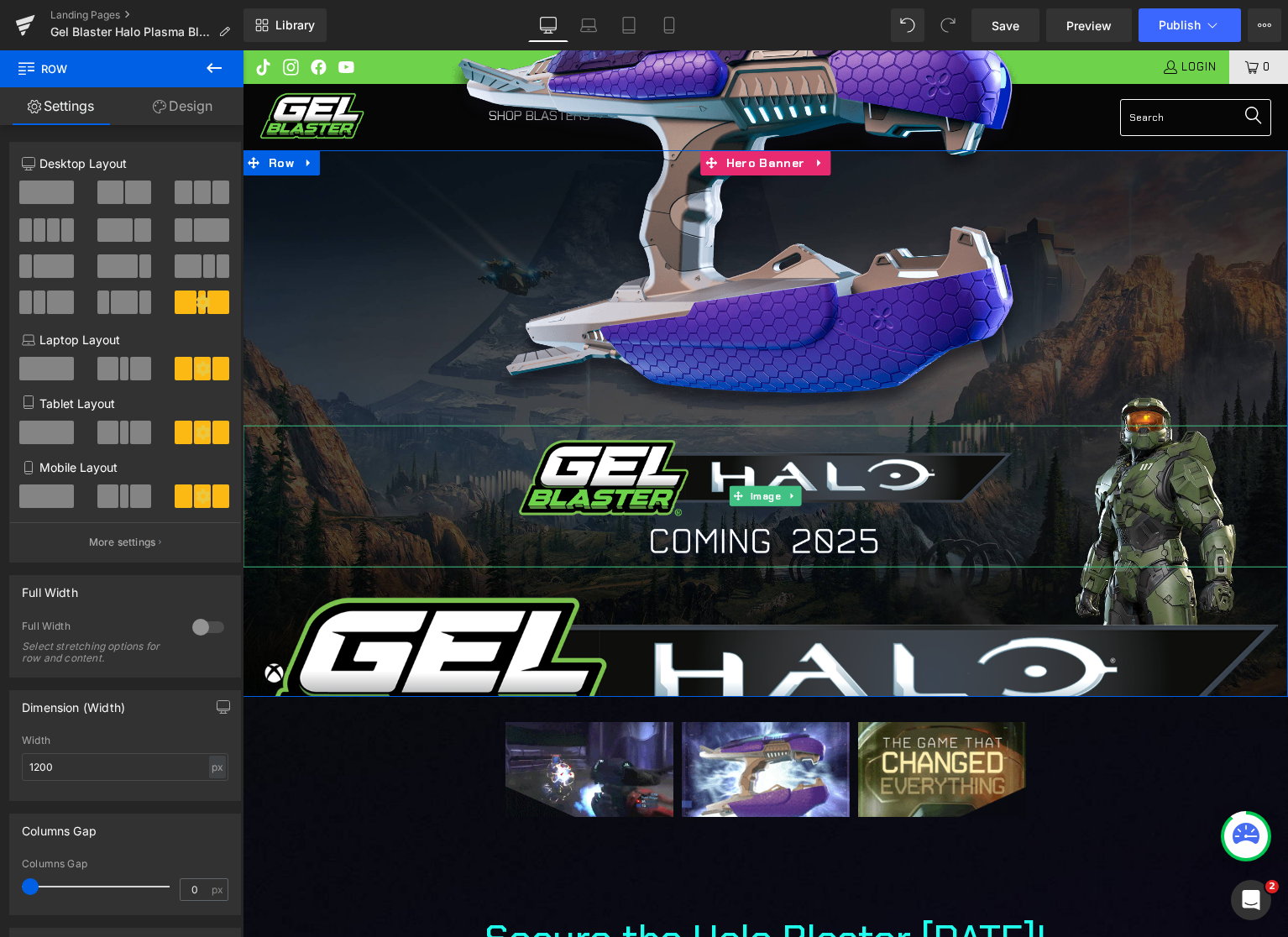
click at [487, 506] on div at bounding box center [765, 495] width 1045 height 142
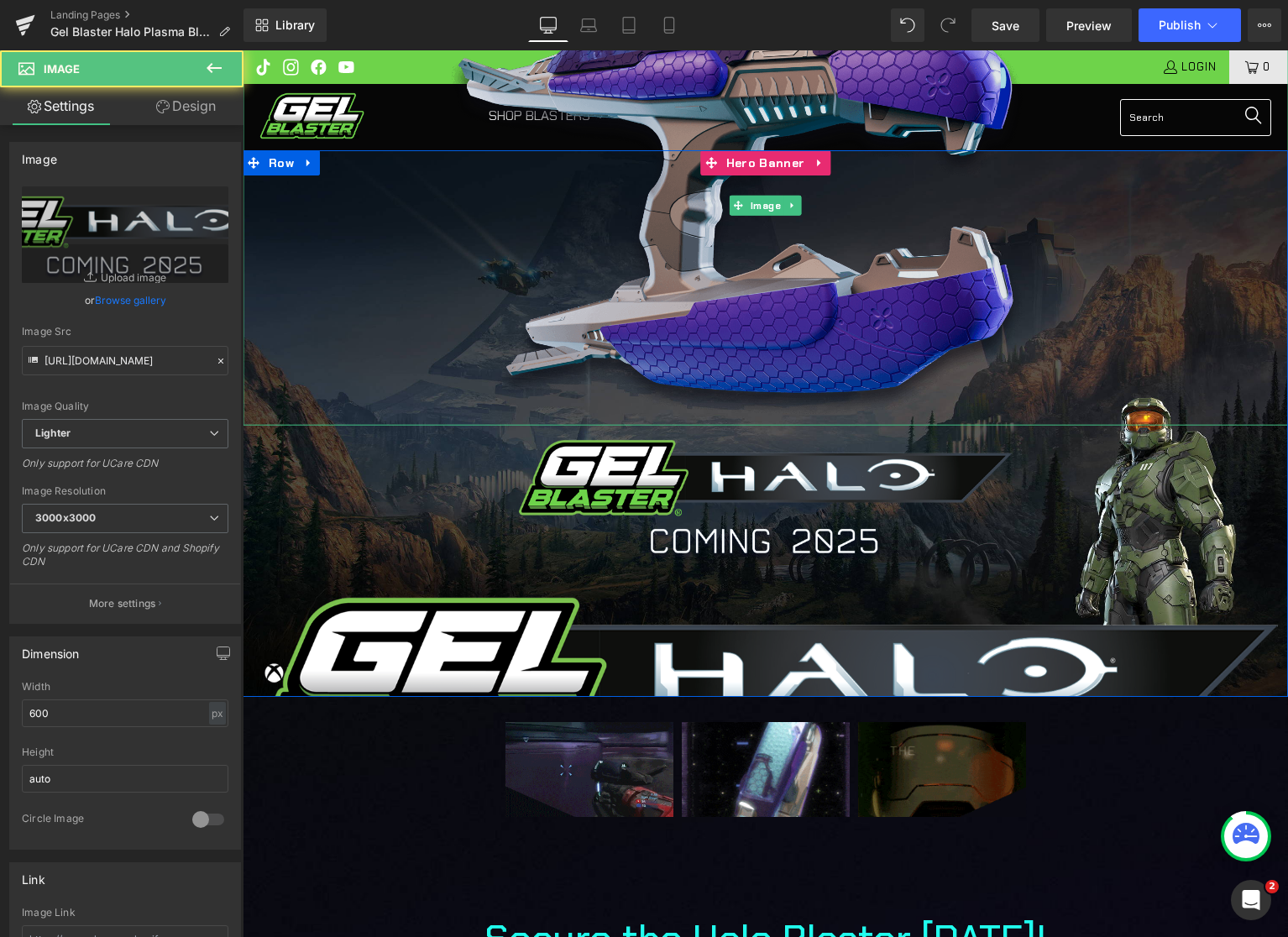
click at [514, 383] on img at bounding box center [766, 204] width 630 height 440
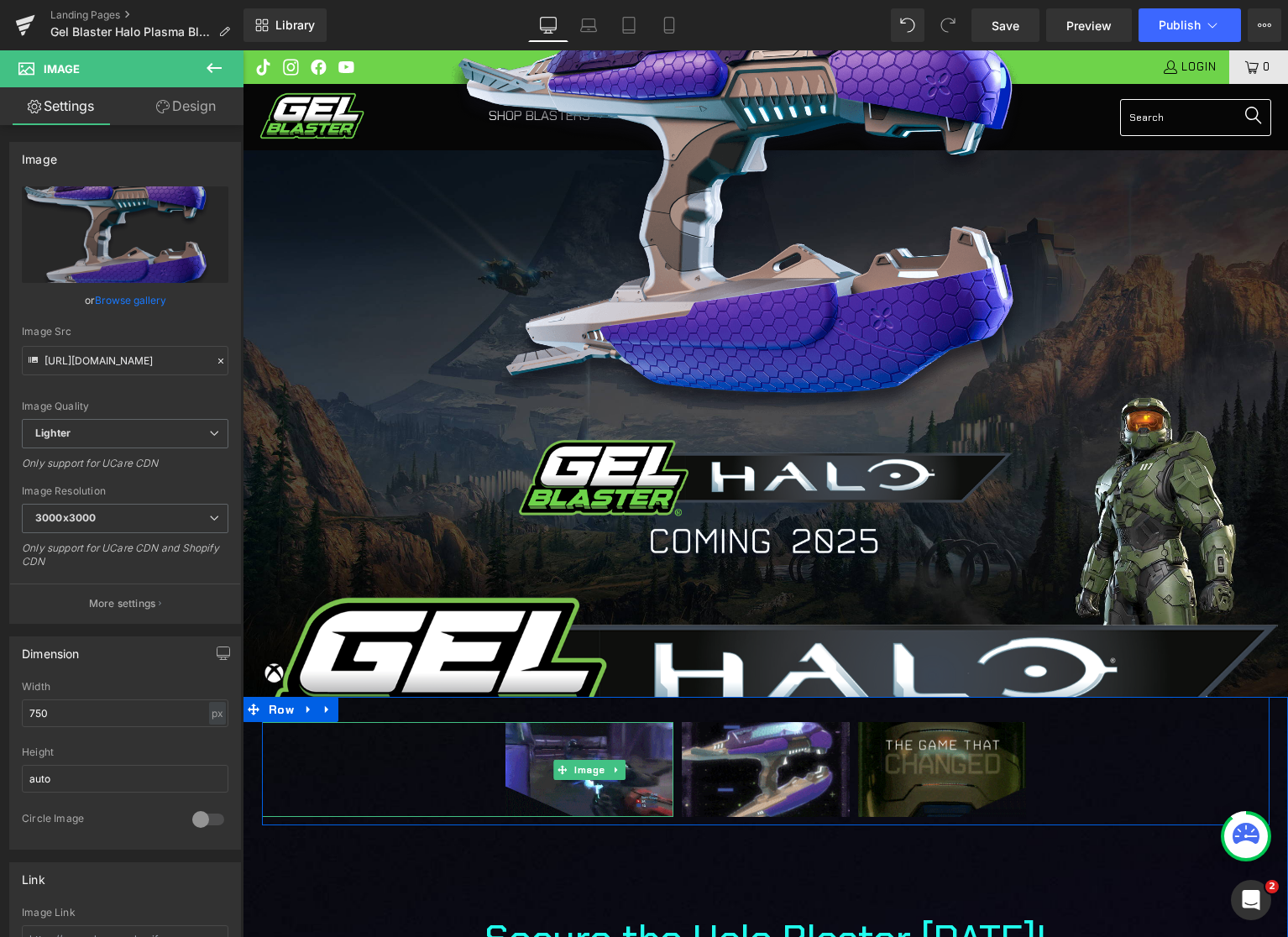
click at [380, 735] on div at bounding box center [467, 769] width 411 height 95
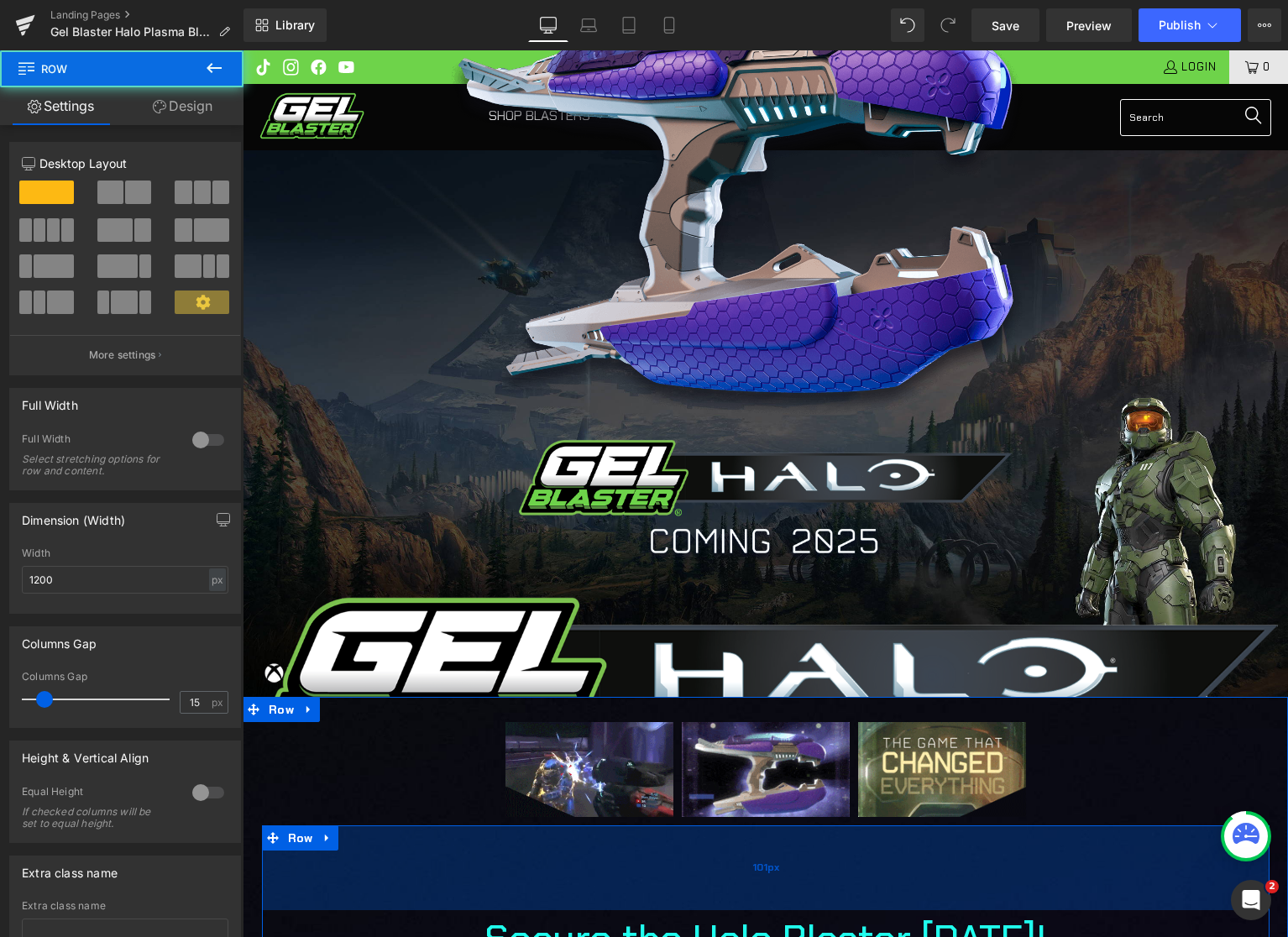
click at [393, 868] on div "101px" at bounding box center [766, 867] width 1008 height 85
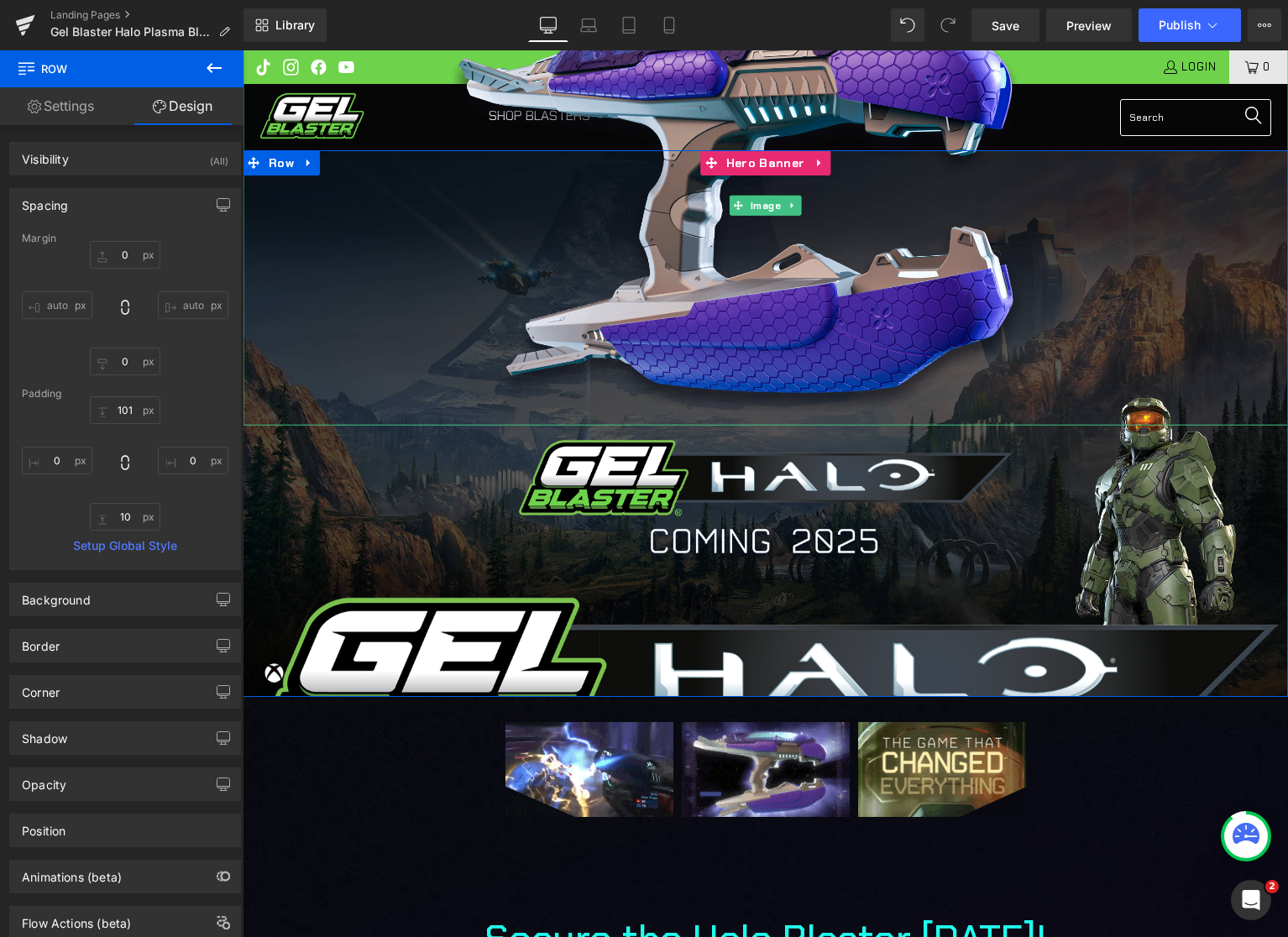
click at [424, 108] on div at bounding box center [765, 204] width 1045 height 440
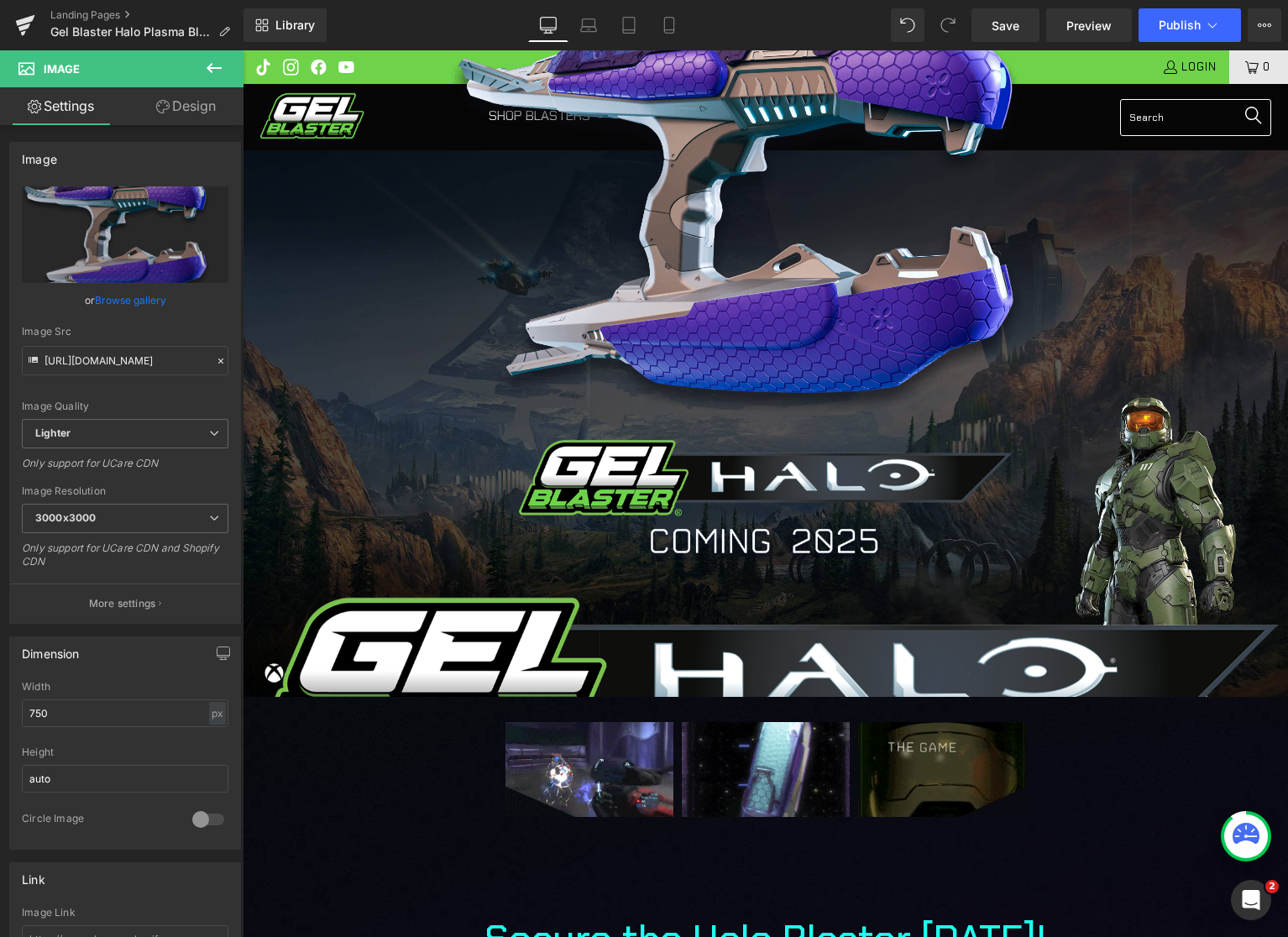
click at [219, 60] on icon at bounding box center [214, 68] width 21 height 21
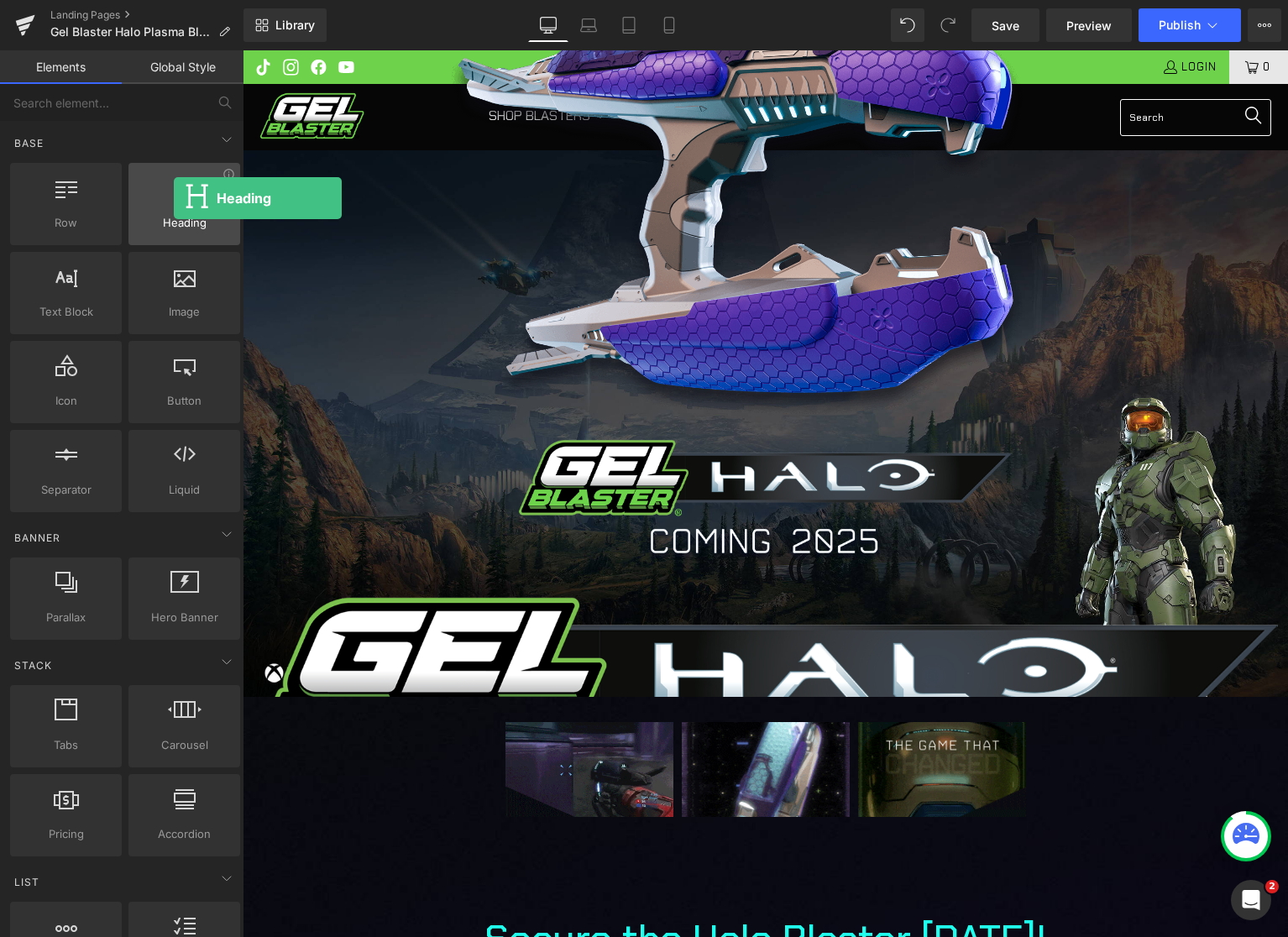
click at [174, 198] on div at bounding box center [185, 195] width 102 height 37
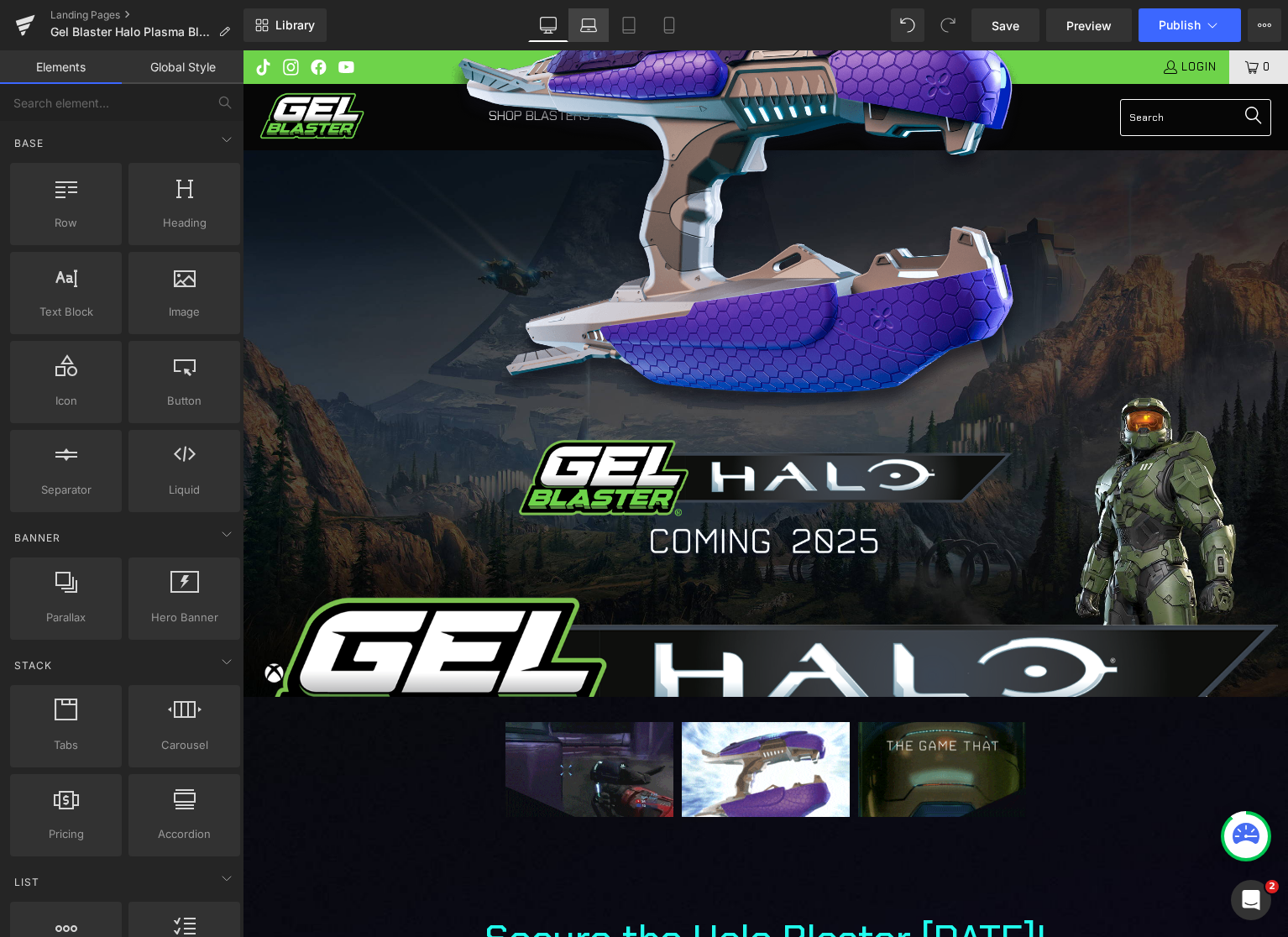
click at [590, 18] on icon at bounding box center [589, 25] width 17 height 17
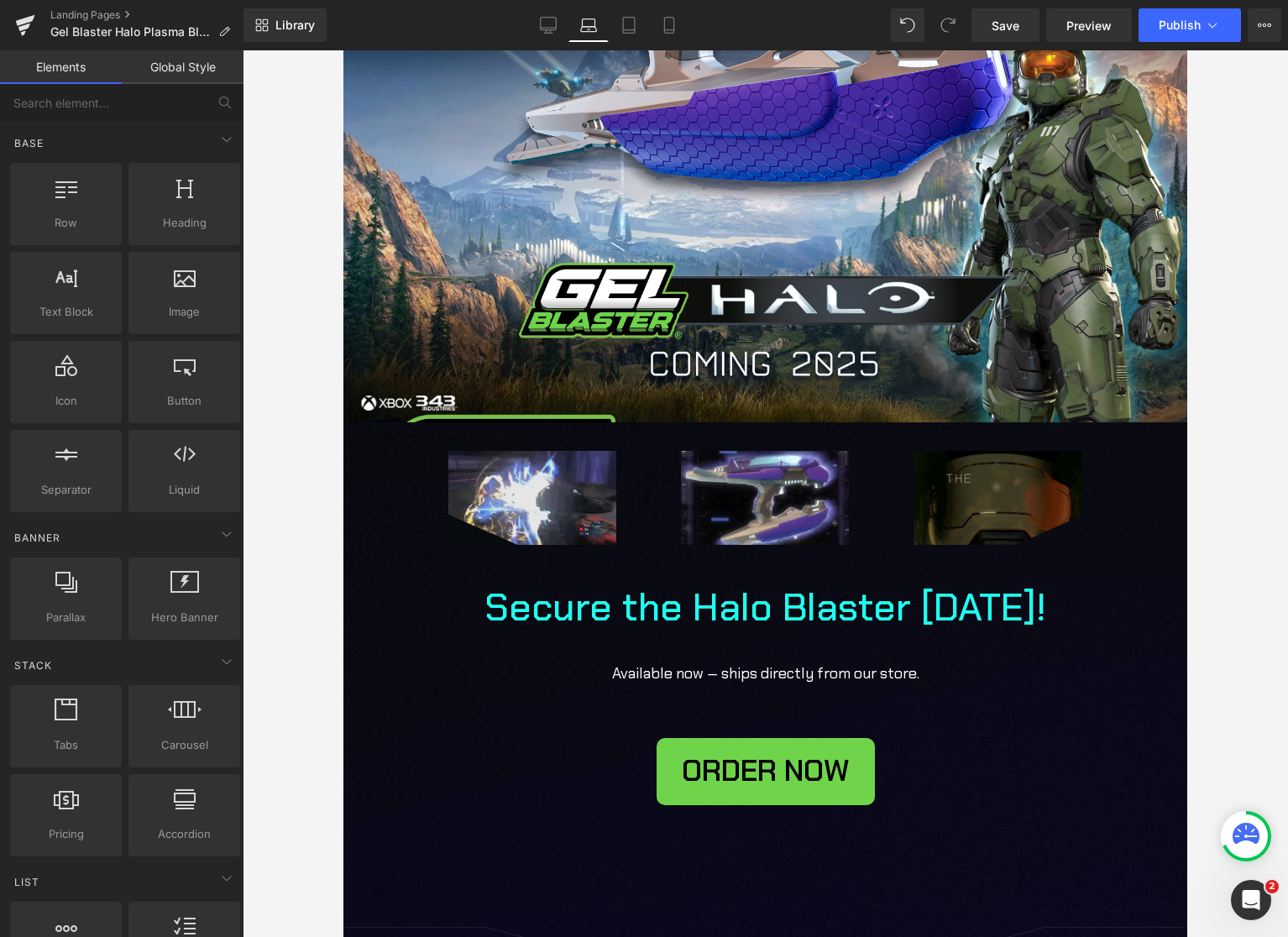
scroll to position [527, 0]
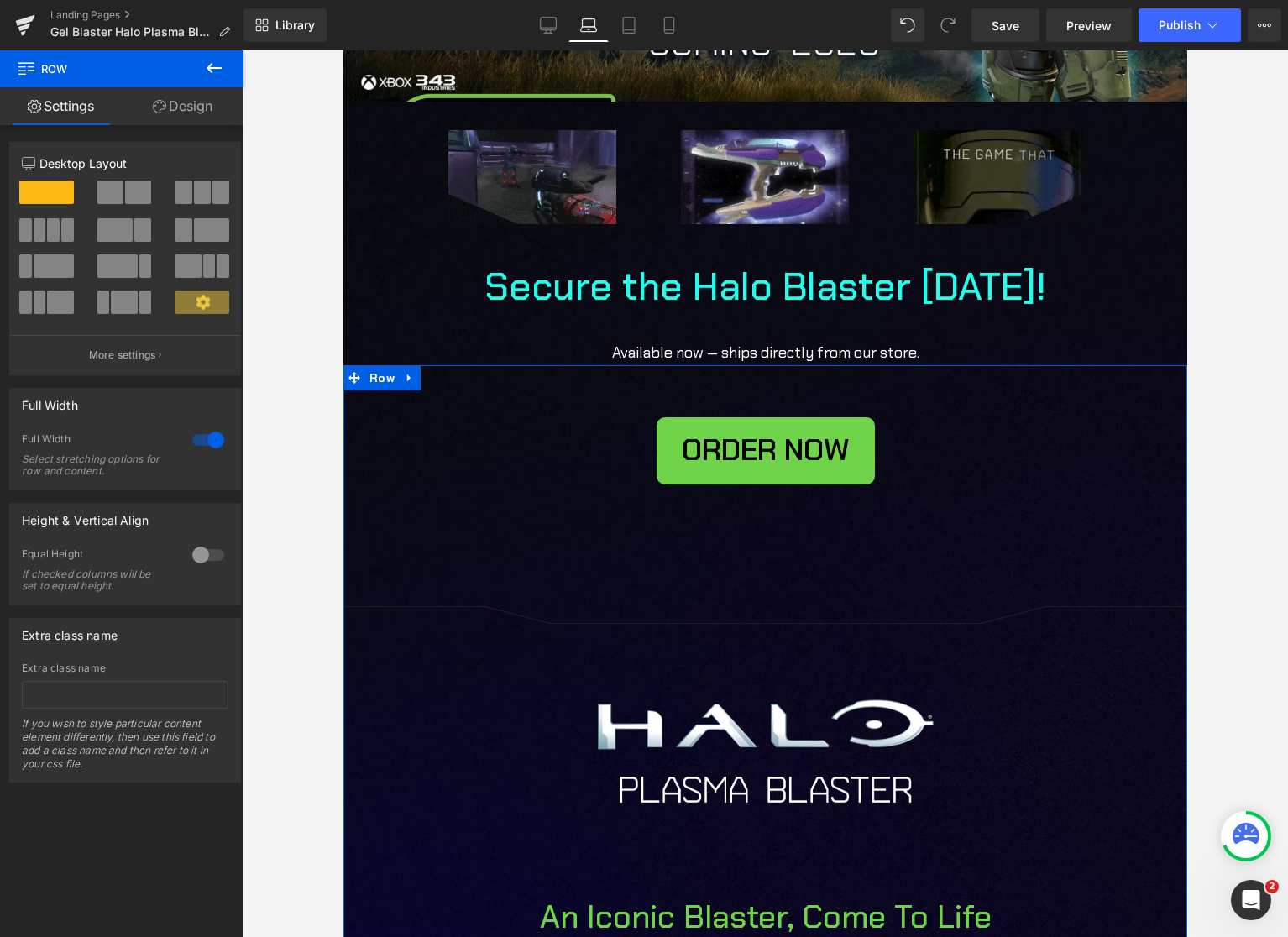
click at [188, 108] on link "Design" at bounding box center [183, 106] width 122 height 37
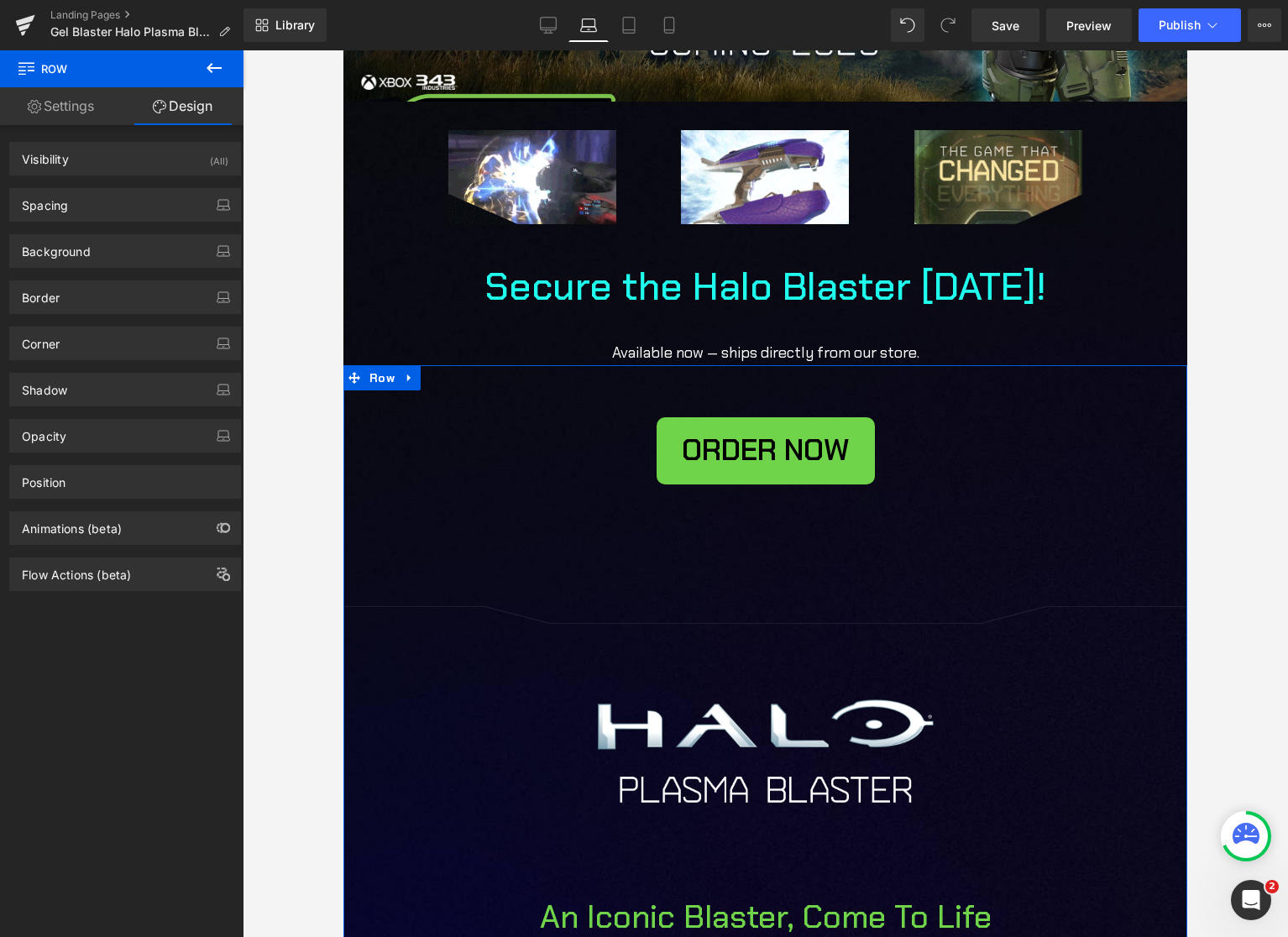
click at [96, 105] on link "Settings" at bounding box center [61, 106] width 122 height 37
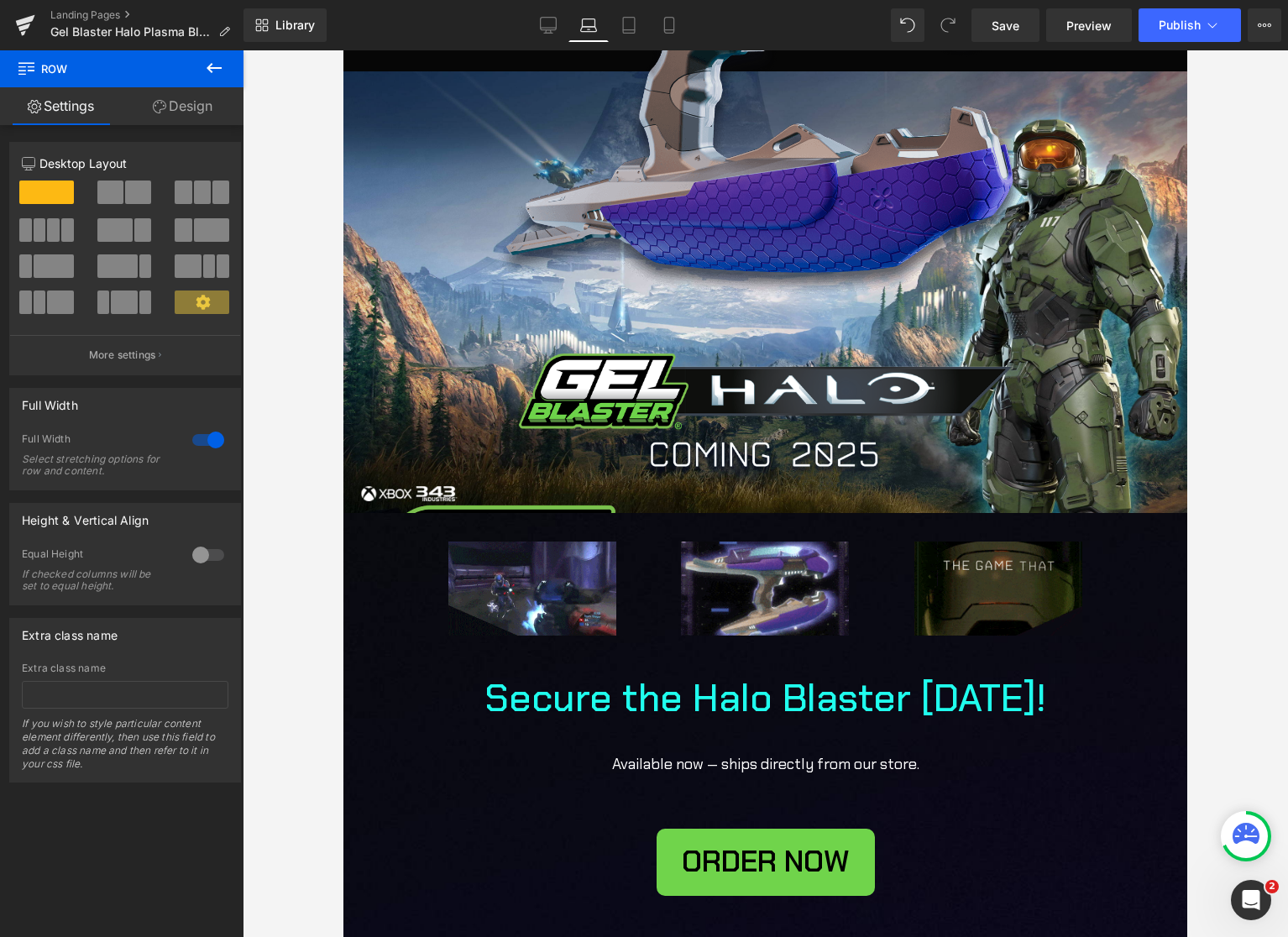
scroll to position [0, 0]
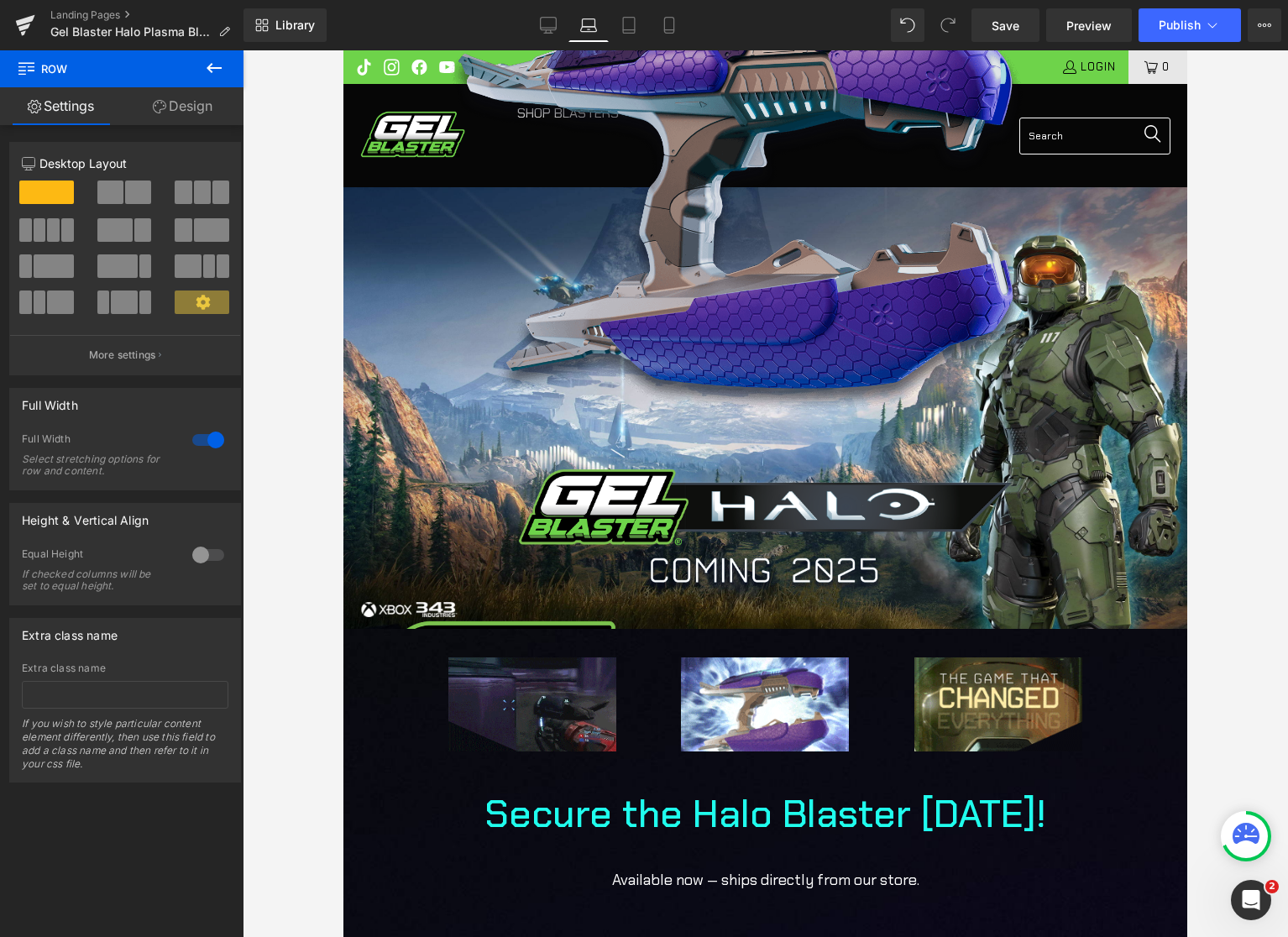
click at [470, 372] on img at bounding box center [766, 217] width 630 height 473
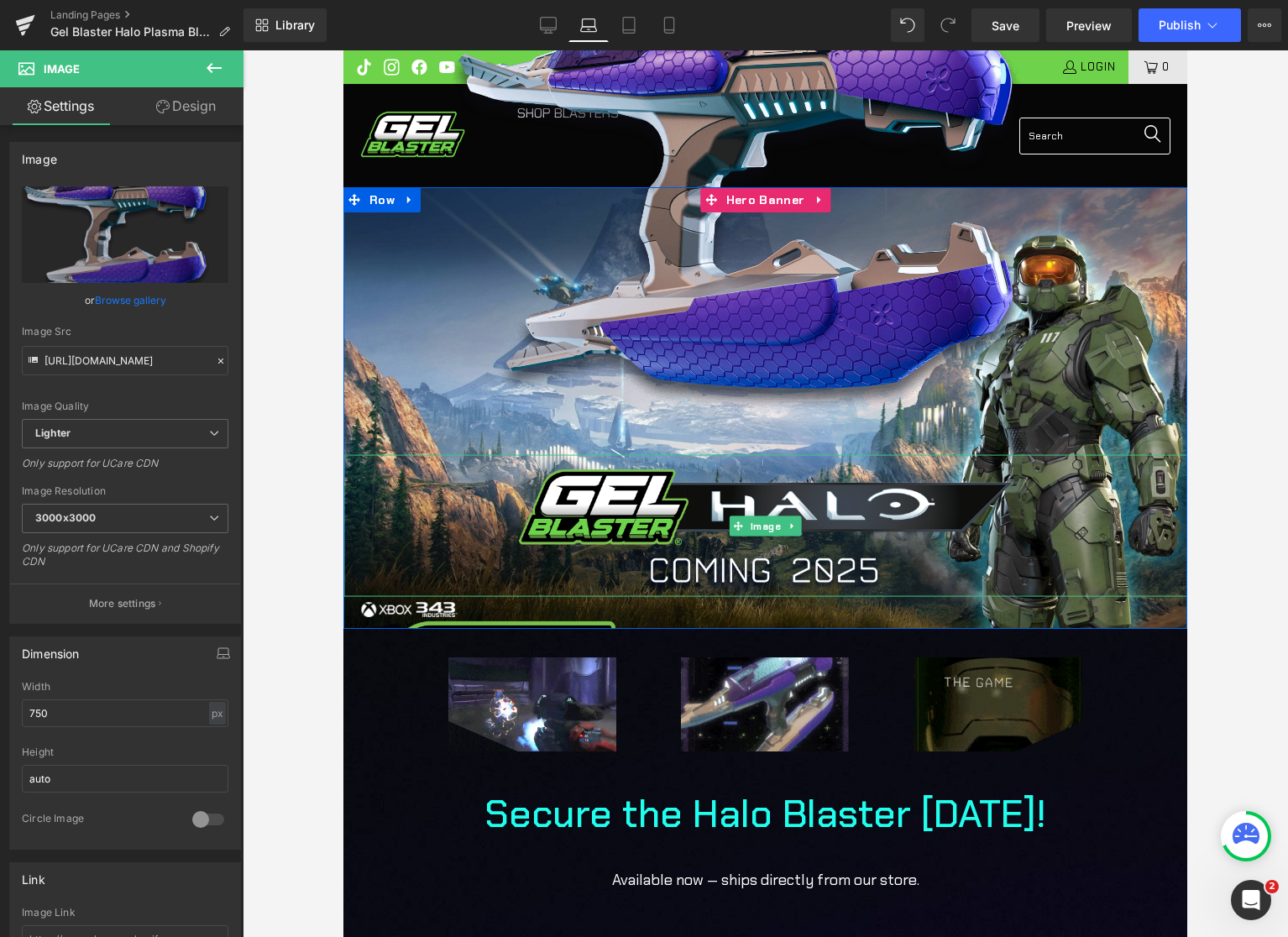
click at [424, 538] on div at bounding box center [765, 524] width 844 height 142
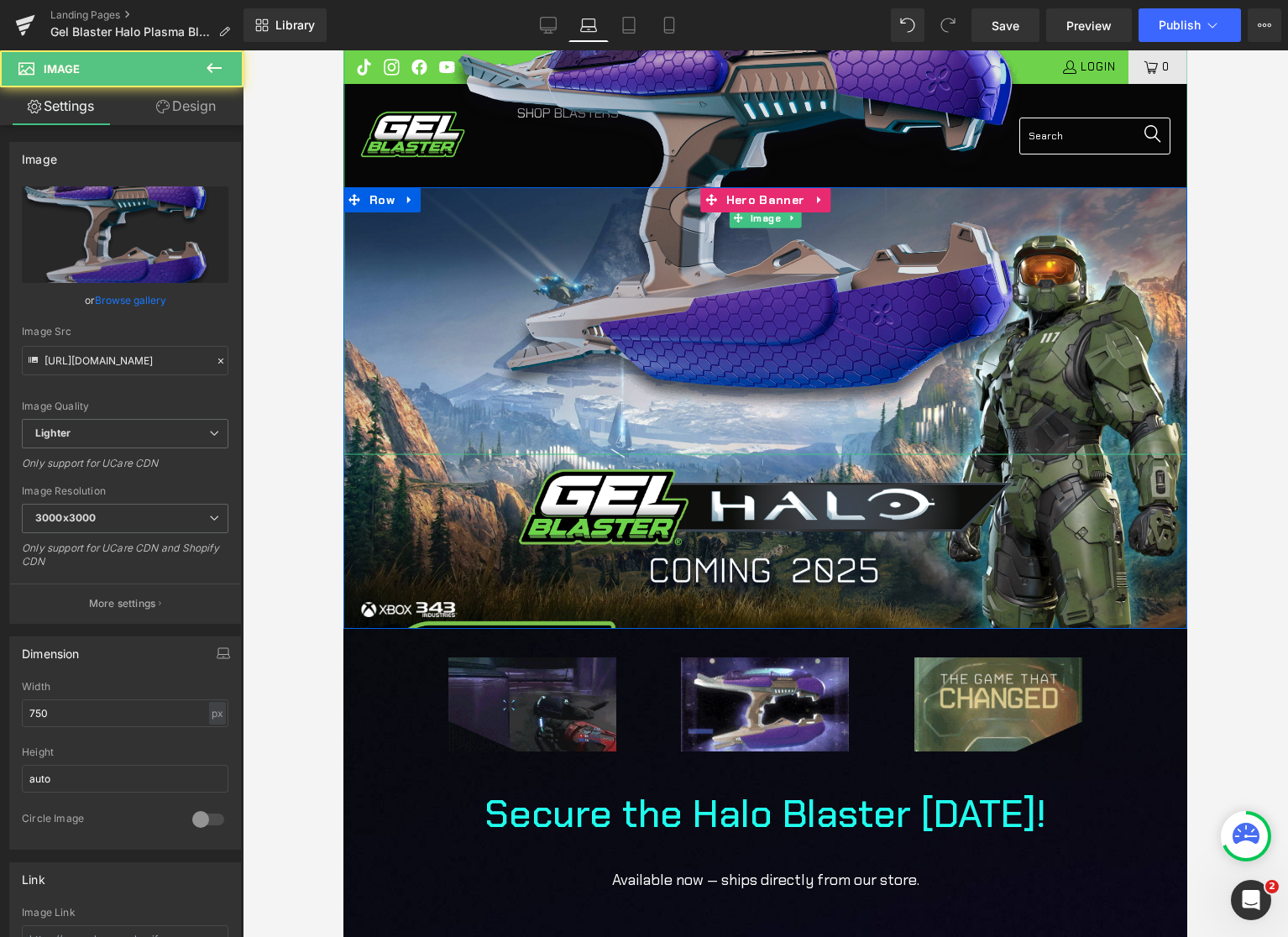
click at [565, 251] on img at bounding box center [766, 217] width 630 height 473
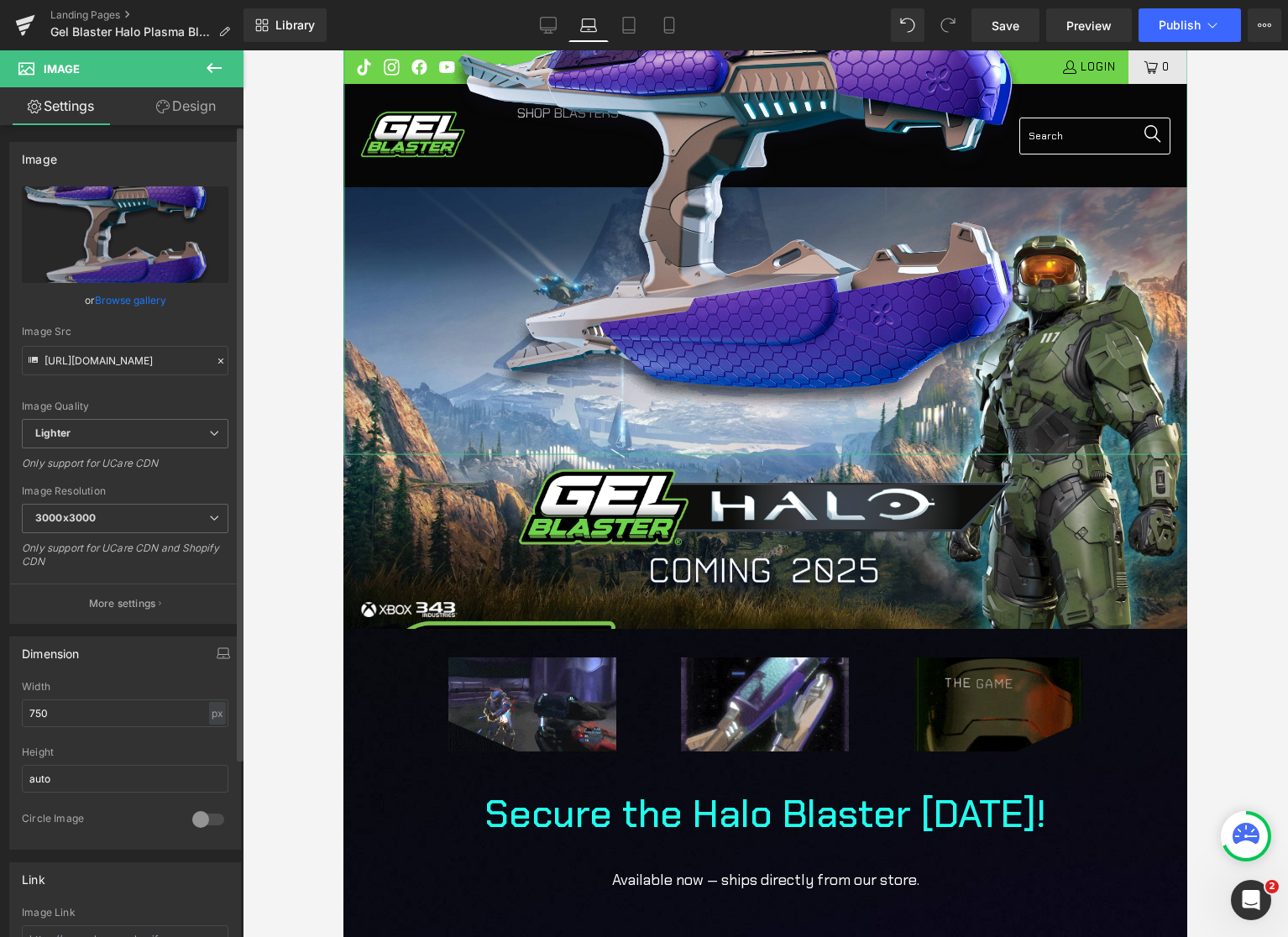
click at [142, 294] on link "Browse gallery" at bounding box center [130, 300] width 71 height 29
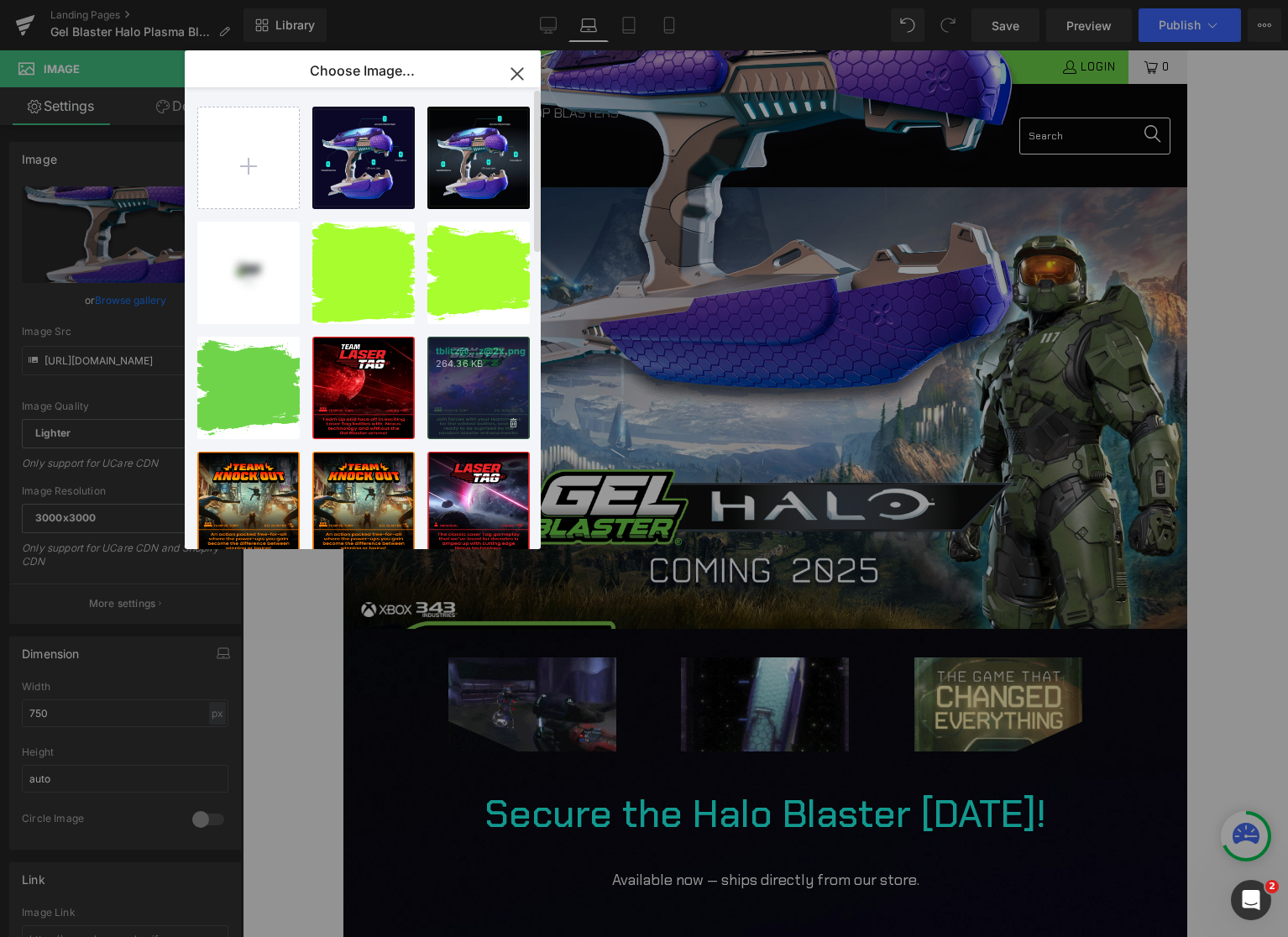
drag, startPoint x: 469, startPoint y: 366, endPoint x: 129, endPoint y: 305, distance: 345.4
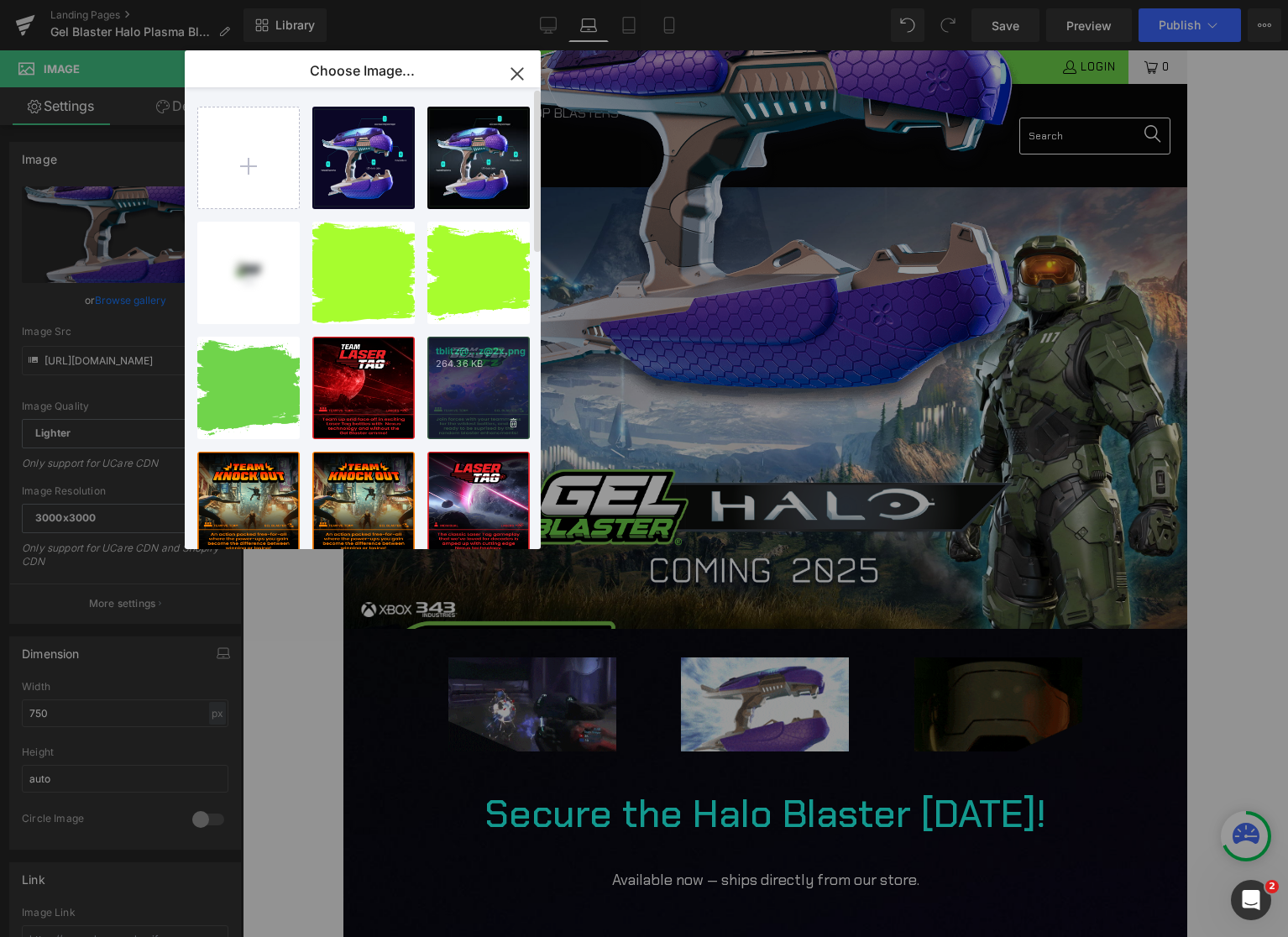
click at [469, 366] on p "264.36 KB" at bounding box center [479, 364] width 86 height 12
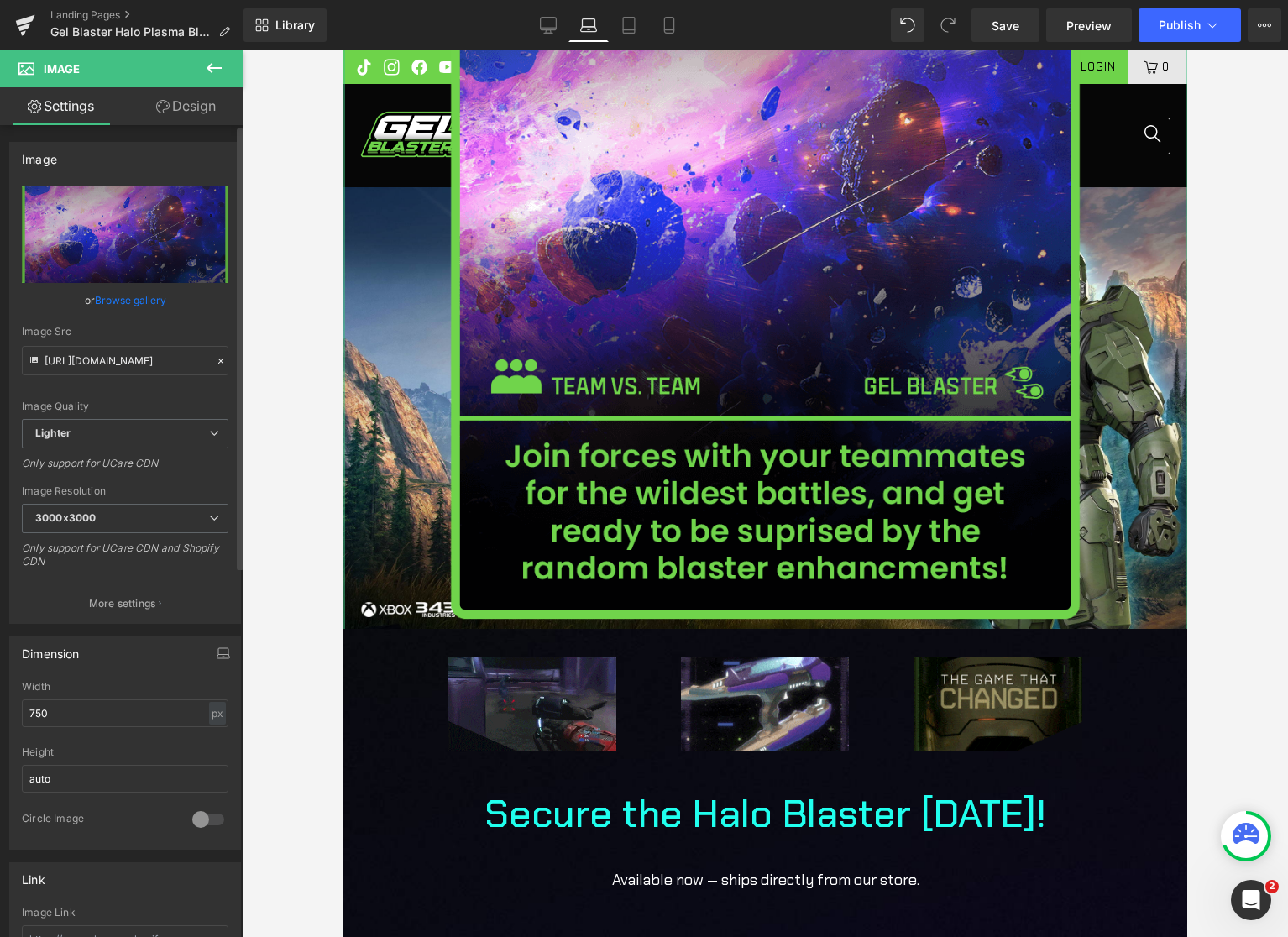
type input "[URL][DOMAIN_NAME]"
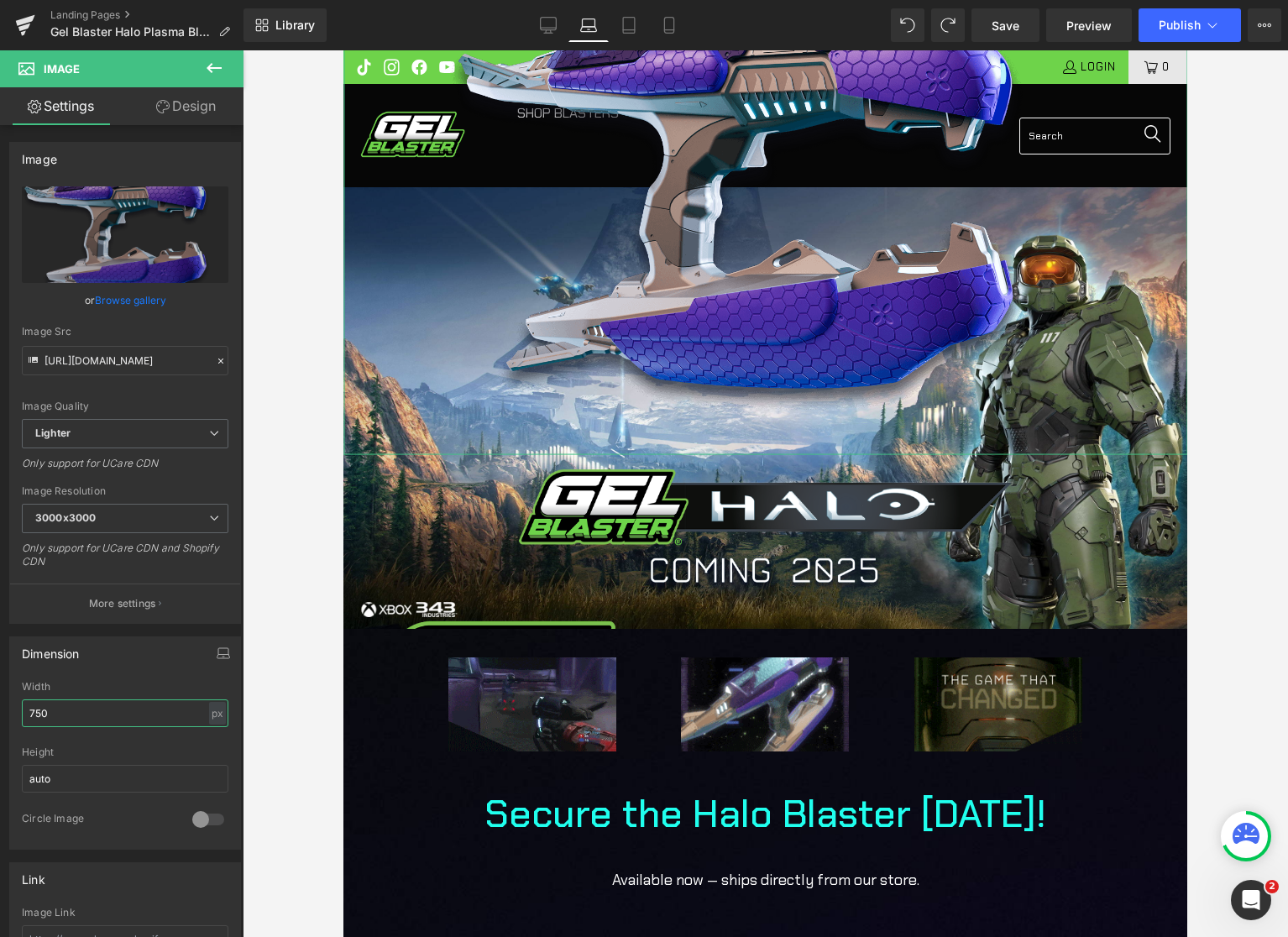
drag, startPoint x: 57, startPoint y: 711, endPoint x: -6, endPoint y: 713, distance: 63.0
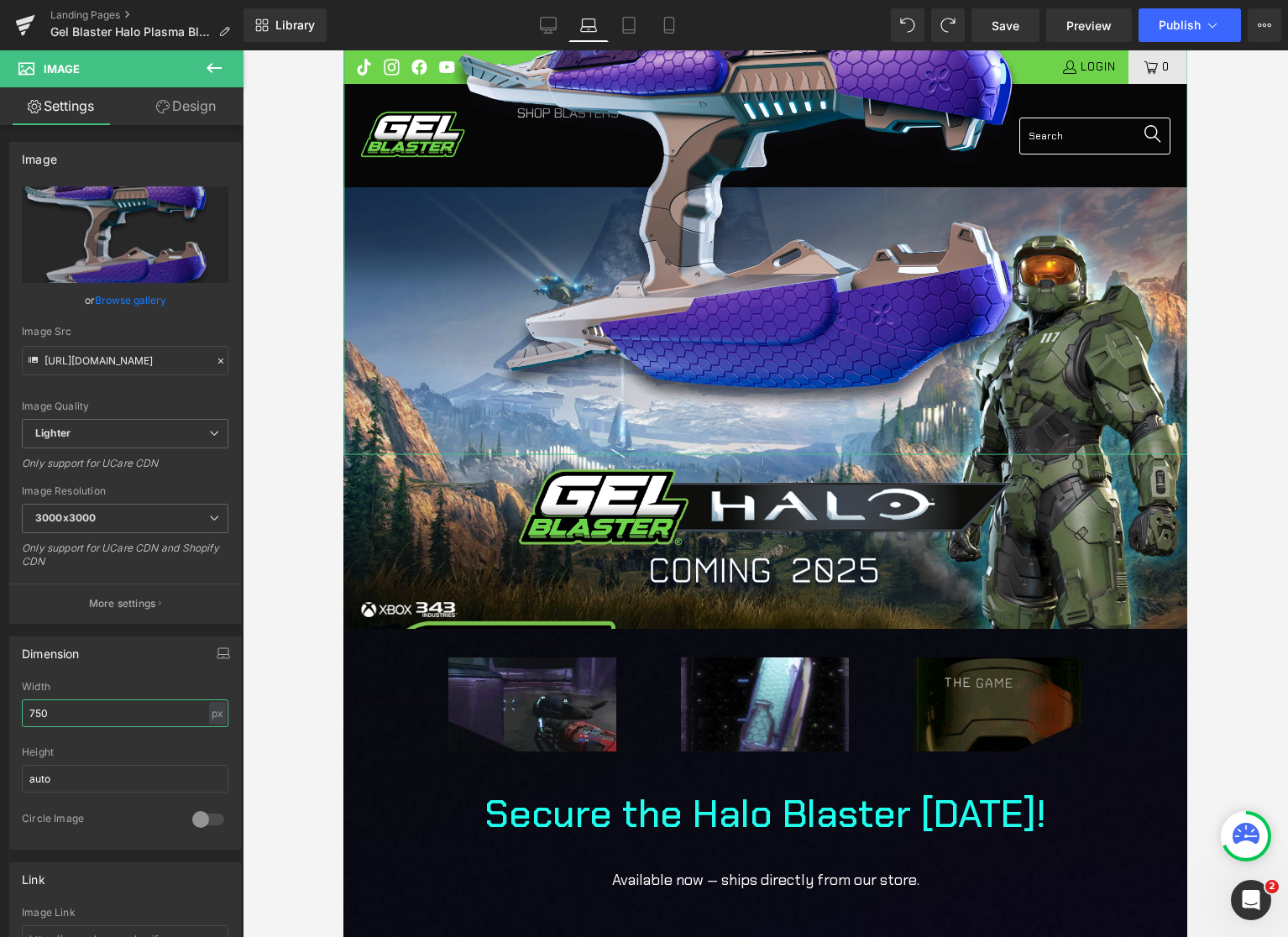
click at [0, 713] on html "Heading You are previewing how the will restyle your page. You can not edit Ele…" at bounding box center [644, 468] width 1288 height 937
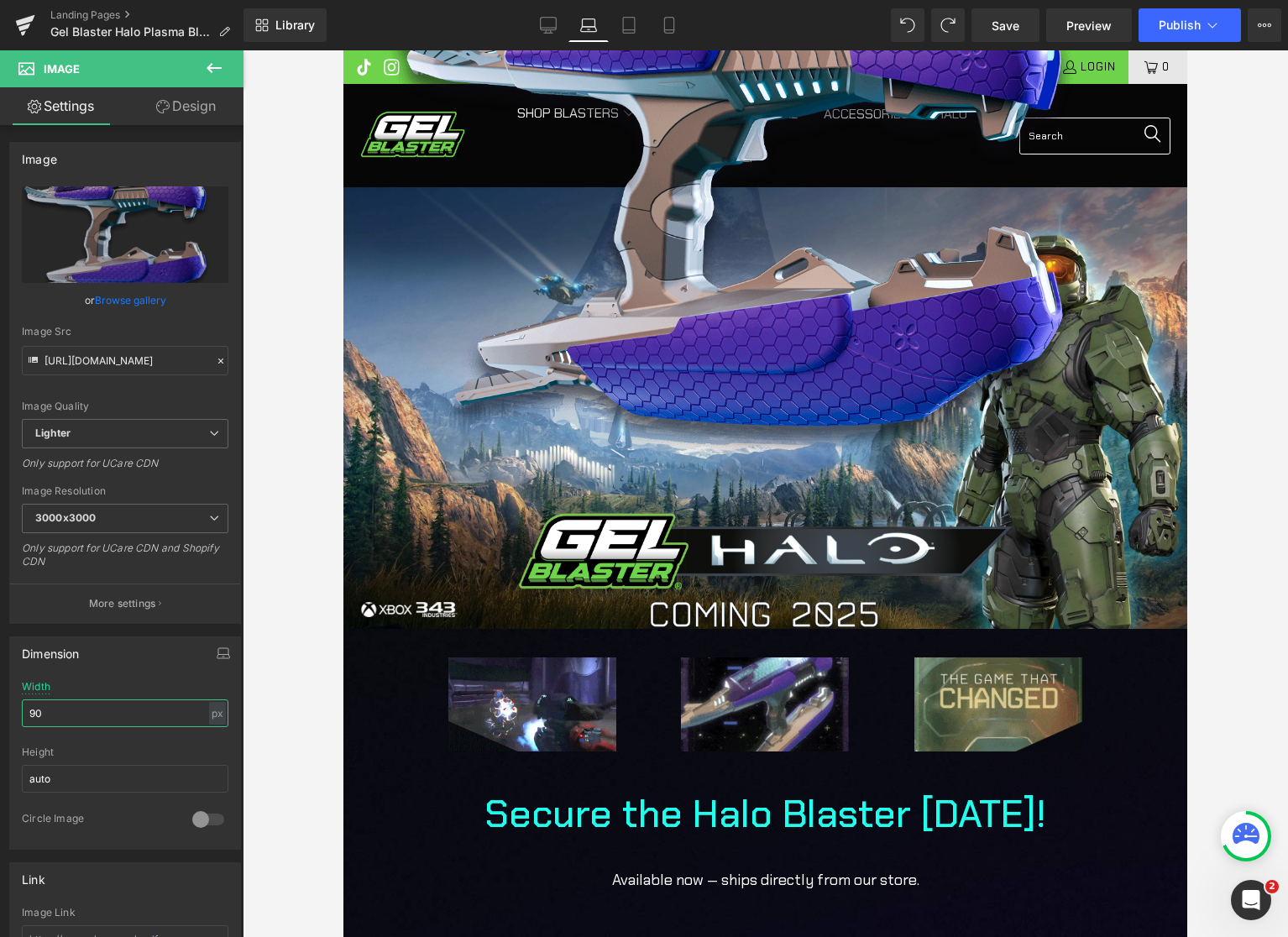
type input "9"
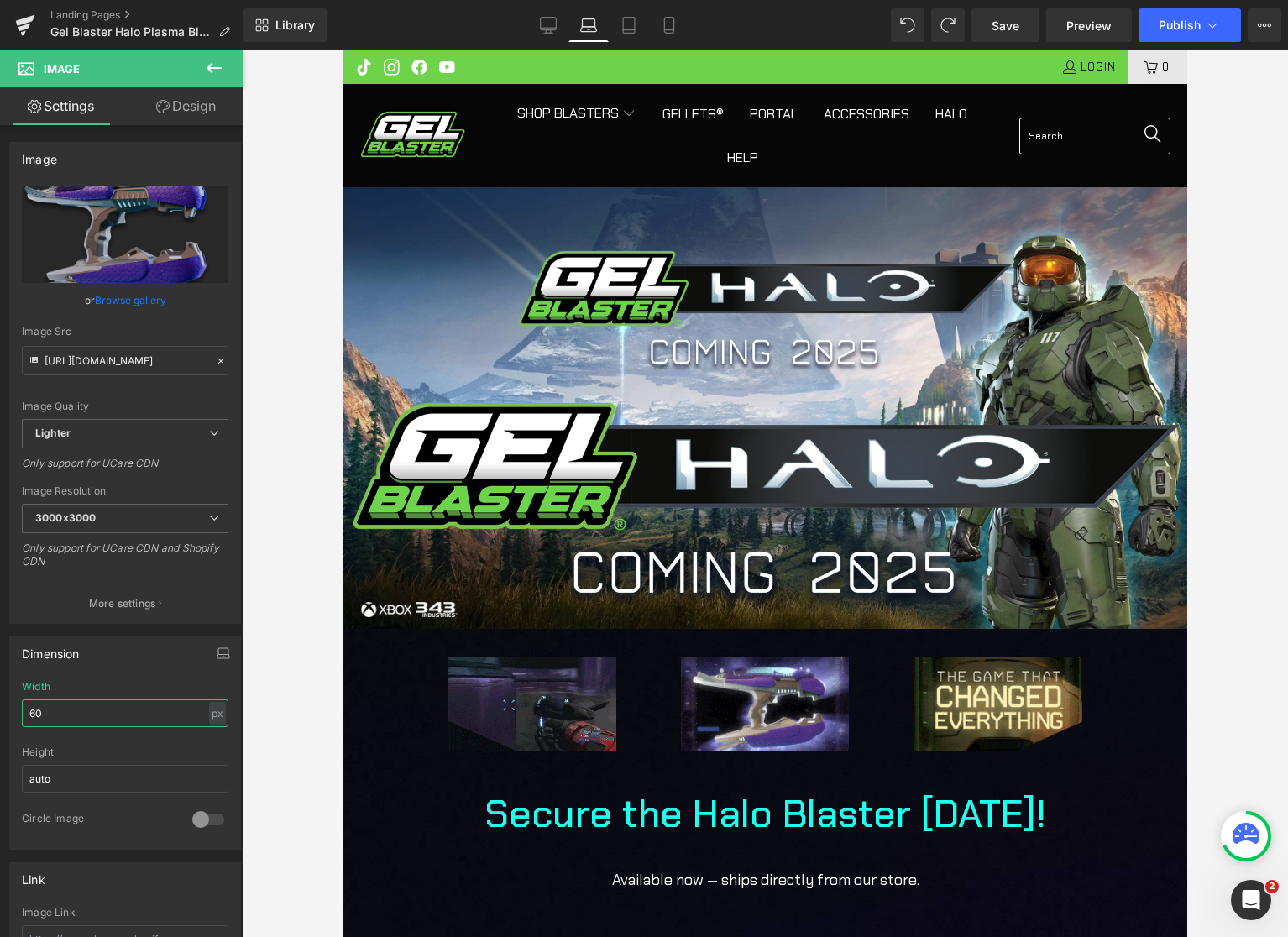
type input "600"
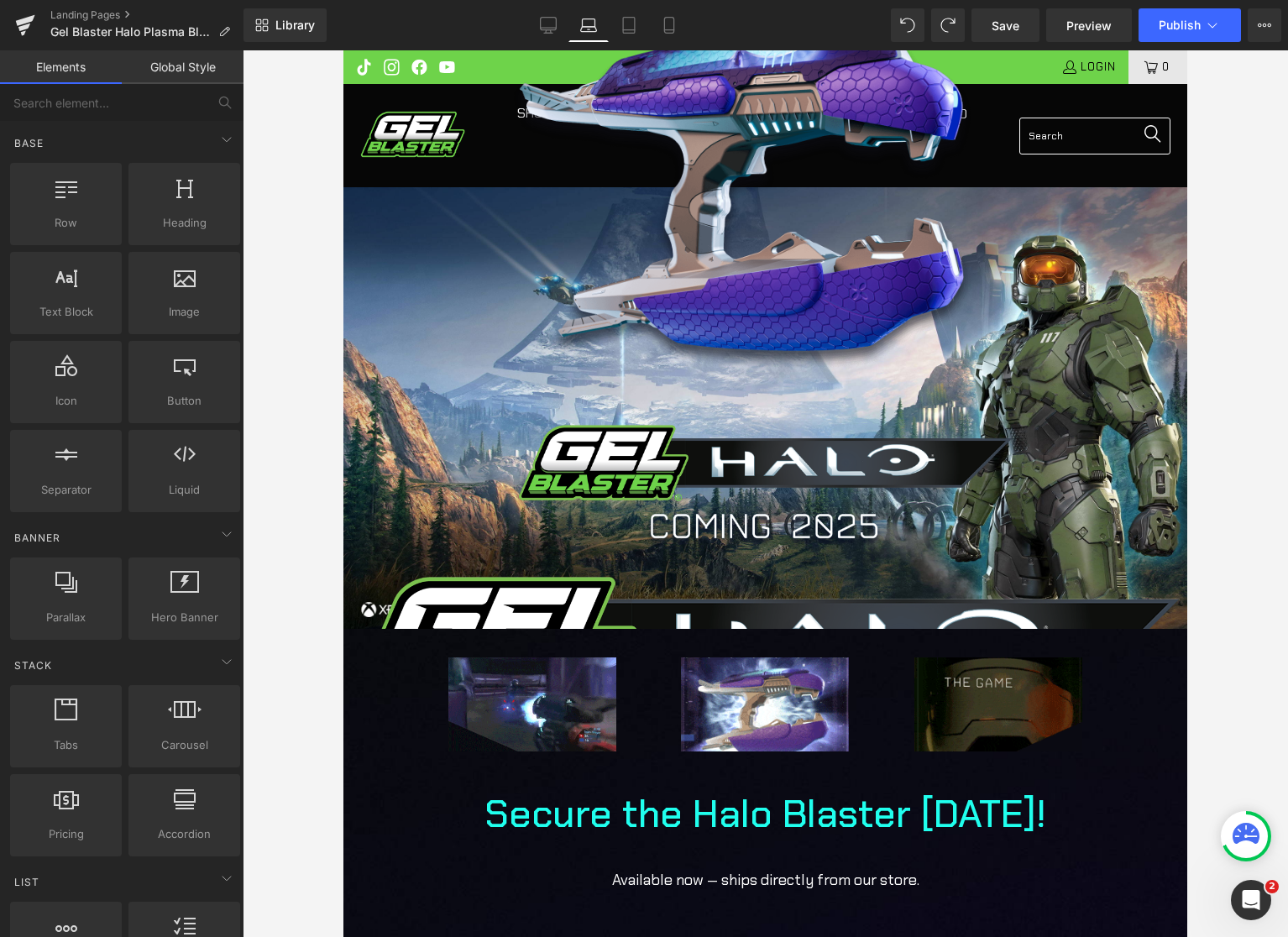
click at [1198, 304] on div at bounding box center [765, 493] width 1045 height 886
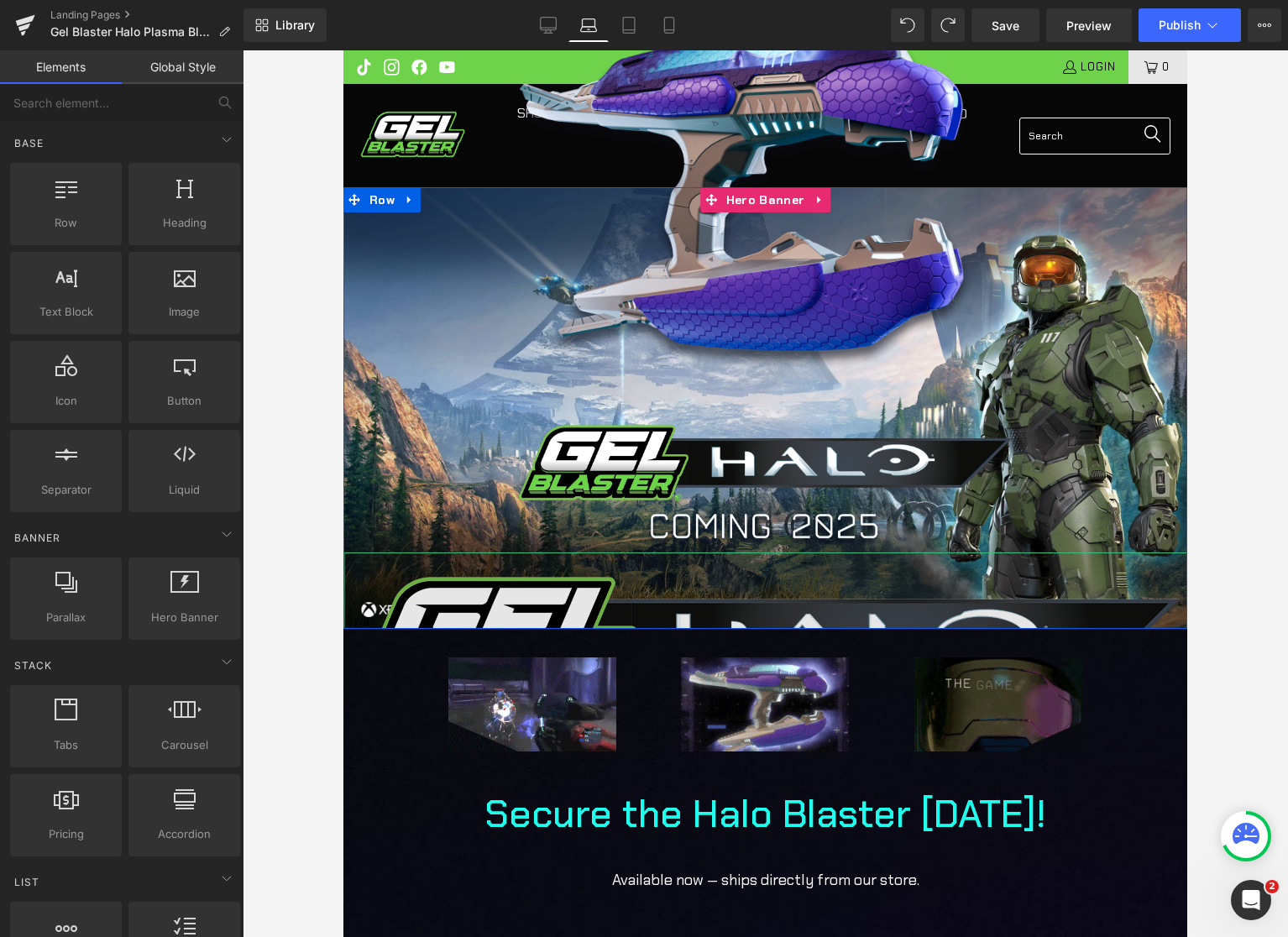
click at [458, 591] on img at bounding box center [765, 670] width 844 height 238
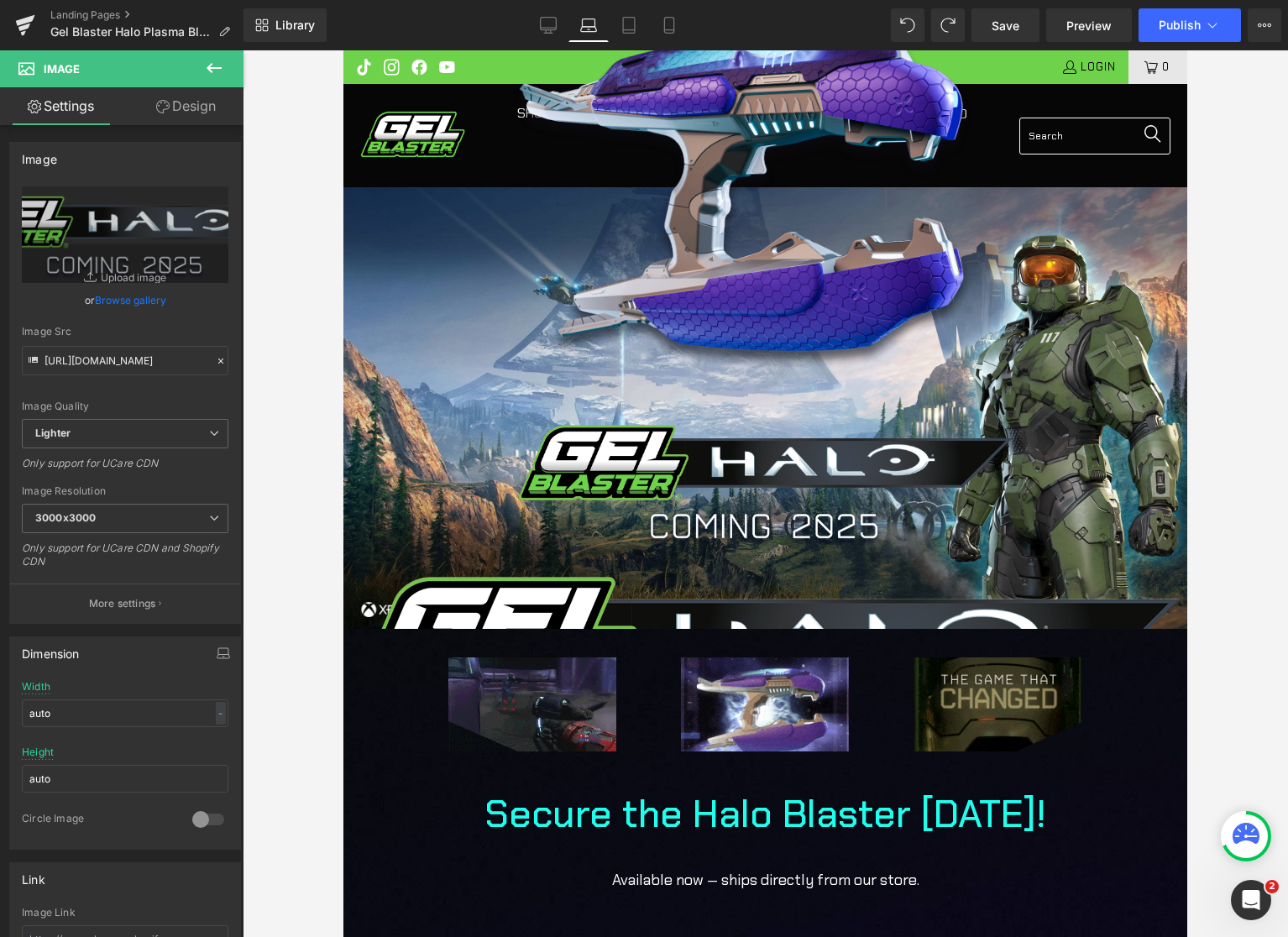
click at [222, 69] on icon at bounding box center [214, 68] width 21 height 21
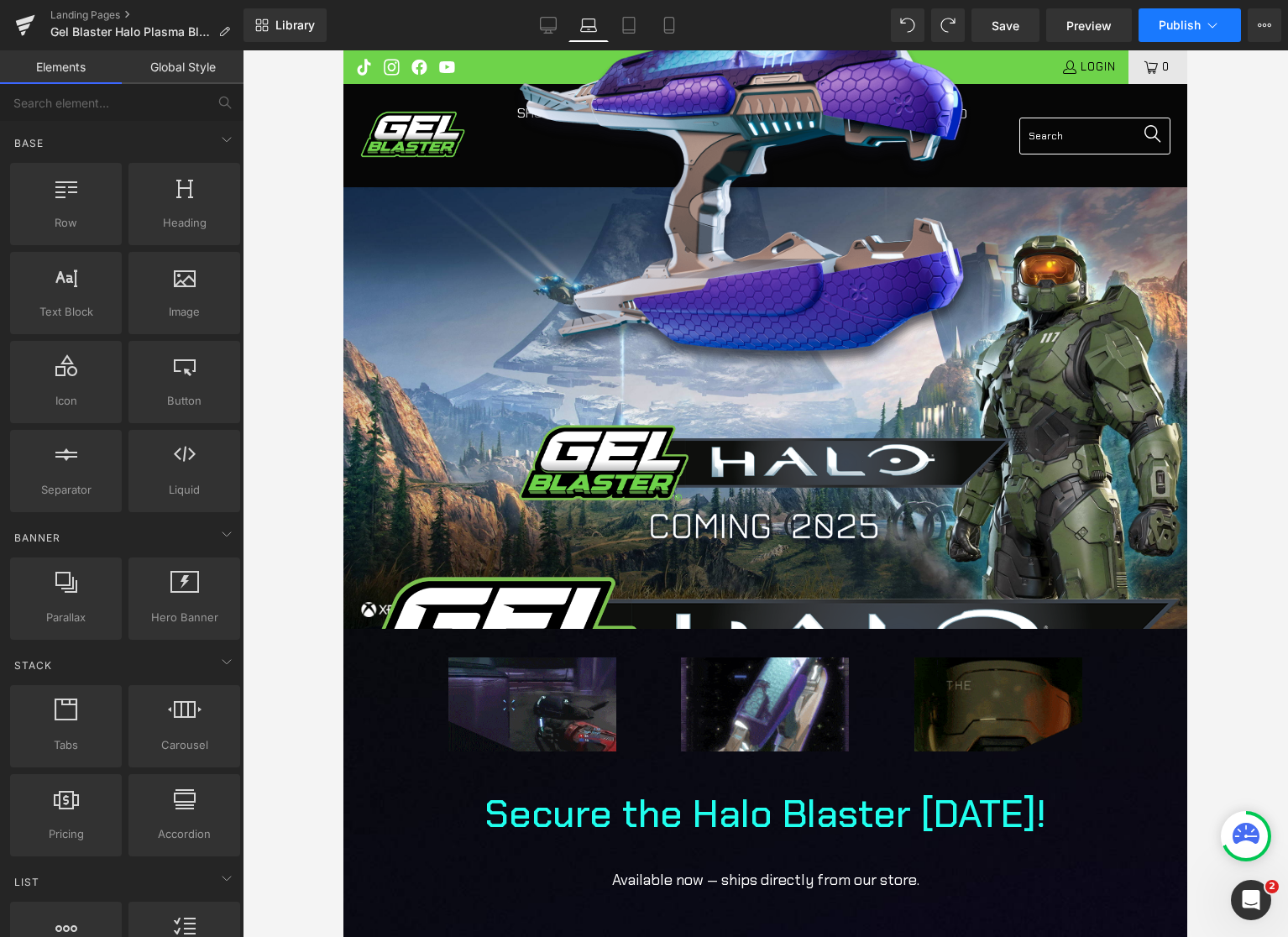
click at [1210, 27] on icon at bounding box center [1212, 25] width 17 height 17
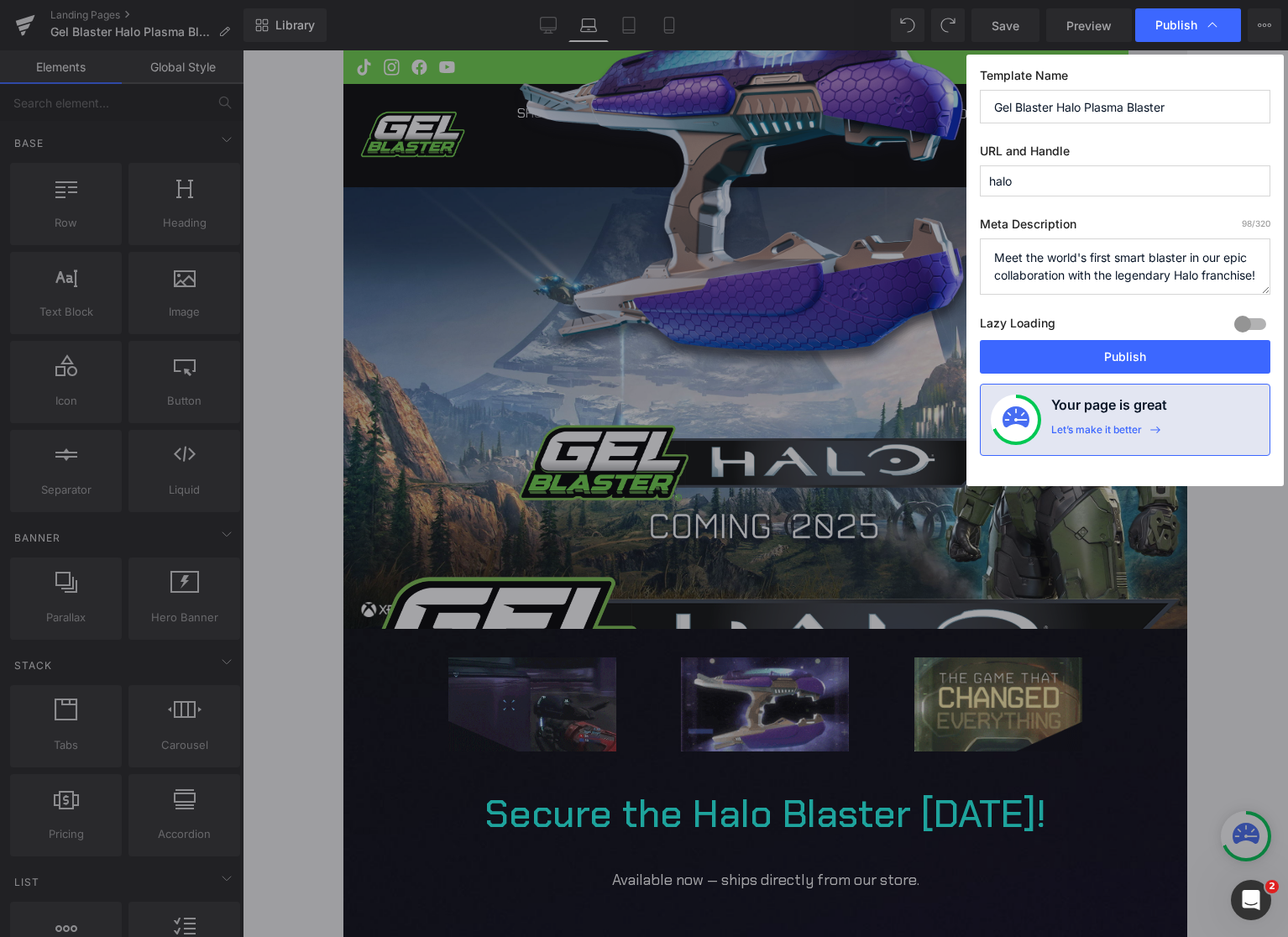
click at [1208, 30] on icon at bounding box center [1212, 25] width 17 height 17
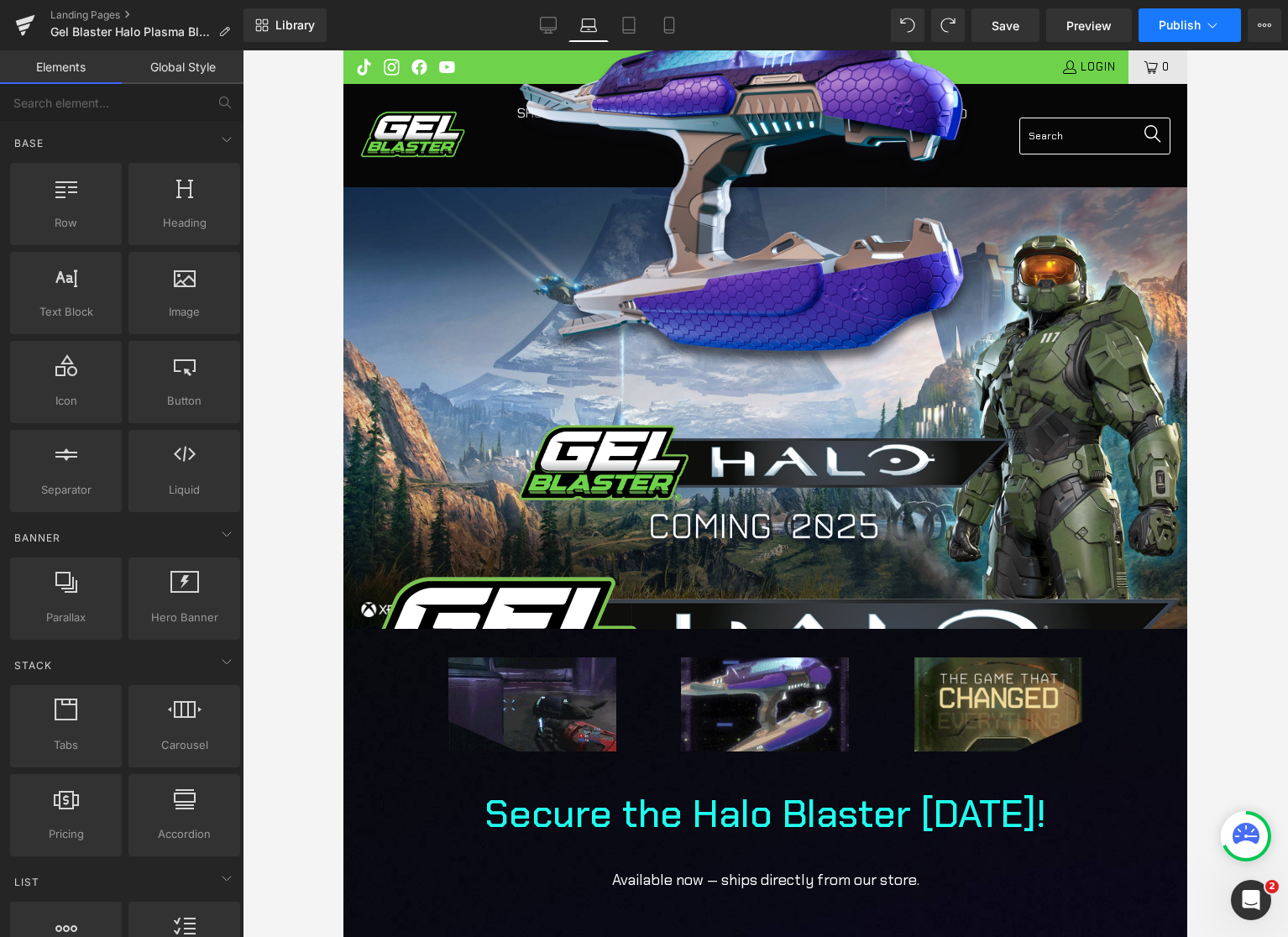
click at [1185, 29] on span "Publish" at bounding box center [1179, 25] width 42 height 13
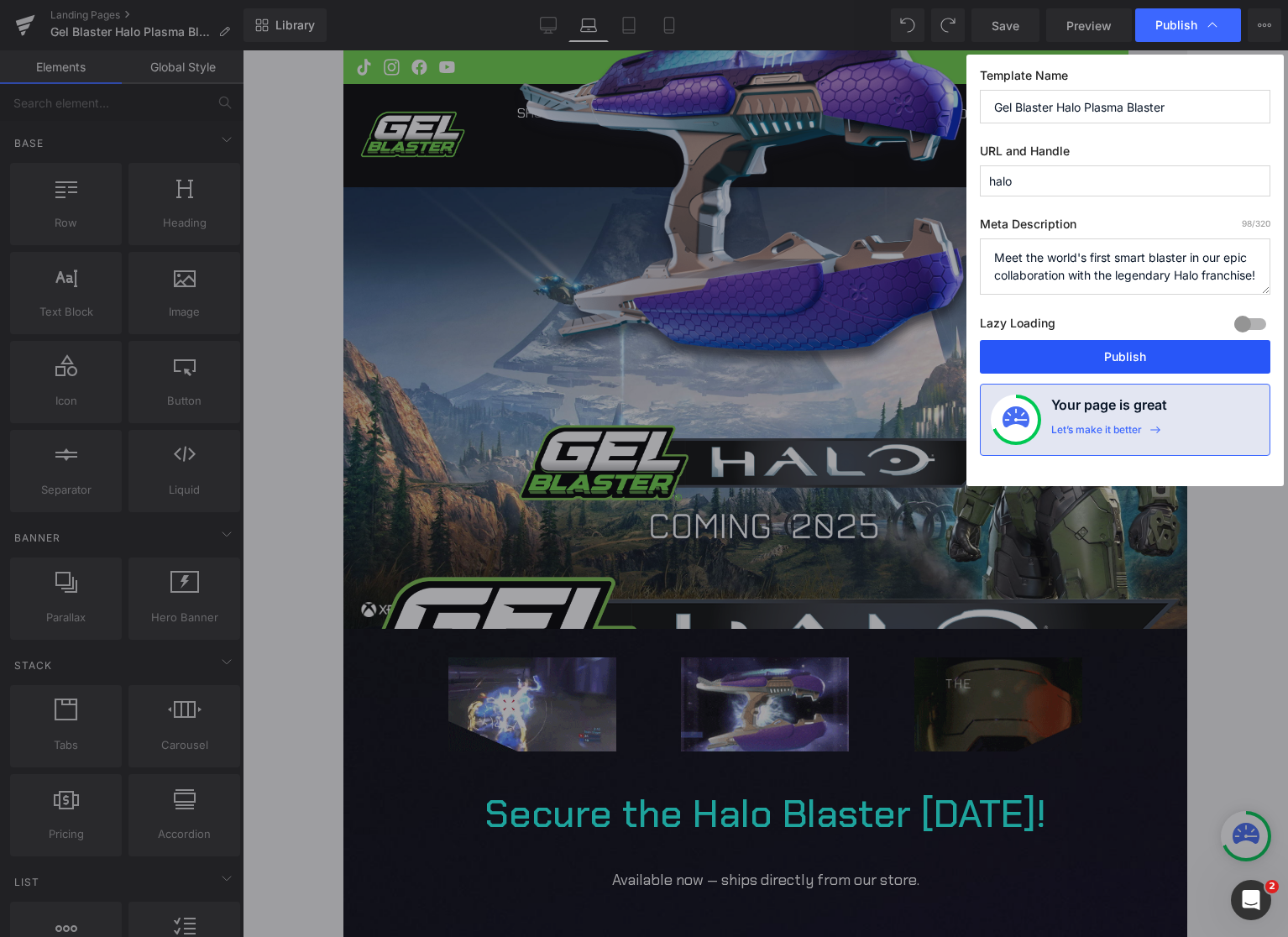
click at [1143, 358] on button "Publish" at bounding box center [1126, 357] width 291 height 34
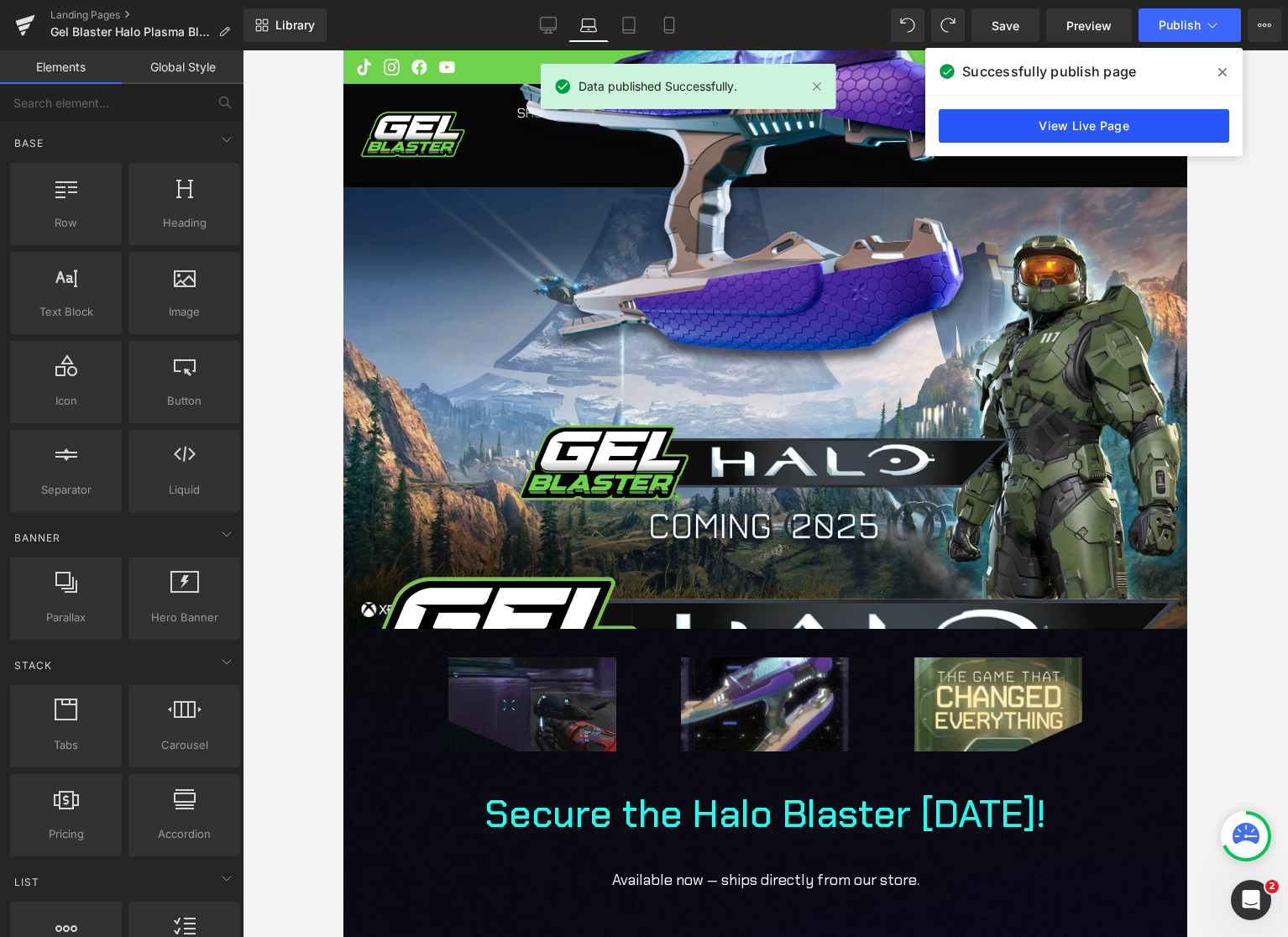
click at [1179, 118] on link "View Live Page" at bounding box center [1085, 126] width 291 height 34
